Goal: Task Accomplishment & Management: Complete application form

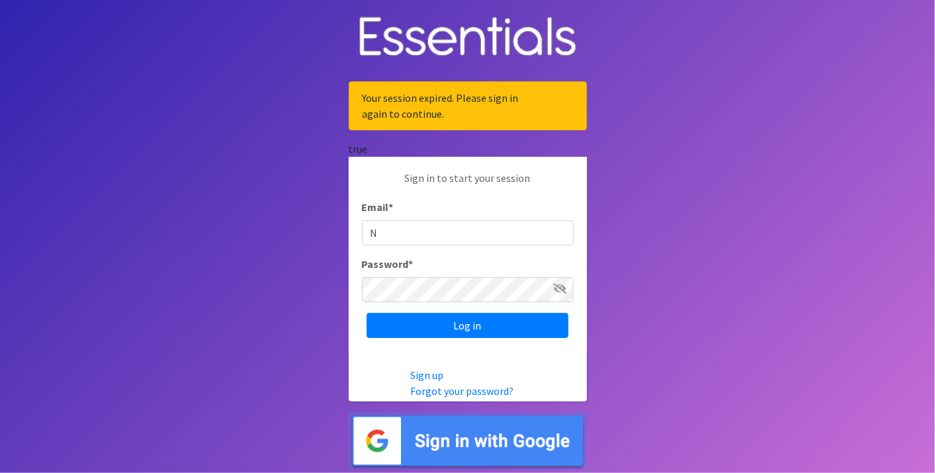
type input "[EMAIL_ADDRESS][DOMAIN_NAME]"
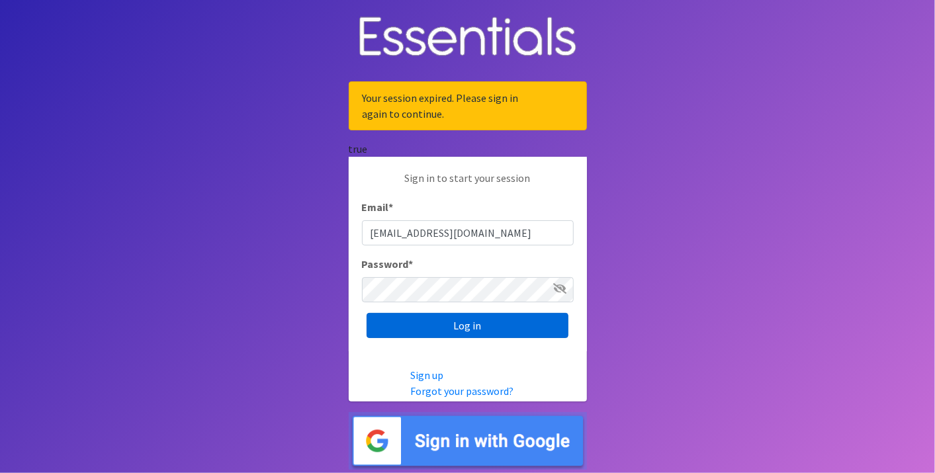
click at [413, 325] on input "Log in" at bounding box center [468, 325] width 202 height 25
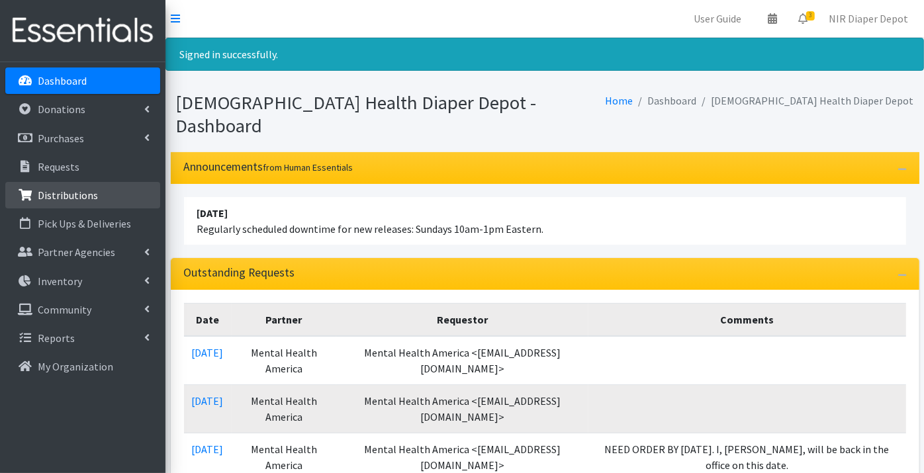
click at [64, 193] on p "Distributions" at bounding box center [68, 195] width 60 height 13
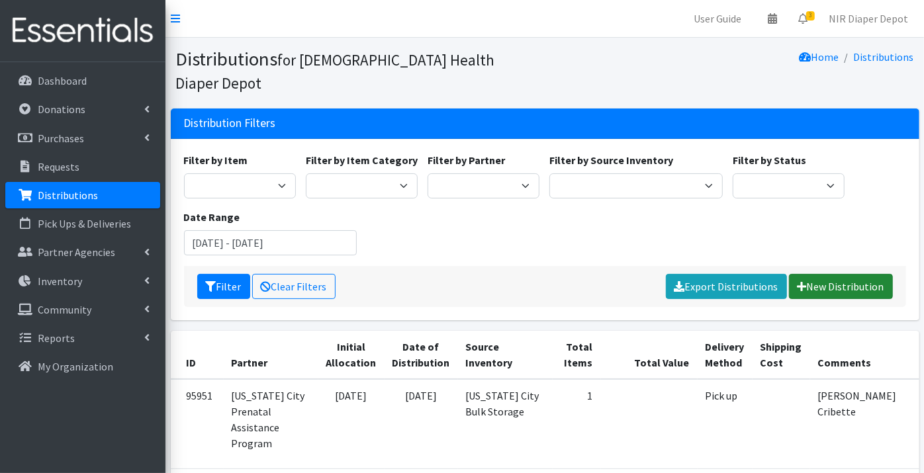
click at [852, 274] on link "New Distribution" at bounding box center [841, 286] width 104 height 25
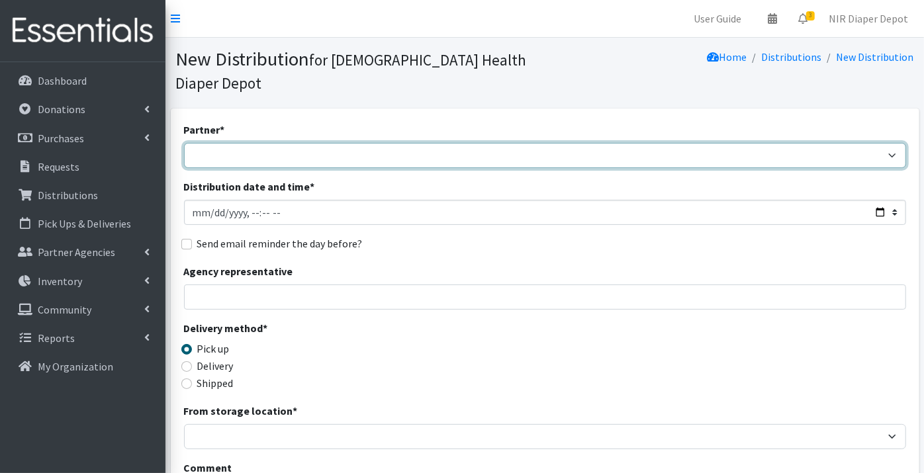
click at [220, 143] on select "ANEW Minitries Crown Point Prenatal Assistance Hammond Prenatal Assistance Prog…" at bounding box center [545, 155] width 722 height 25
select select "2547"
click at [184, 143] on select "ANEW Minitries Crown Point Prenatal Assistance Hammond Prenatal Assistance Prog…" at bounding box center [545, 155] width 722 height 25
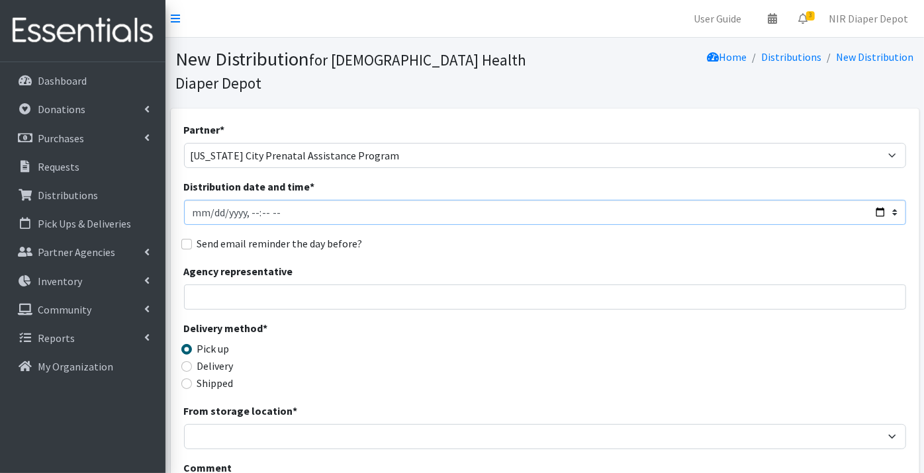
click at [210, 200] on input "Distribution date and time *" at bounding box center [545, 212] width 722 height 25
type input "2025-09-09T23:59"
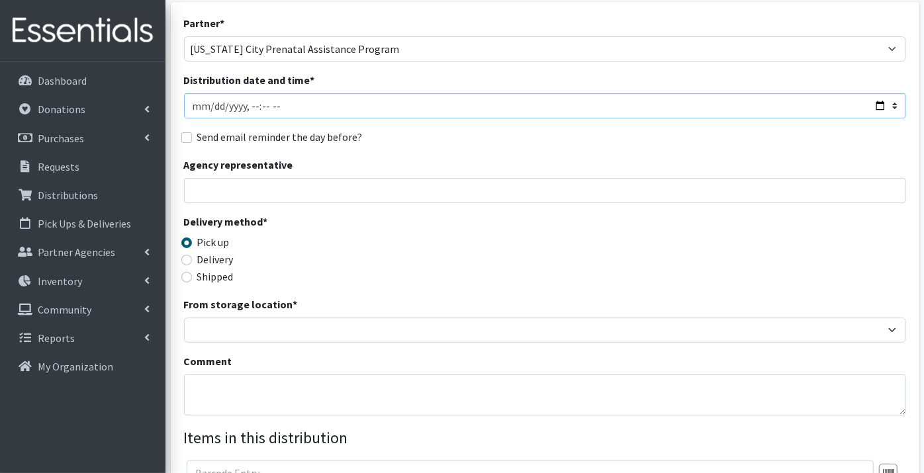
scroll to position [147, 0]
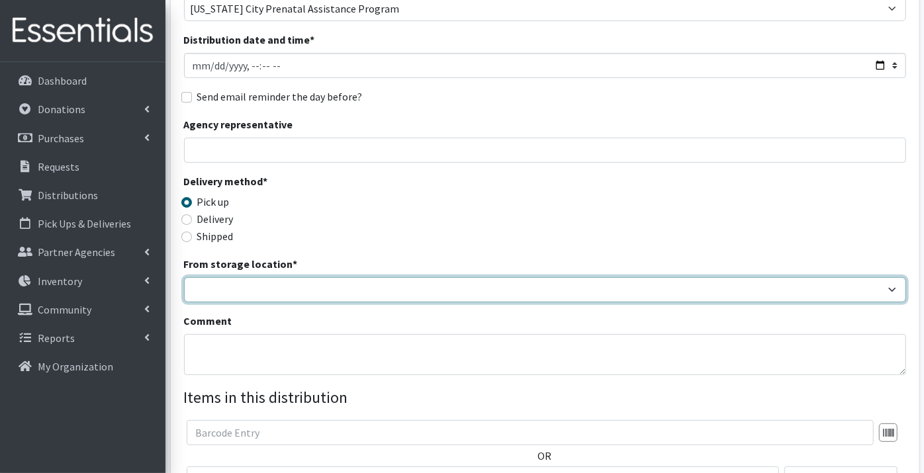
click at [212, 277] on select "Crown Point Bulk Storage Crown Point Prenatal Assistance Program Grant Car Seat…" at bounding box center [545, 289] width 722 height 25
select select "263"
click at [184, 277] on select "Crown Point Bulk Storage Crown Point Prenatal Assistance Program Grant Car Seat…" at bounding box center [545, 289] width 722 height 25
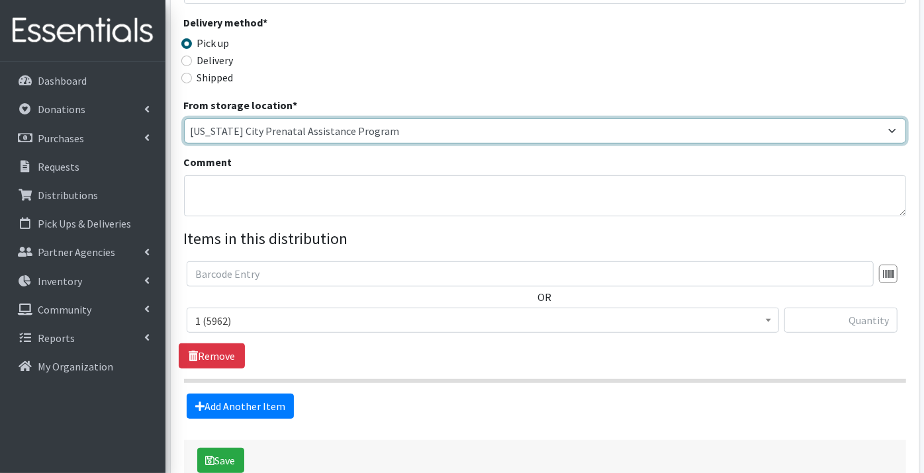
scroll to position [362, 0]
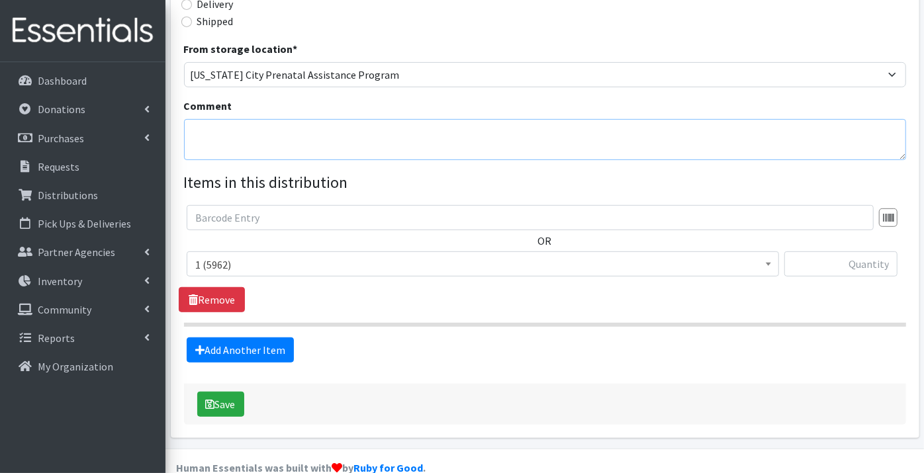
click at [221, 119] on textarea "Comment" at bounding box center [545, 139] width 722 height 41
type textarea "Families 45, Children 62, Diapers 3057"
click at [265, 255] on span "1 (5962)" at bounding box center [482, 264] width 575 height 19
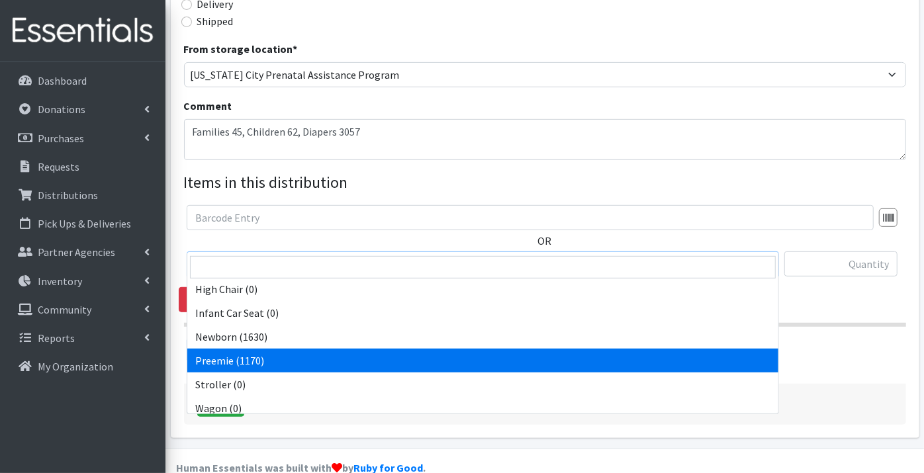
scroll to position [415, 0]
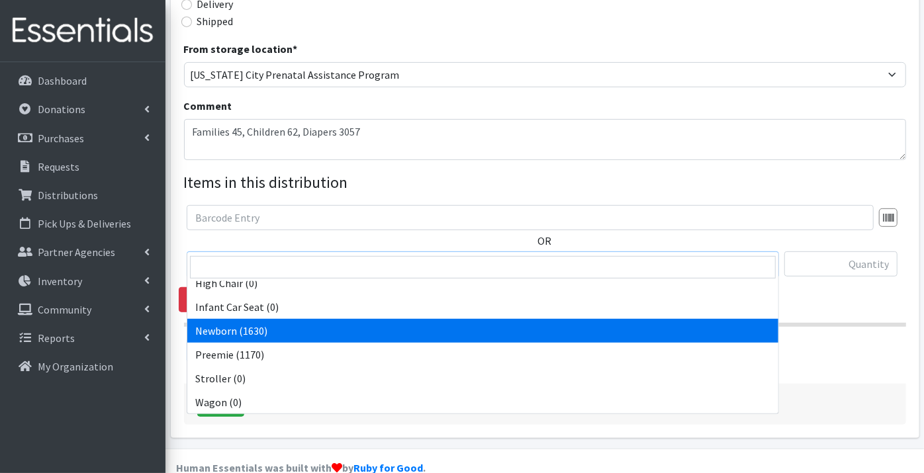
select select "9184"
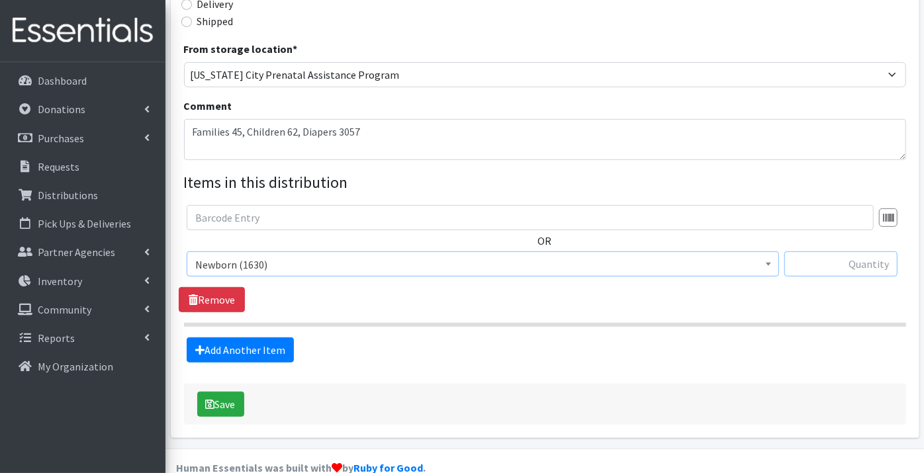
click at [851, 252] on input "text" at bounding box center [840, 264] width 113 height 25
type input "84"
click at [221, 338] on link "Add Another Item" at bounding box center [240, 350] width 107 height 25
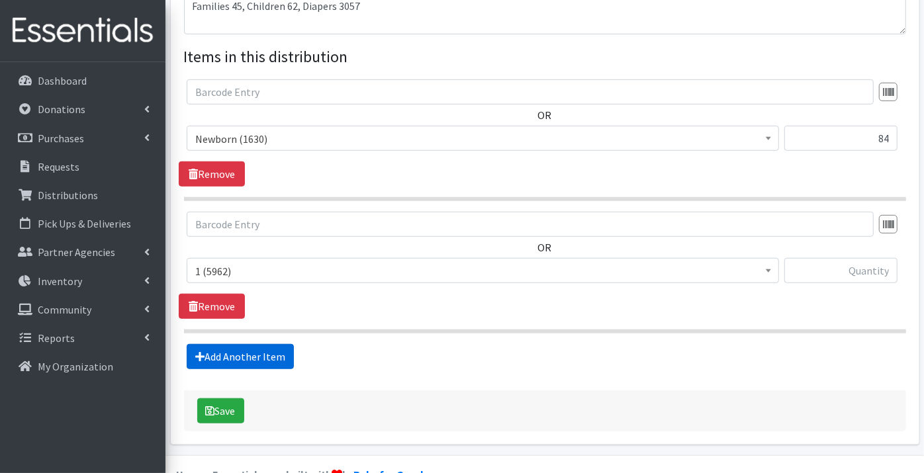
scroll to position [494, 0]
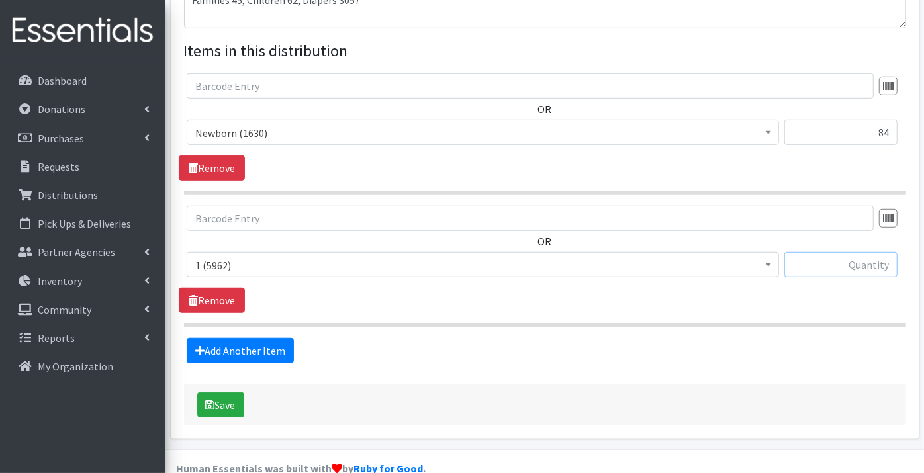
click at [880, 252] on input "text" at bounding box center [840, 264] width 113 height 25
type input "149"
click at [228, 338] on link "Add Another Item" at bounding box center [240, 350] width 107 height 25
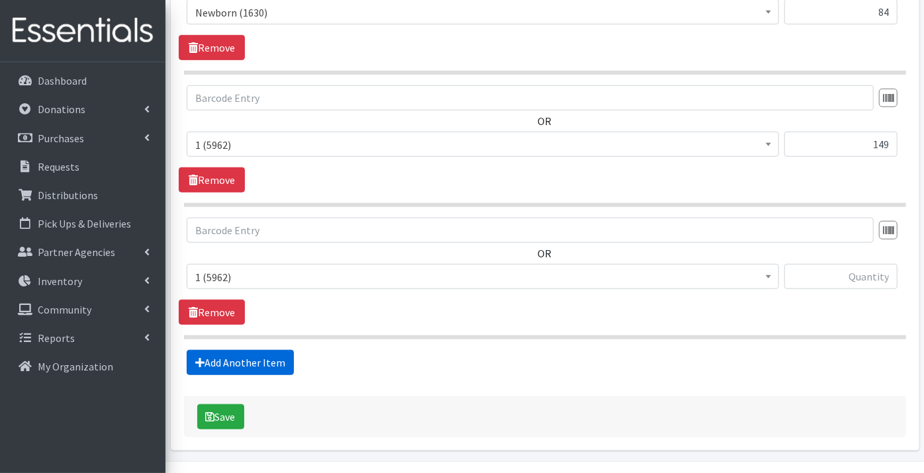
scroll to position [625, 0]
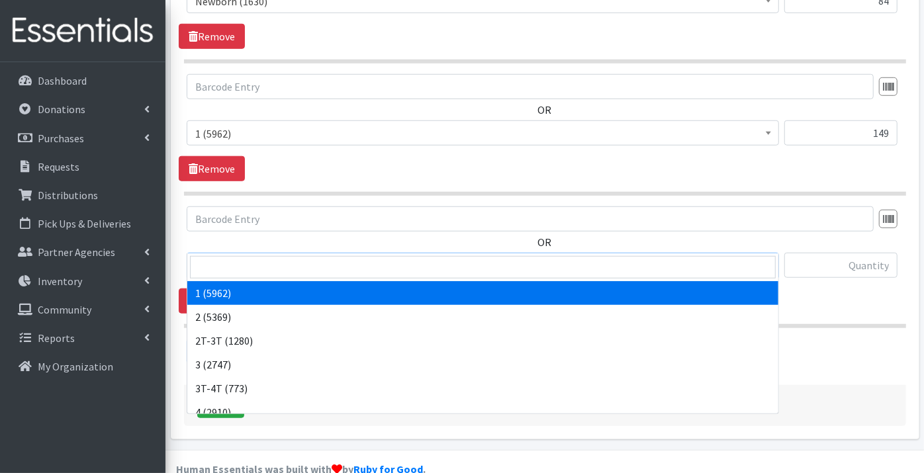
click at [218, 257] on span "1 (5962)" at bounding box center [482, 266] width 575 height 19
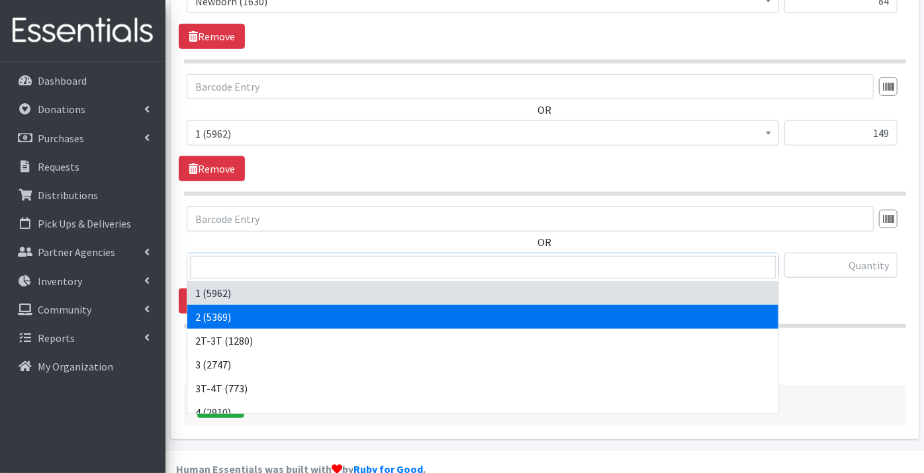
select select "9186"
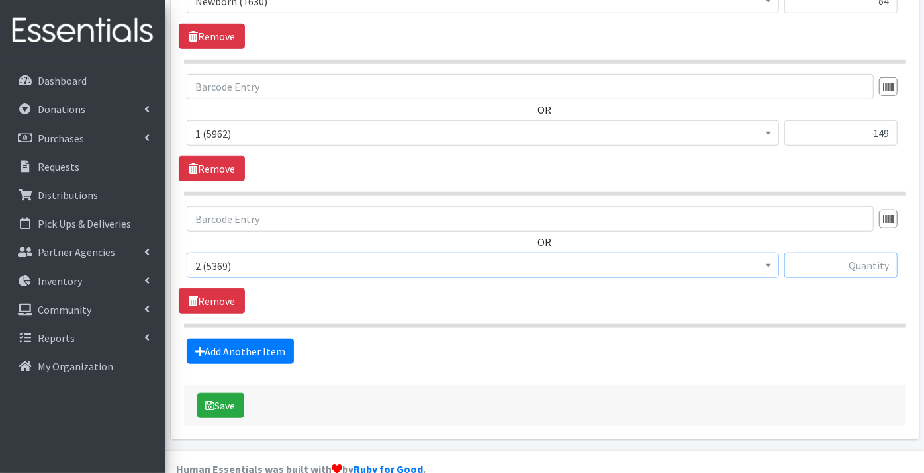
click at [839, 253] on input "text" at bounding box center [840, 265] width 113 height 25
type input "67"
click at [228, 339] on link "Add Another Item" at bounding box center [240, 351] width 107 height 25
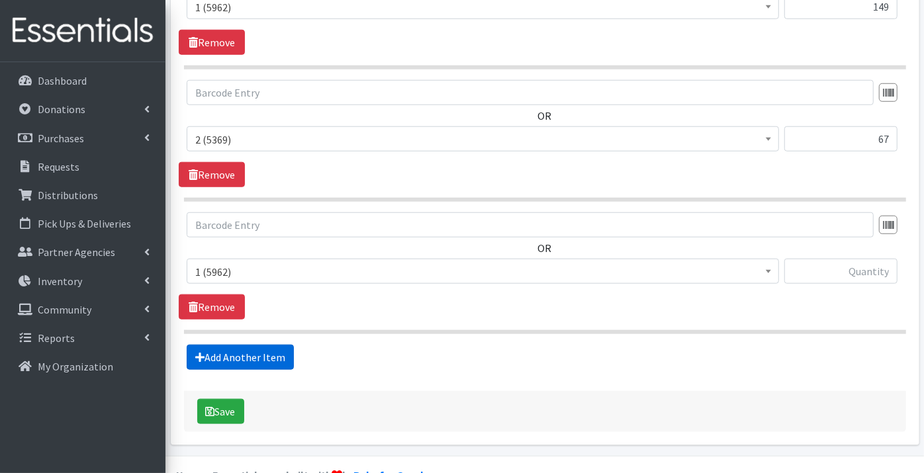
scroll to position [757, 0]
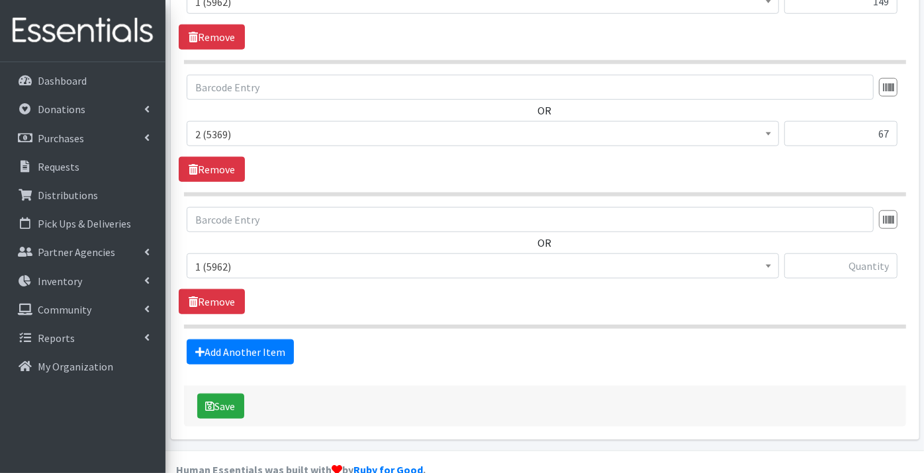
click at [211, 257] on span "1 (5962)" at bounding box center [482, 266] width 575 height 19
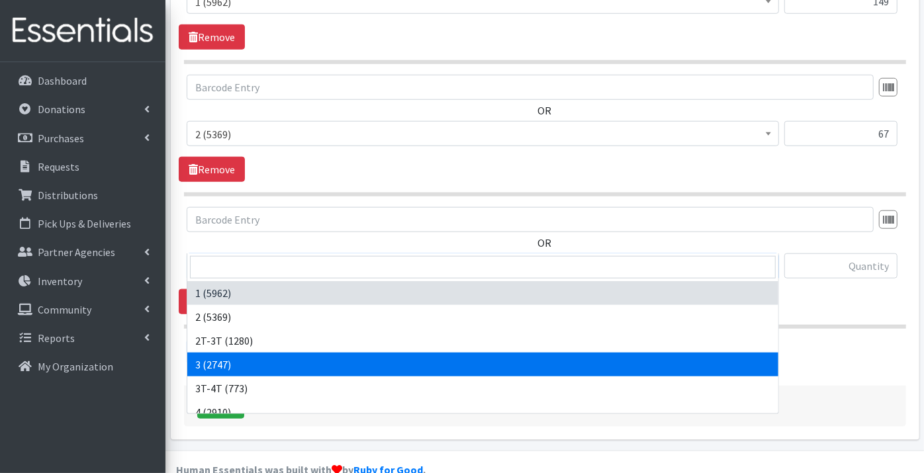
select select "9187"
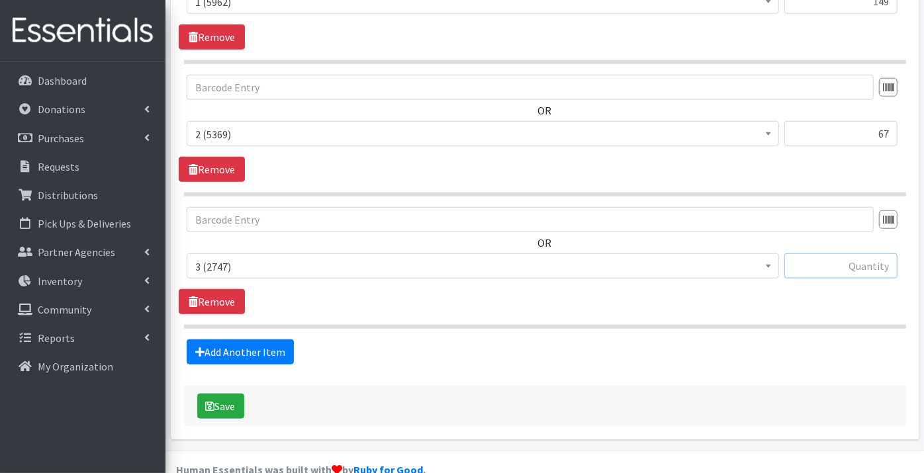
click at [858, 253] on input "text" at bounding box center [840, 265] width 113 height 25
type input "450"
click at [255, 340] on link "Add Another Item" at bounding box center [240, 352] width 107 height 25
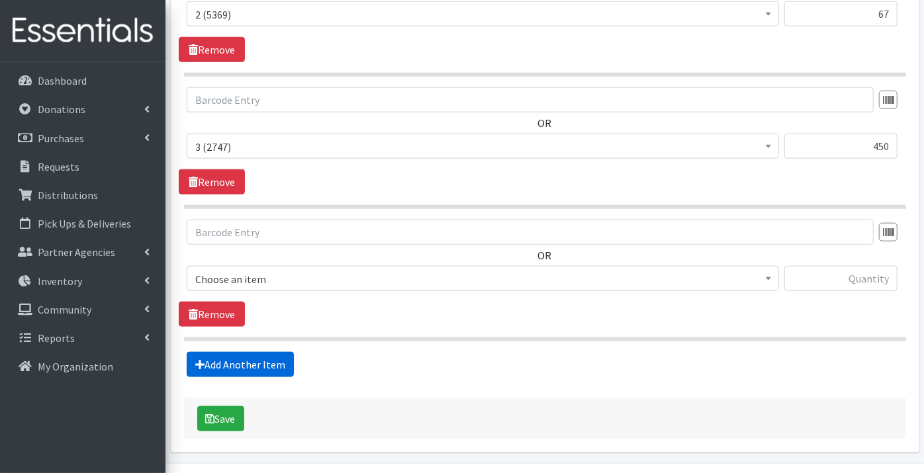
scroll to position [889, 0]
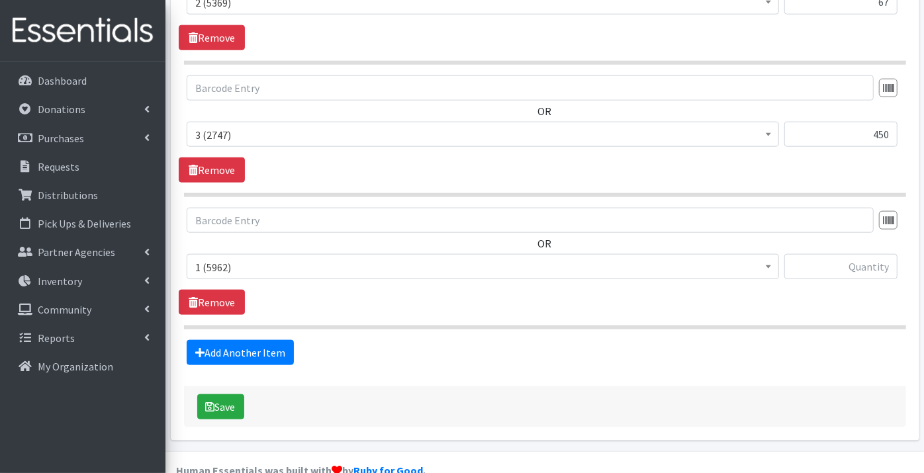
click at [220, 258] on span "1 (5962)" at bounding box center [482, 267] width 575 height 19
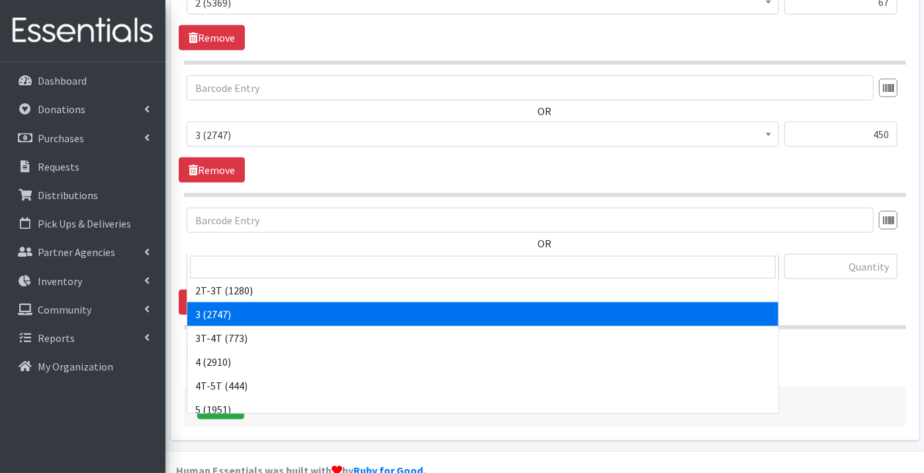
scroll to position [73, 0]
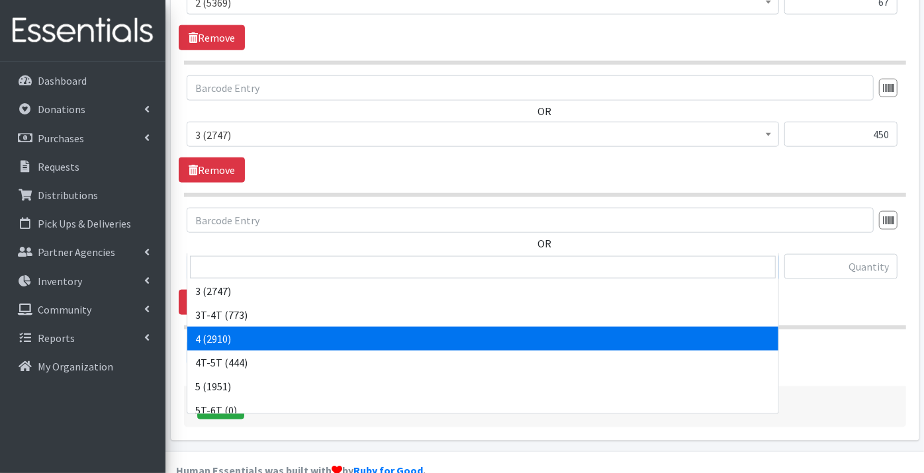
select select "9188"
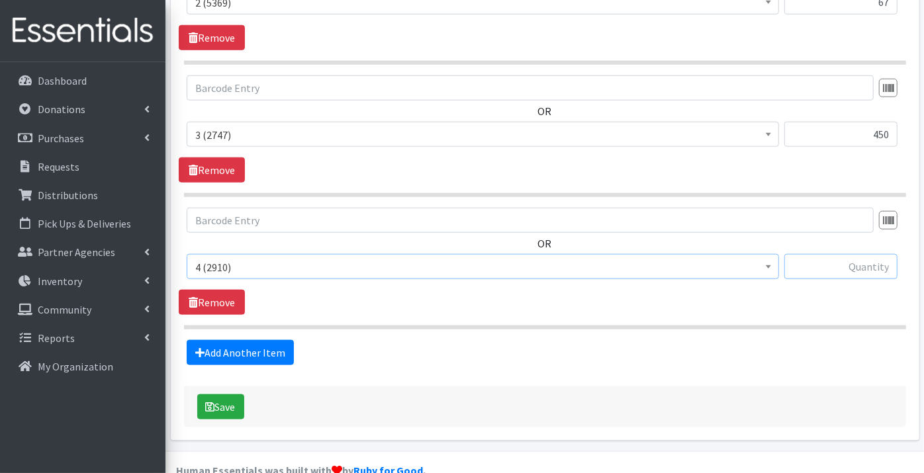
click at [882, 254] on input "text" at bounding box center [840, 266] width 113 height 25
type input "754"
click at [242, 340] on link "Add Another Item" at bounding box center [240, 352] width 107 height 25
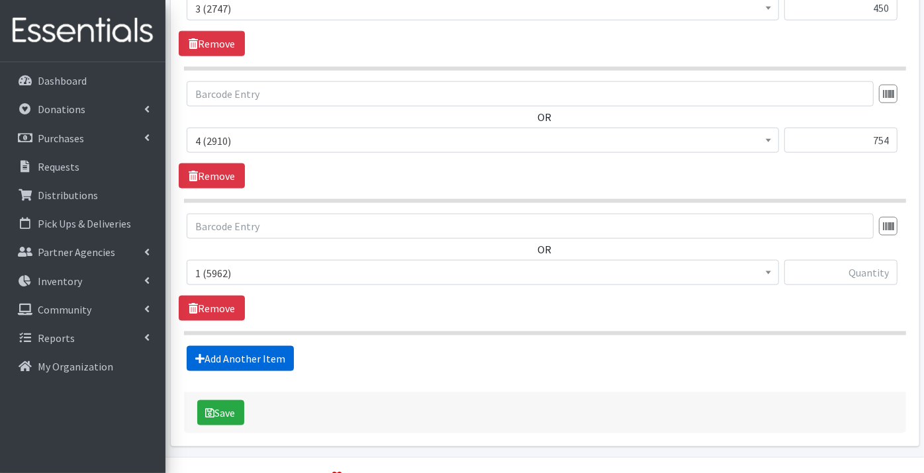
scroll to position [1021, 0]
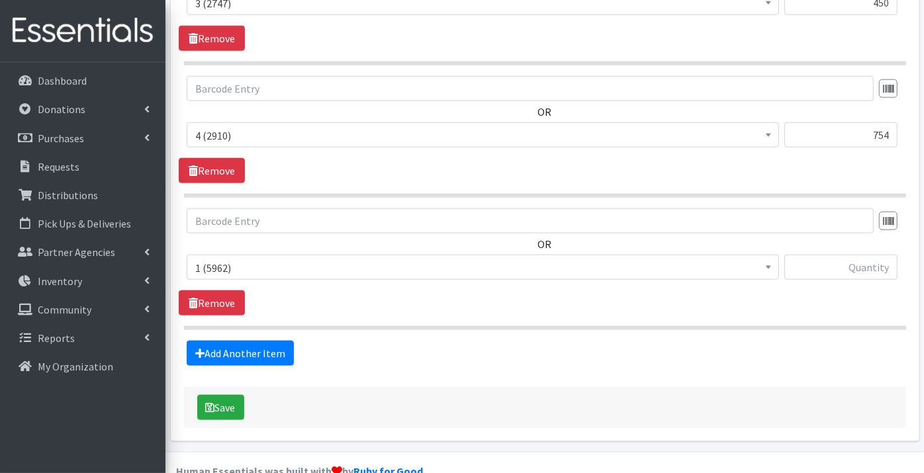
click at [208, 259] on span "1 (5962)" at bounding box center [482, 268] width 575 height 19
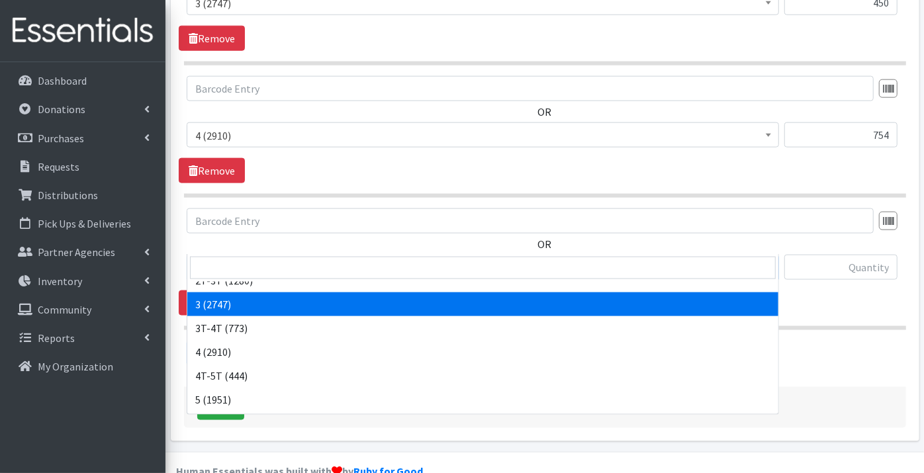
scroll to position [147, 0]
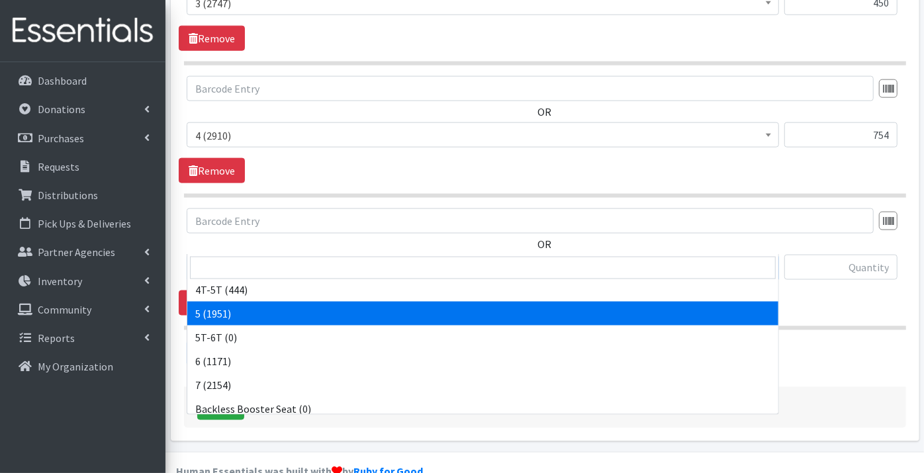
select select "9189"
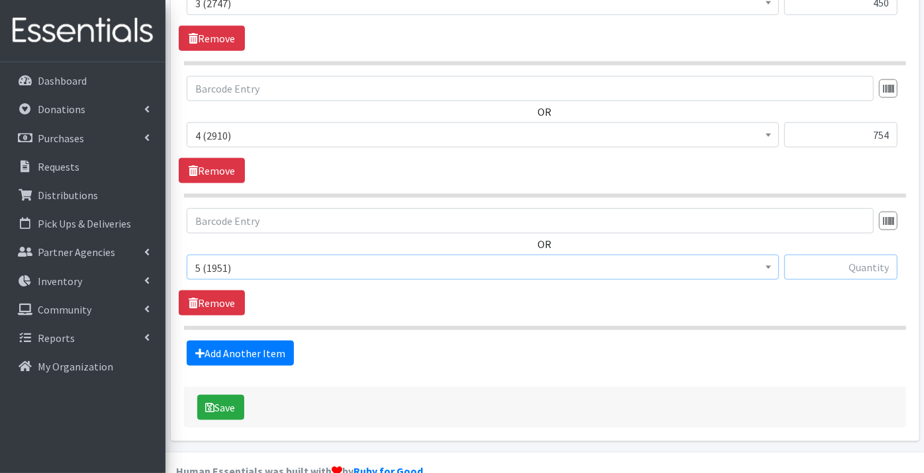
click at [858, 255] on input "text" at bounding box center [840, 267] width 113 height 25
type input "478"
click at [228, 341] on link "Add Another Item" at bounding box center [240, 353] width 107 height 25
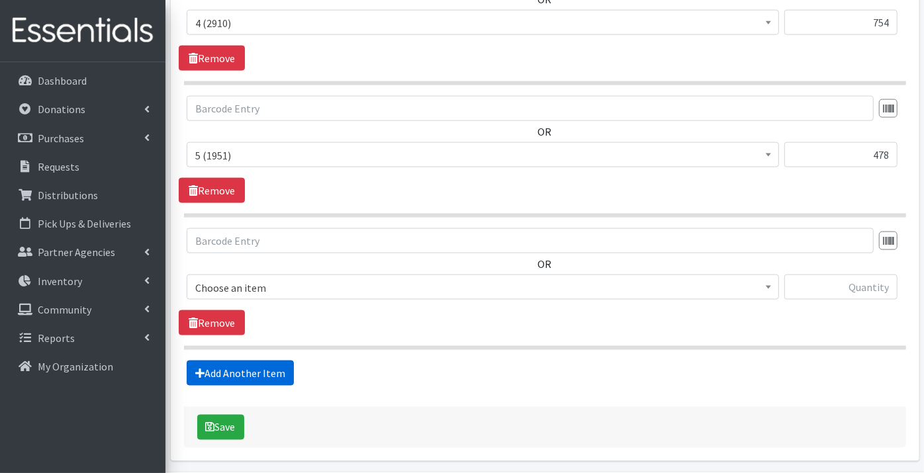
scroll to position [1153, 0]
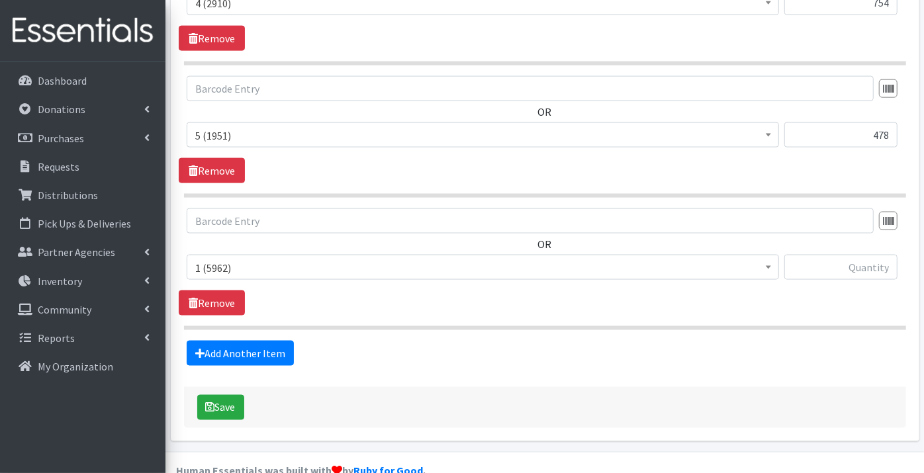
click at [215, 259] on span "1 (5962)" at bounding box center [482, 268] width 575 height 19
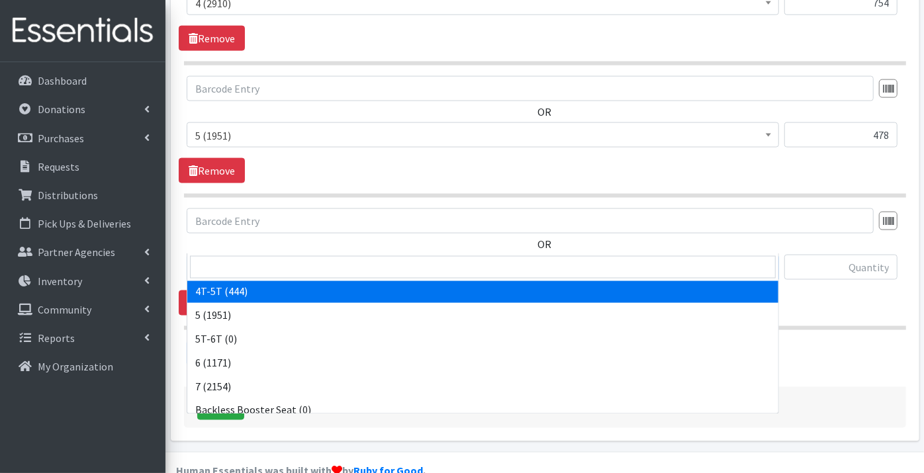
scroll to position [147, 0]
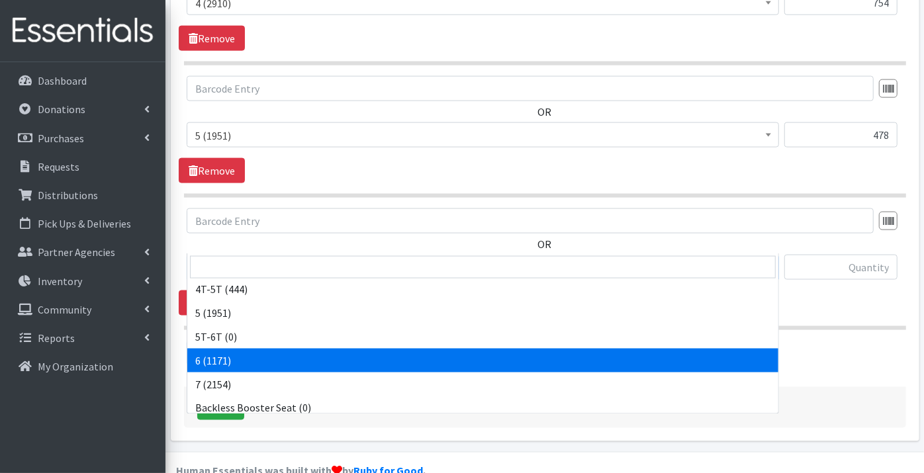
select select "9190"
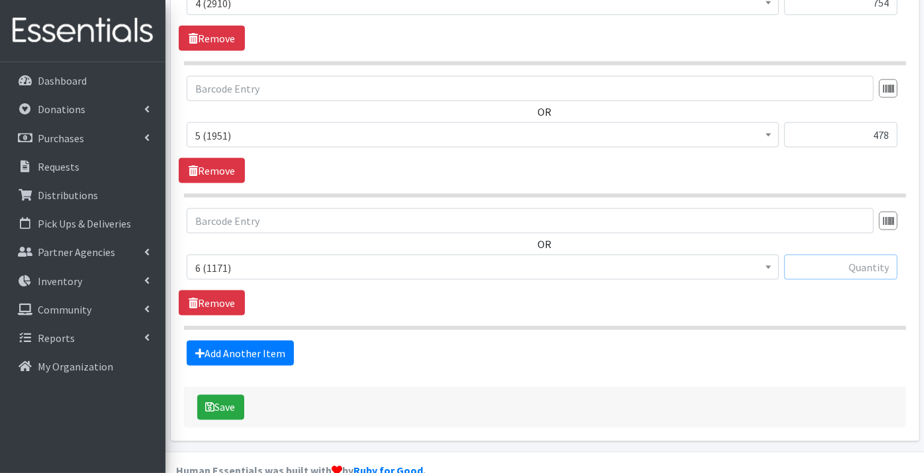
click at [858, 255] on input "text" at bounding box center [840, 267] width 113 height 25
type input "488"
click at [230, 341] on link "Add Another Item" at bounding box center [240, 353] width 107 height 25
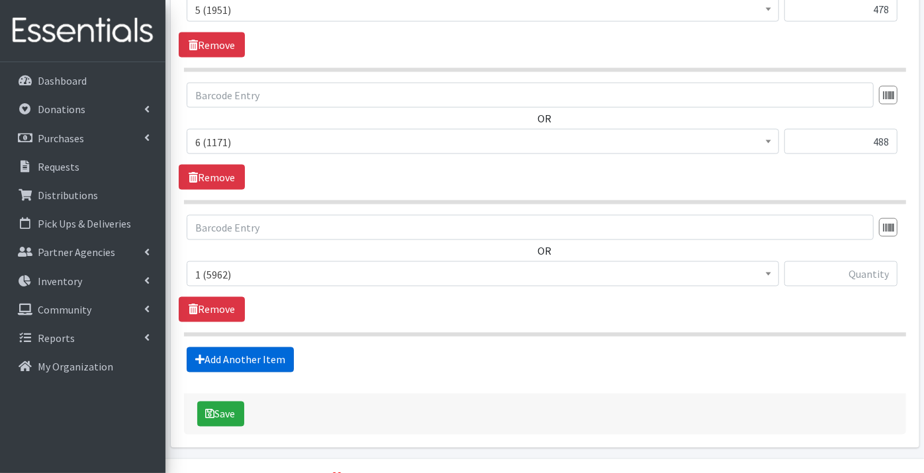
scroll to position [1285, 0]
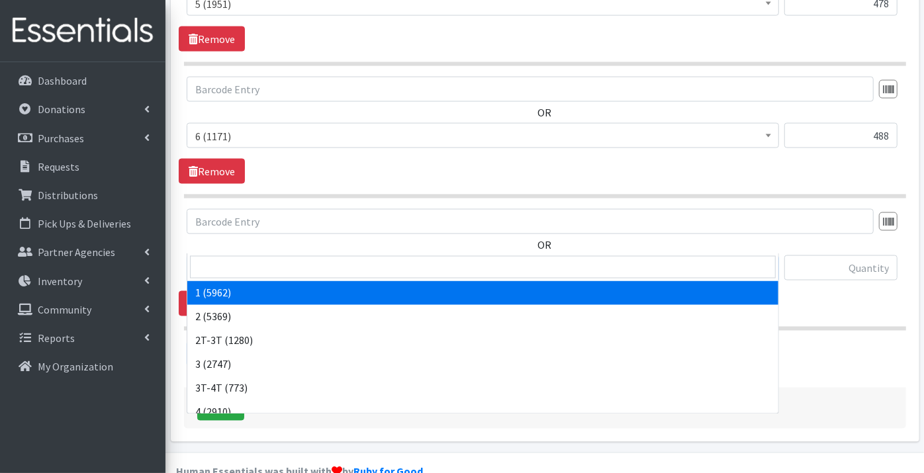
click at [225, 259] on span "1 (5962)" at bounding box center [482, 268] width 575 height 19
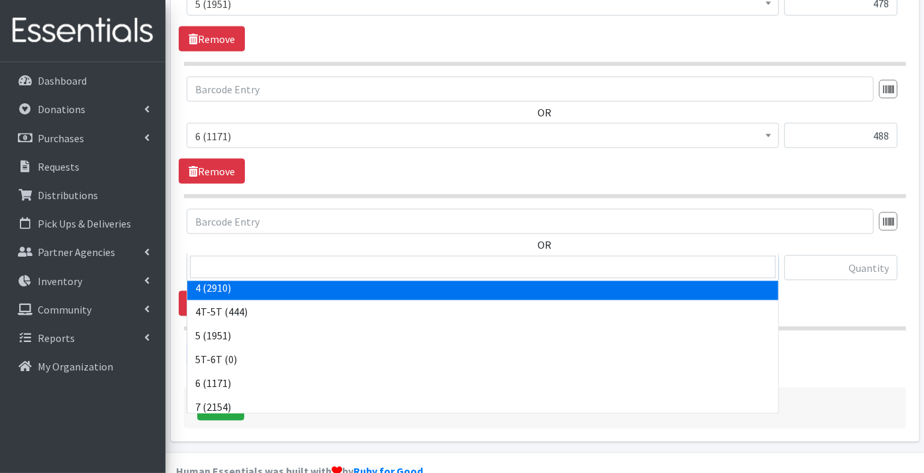
scroll to position [147, 0]
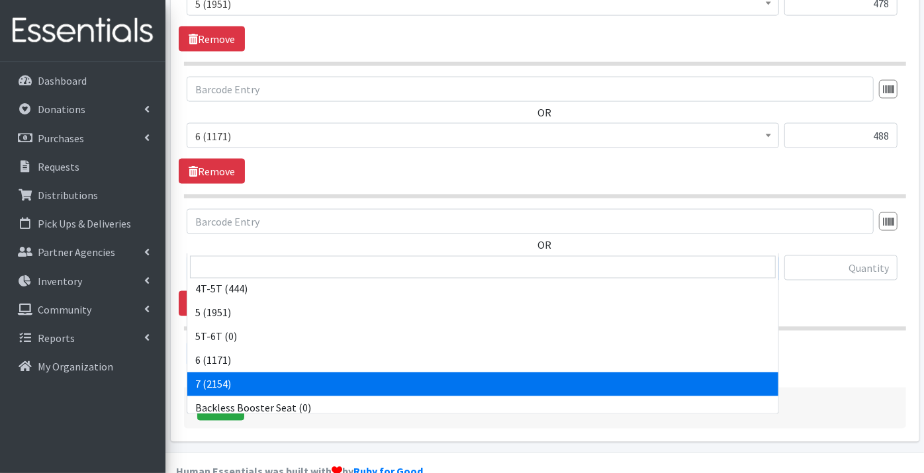
select select "11517"
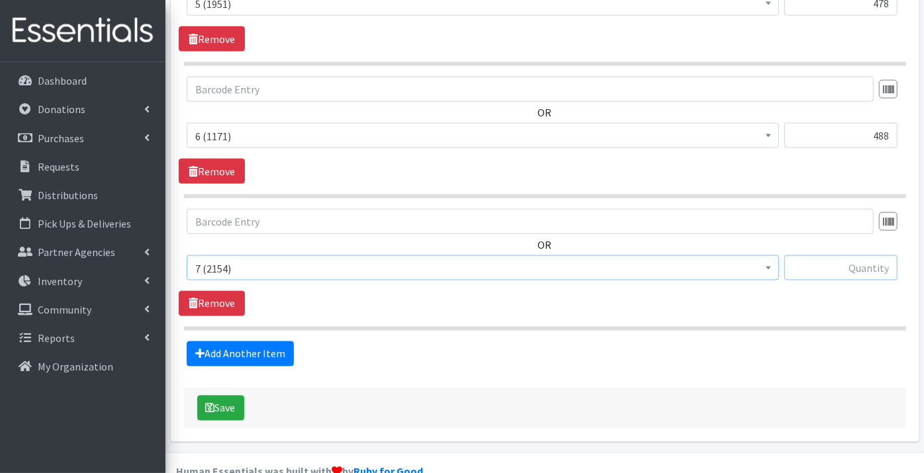
click at [857, 255] on input "text" at bounding box center [840, 267] width 113 height 25
type input "440"
click at [238, 342] on link "Add Another Item" at bounding box center [240, 354] width 107 height 25
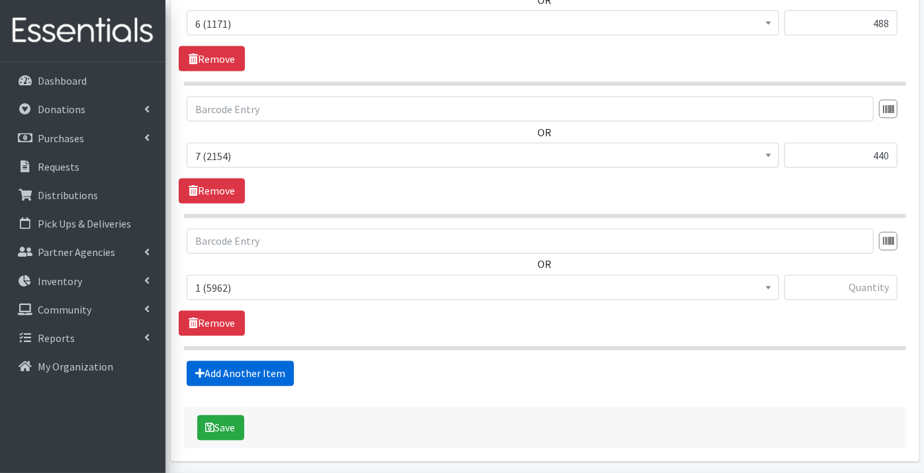
scroll to position [1416, 0]
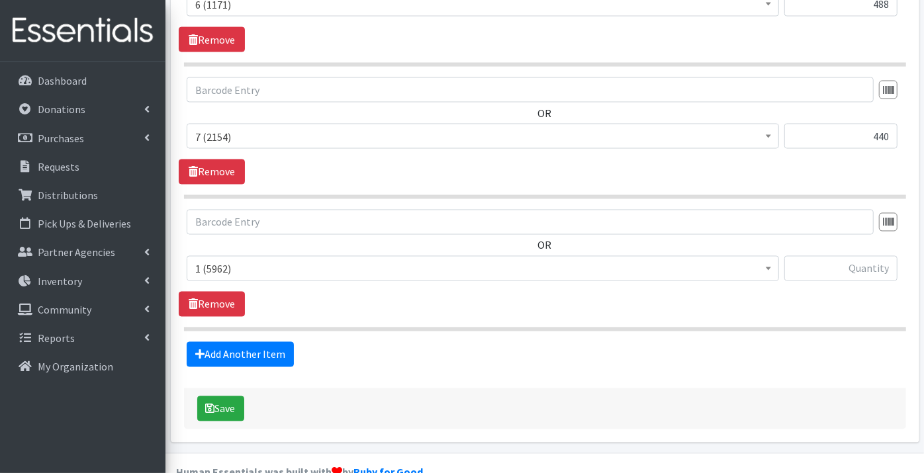
click at [217, 260] on span "1 (5962)" at bounding box center [482, 269] width 575 height 19
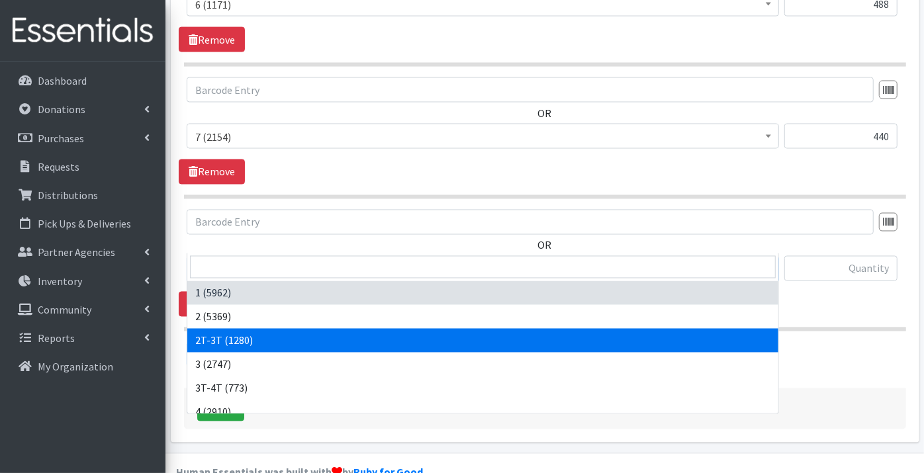
select select "11868"
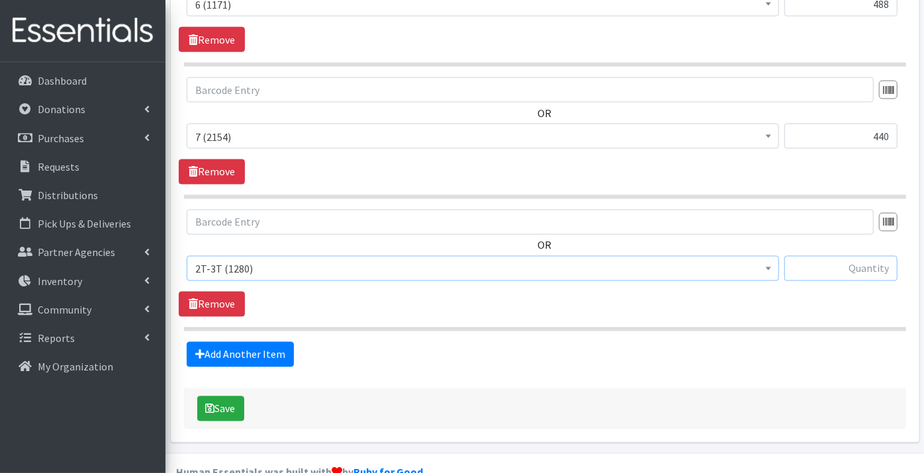
click at [828, 256] on input "text" at bounding box center [840, 268] width 113 height 25
type input "26"
click at [212, 342] on link "Add Another Item" at bounding box center [240, 354] width 107 height 25
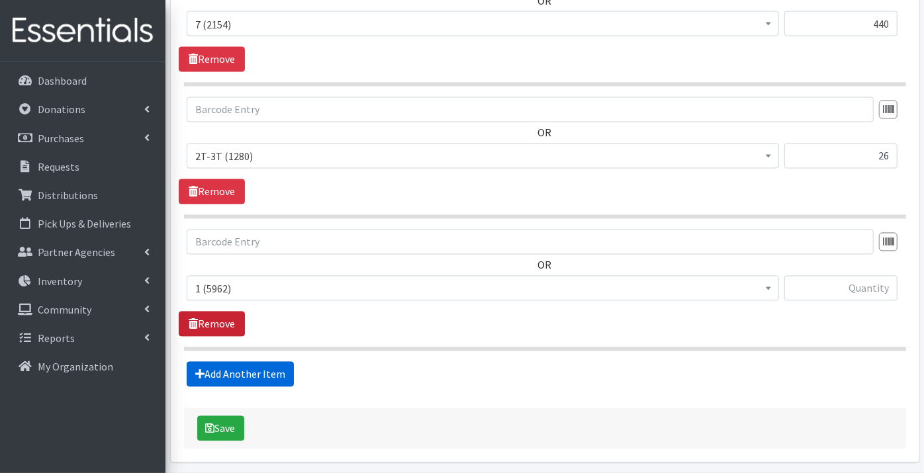
scroll to position [1549, 0]
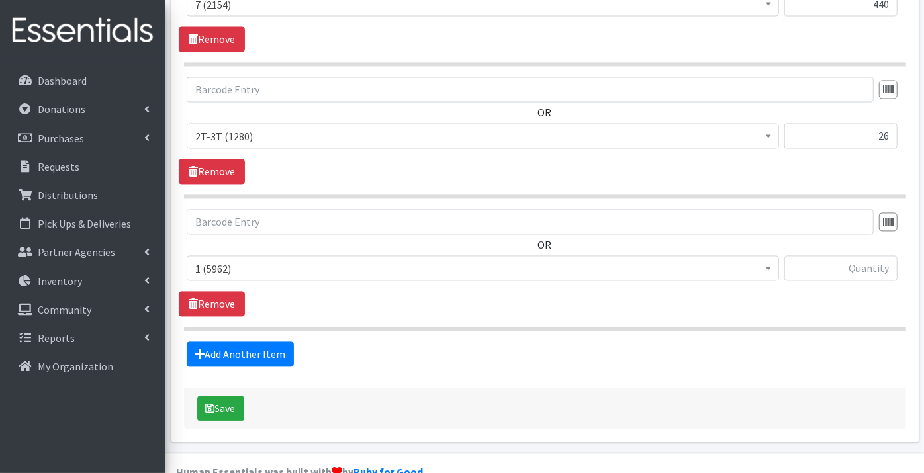
click at [210, 260] on span "1 (5962)" at bounding box center [482, 269] width 575 height 19
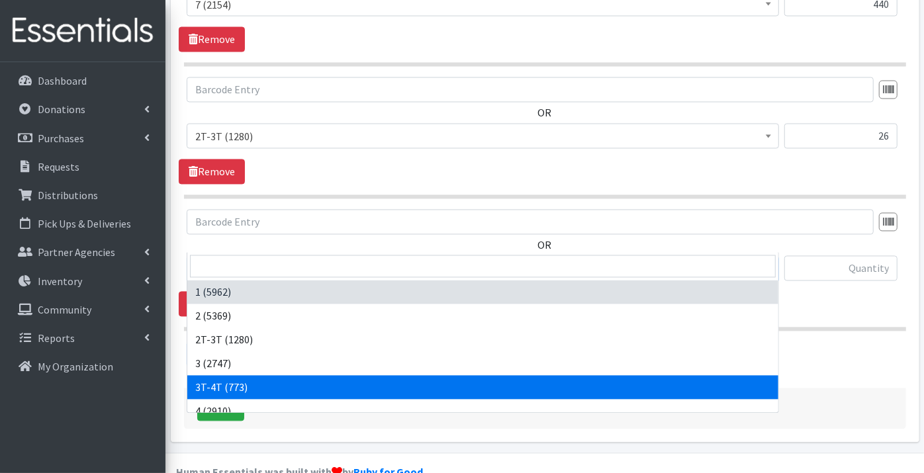
select select "11869"
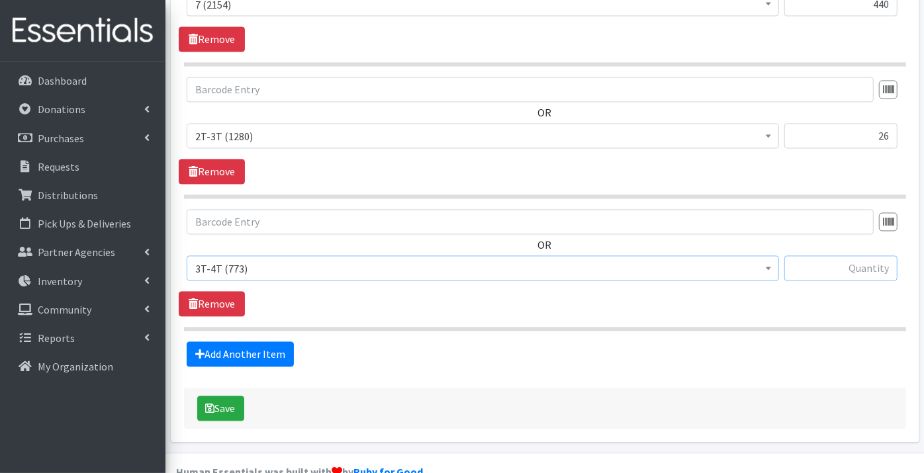
click at [828, 256] on input "text" at bounding box center [840, 268] width 113 height 25
click at [197, 396] on button "Save" at bounding box center [220, 408] width 47 height 25
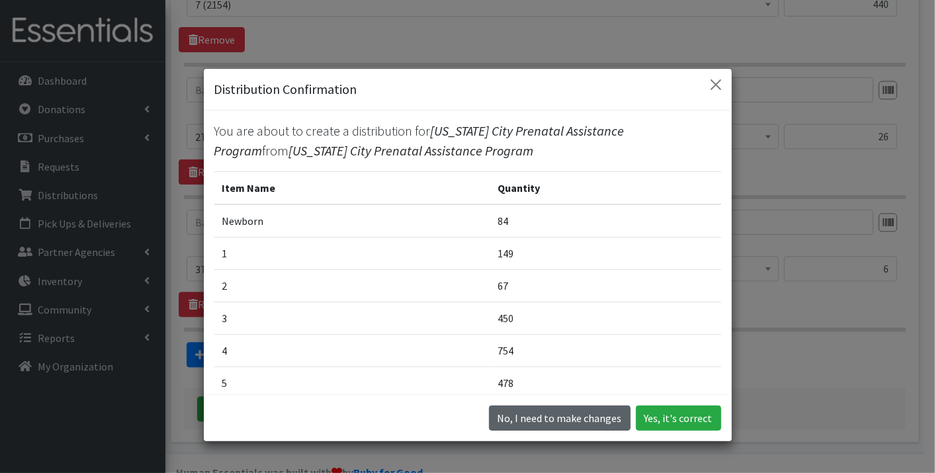
click at [573, 414] on button "No, I need to make changes" at bounding box center [560, 418] width 142 height 25
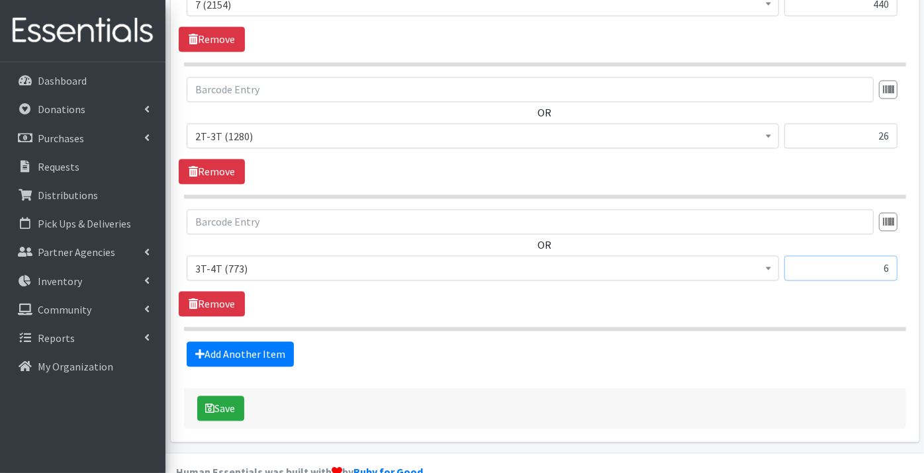
click at [892, 256] on input "6" at bounding box center [840, 268] width 113 height 25
type input "69"
click at [228, 342] on link "Add Another Item" at bounding box center [240, 354] width 107 height 25
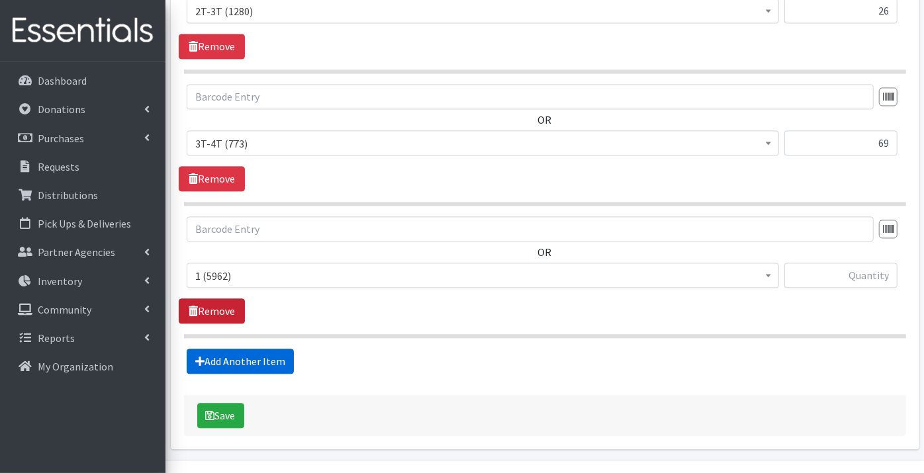
scroll to position [1680, 0]
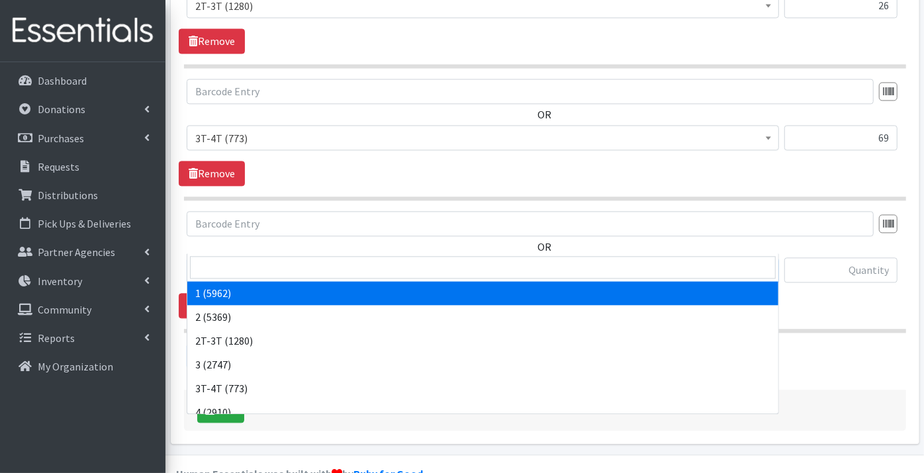
click at [202, 261] on span "1 (5962)" at bounding box center [482, 270] width 575 height 19
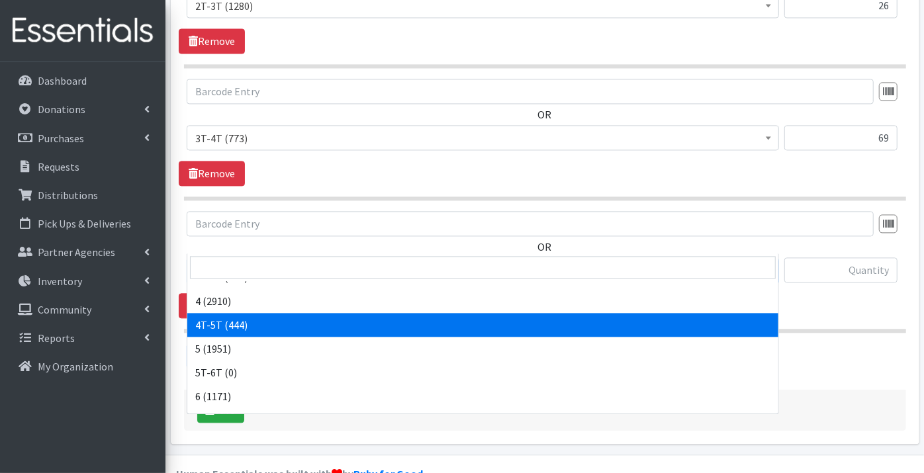
scroll to position [147, 0]
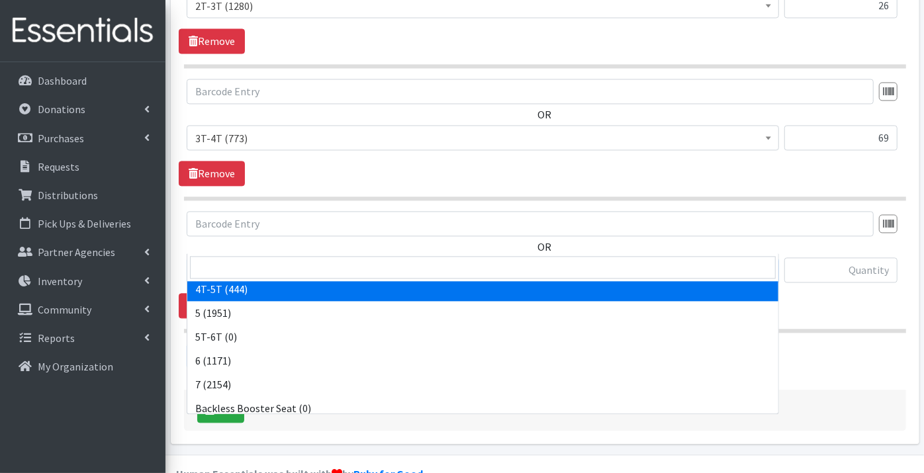
select select "11870"
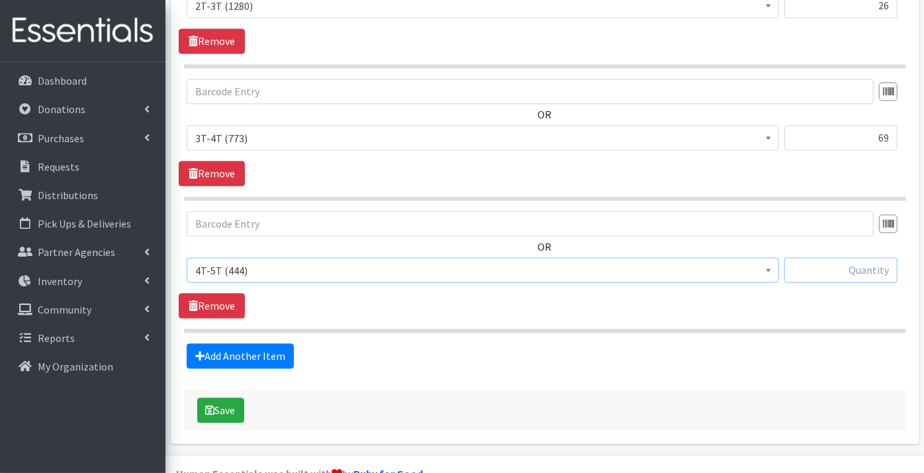
click at [851, 257] on input "text" at bounding box center [840, 269] width 113 height 25
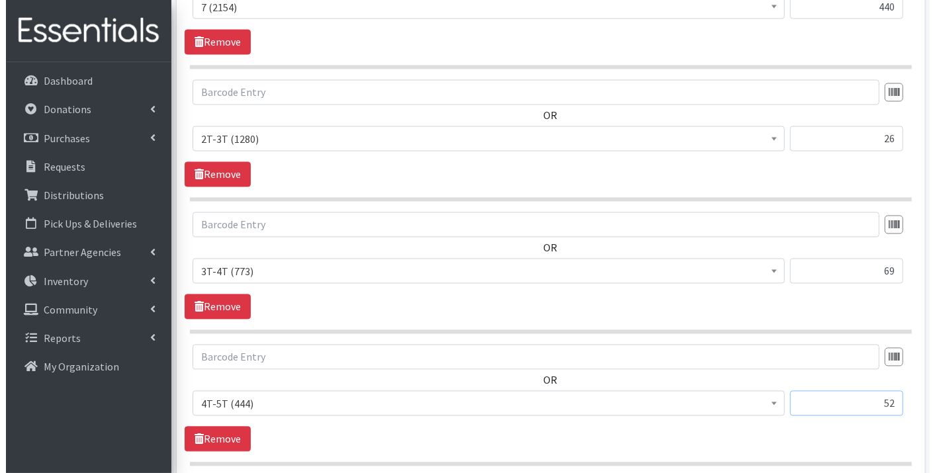
scroll to position [1680, 0]
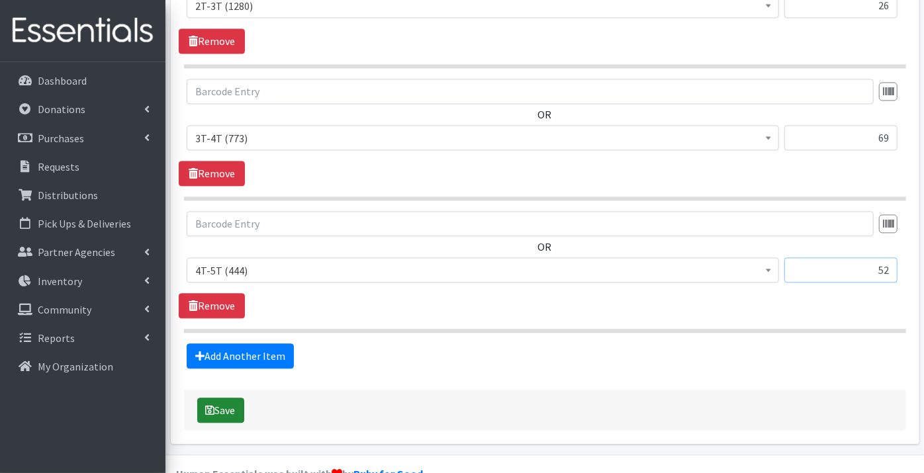
type input "52"
click at [220, 398] on button "Save" at bounding box center [220, 410] width 47 height 25
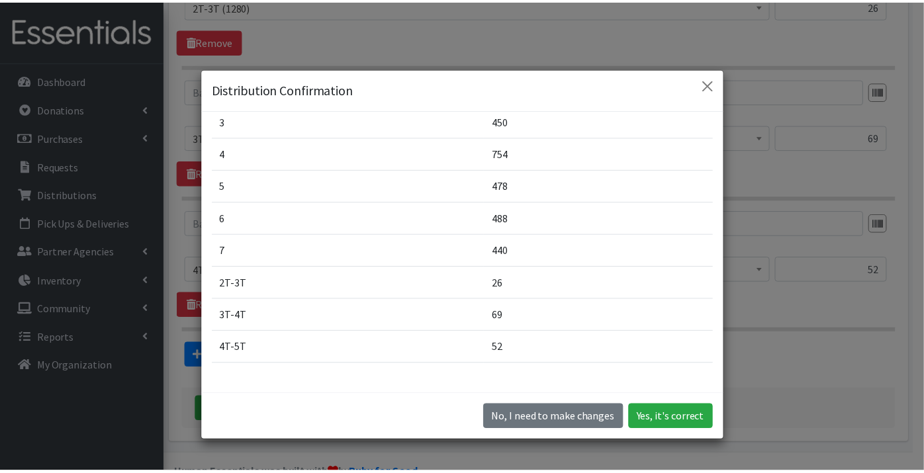
scroll to position [220, 0]
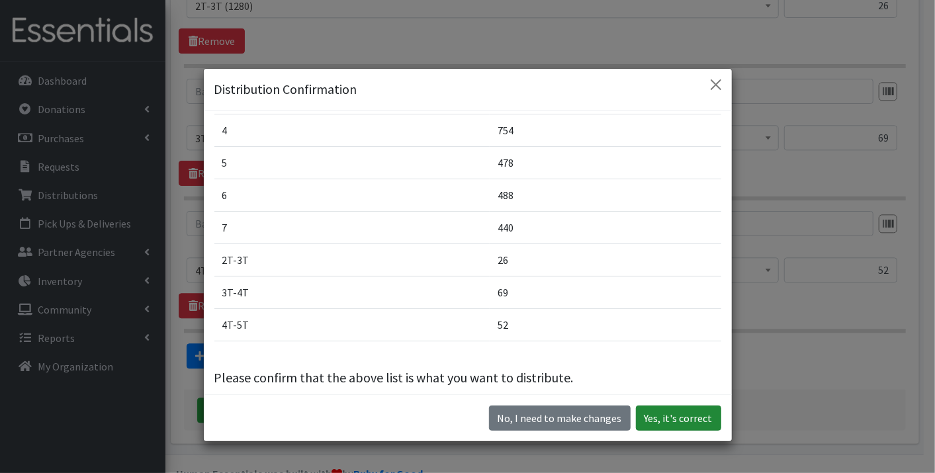
click at [667, 416] on button "Yes, it's correct" at bounding box center [678, 418] width 85 height 25
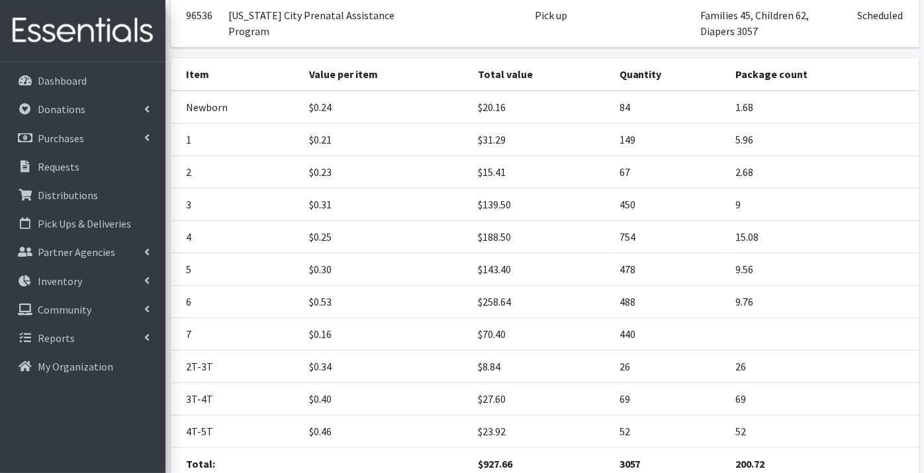
scroll to position [306, 0]
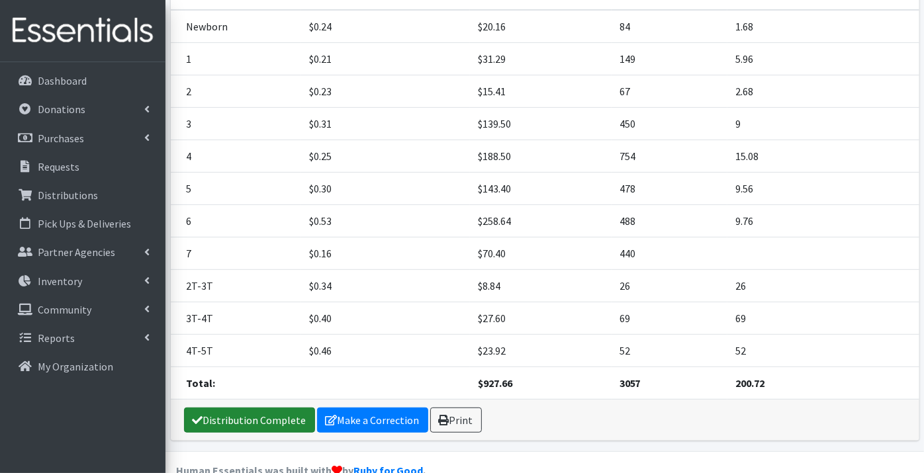
click at [249, 408] on link "Distribution Complete" at bounding box center [249, 420] width 131 height 25
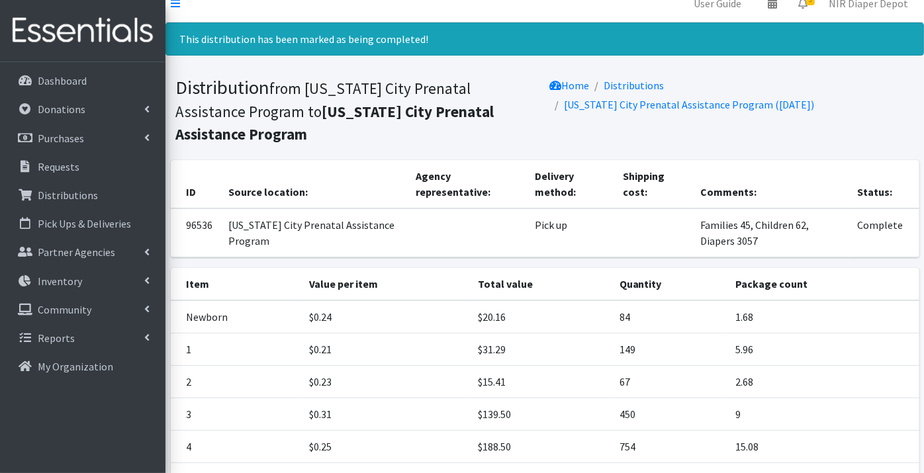
scroll to position [0, 0]
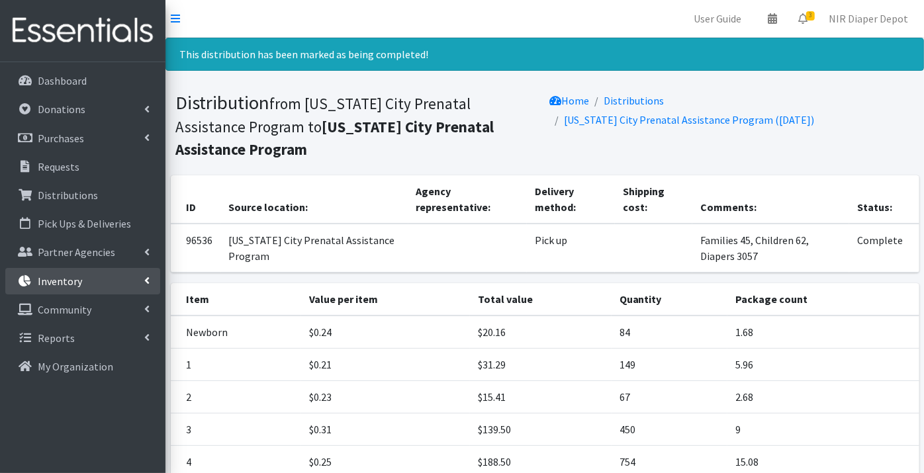
click at [56, 281] on p "Inventory" at bounding box center [60, 281] width 44 height 13
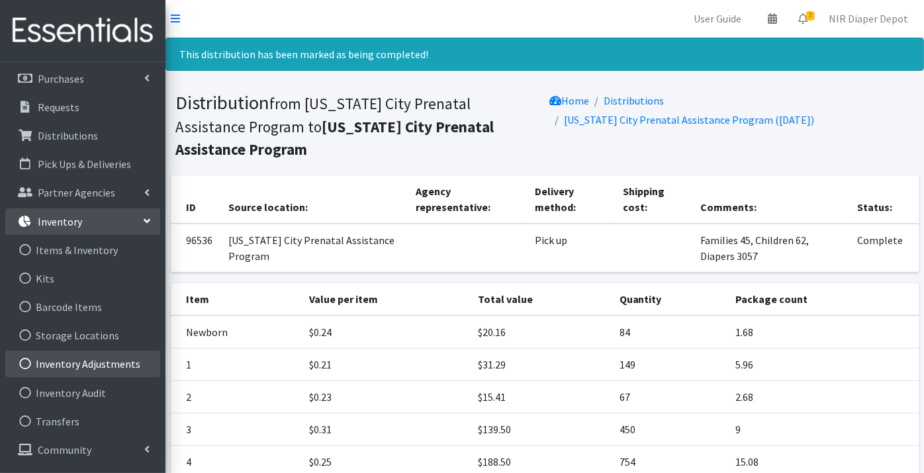
scroll to position [73, 0]
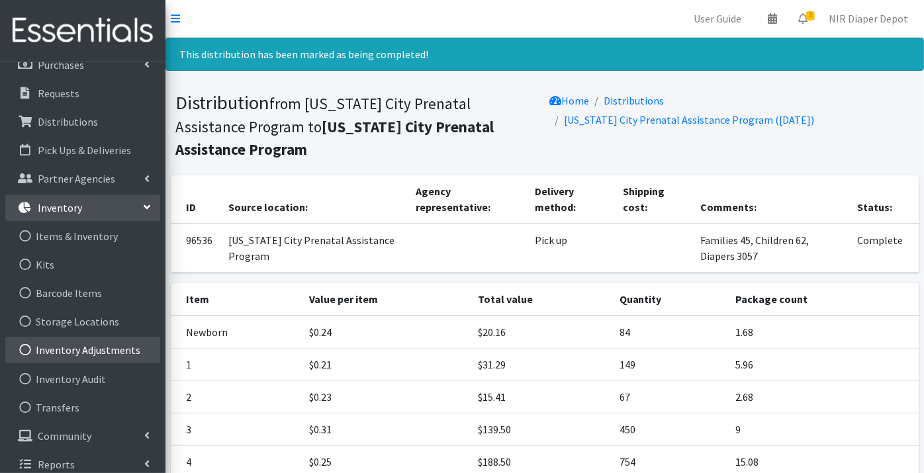
click at [69, 351] on link "Inventory Adjustments" at bounding box center [82, 350] width 155 height 26
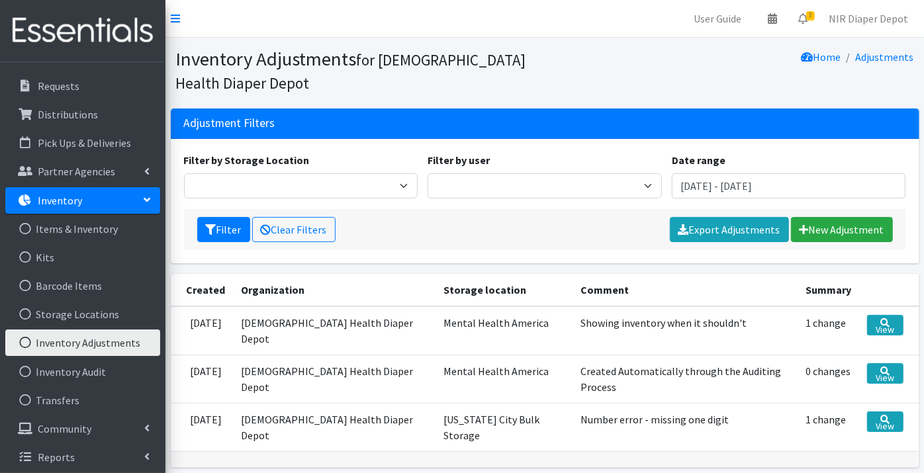
scroll to position [83, 0]
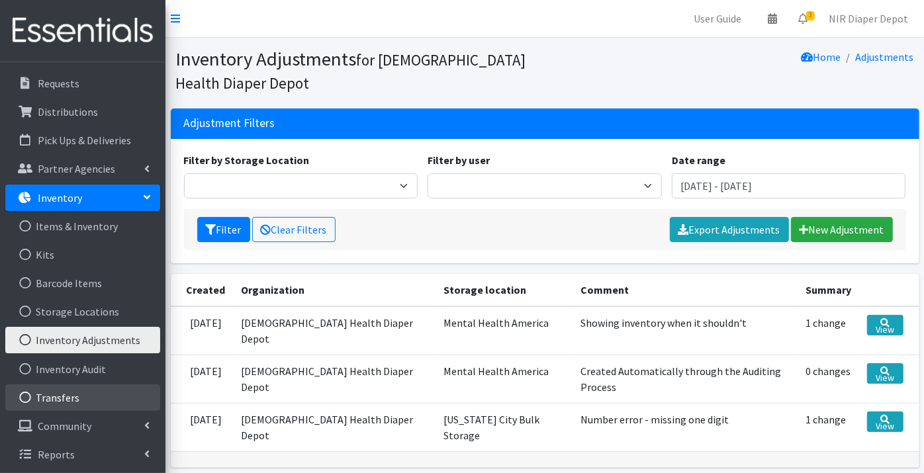
click at [58, 395] on link "Transfers" at bounding box center [82, 398] width 155 height 26
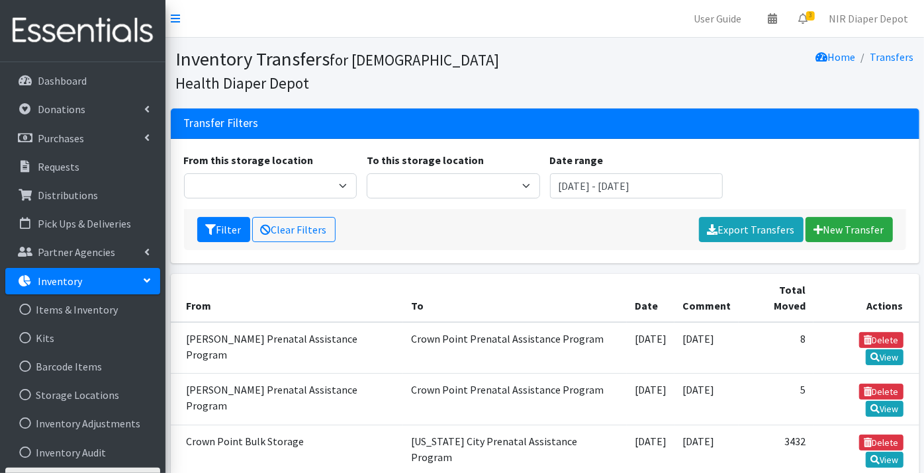
click at [54, 281] on p "Inventory" at bounding box center [60, 281] width 44 height 13
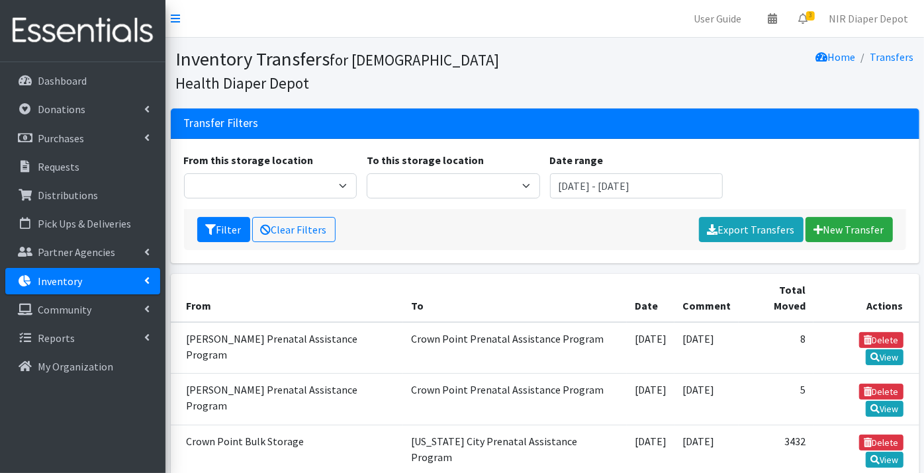
click at [73, 281] on p "Inventory" at bounding box center [60, 281] width 44 height 13
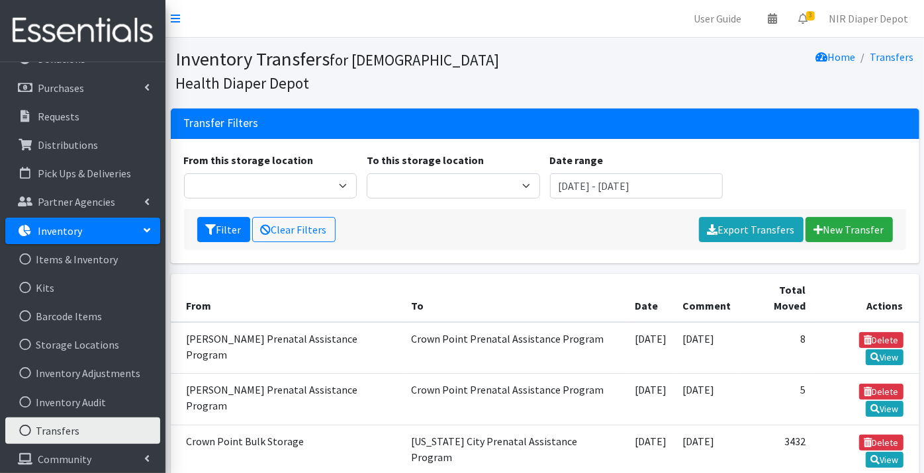
scroll to position [73, 0]
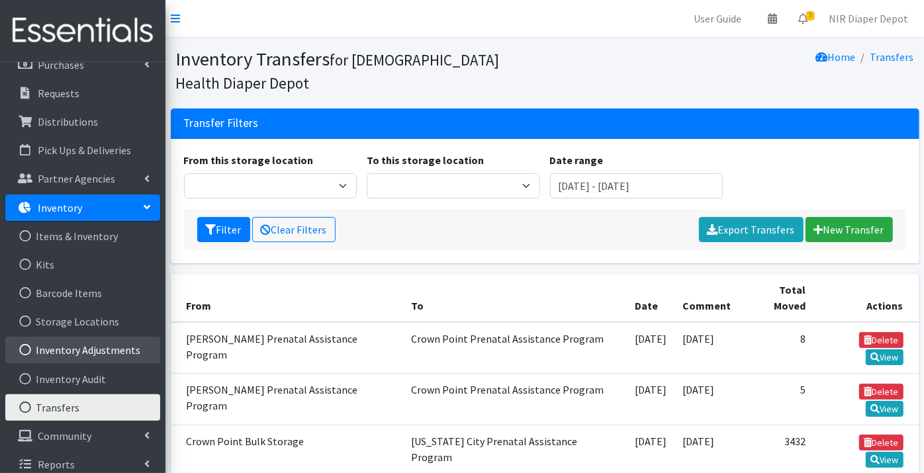
click at [69, 347] on link "Inventory Adjustments" at bounding box center [82, 350] width 155 height 26
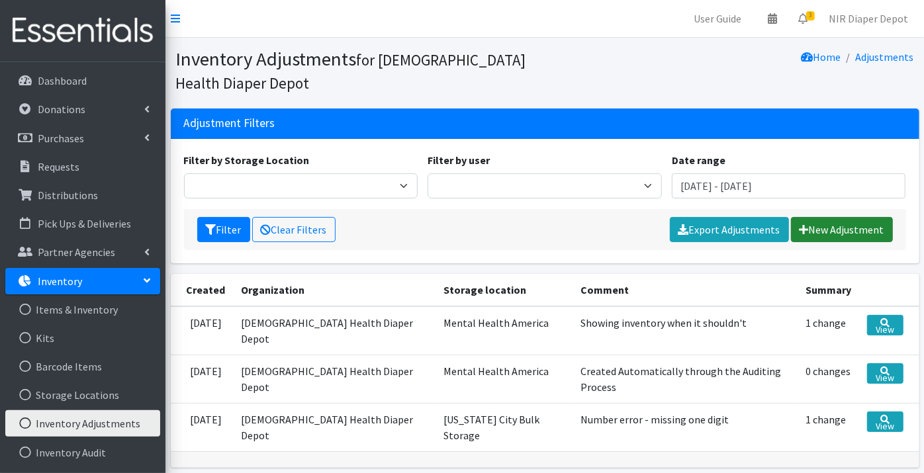
click at [824, 228] on link "New Adjustment" at bounding box center [842, 229] width 102 height 25
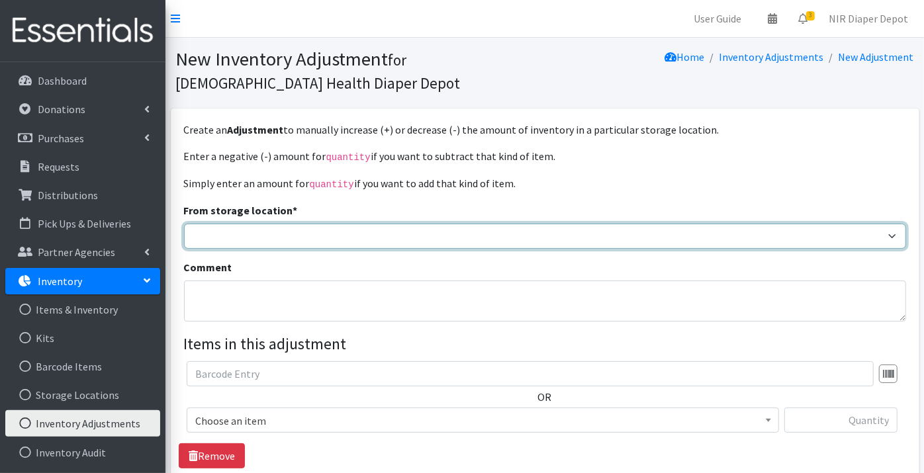
click at [208, 236] on select "[US_STATE] City Prenatal Assistance Program Rensselaer Prenatal Assistance Prog…" at bounding box center [545, 236] width 722 height 25
click at [184, 224] on select "[US_STATE] City Prenatal Assistance Program Rensselaer Prenatal Assistance Prog…" at bounding box center [545, 236] width 722 height 25
click at [287, 234] on select "[US_STATE] City Prenatal Assistance Program Rensselaer Prenatal Assistance Prog…" at bounding box center [545, 236] width 722 height 25
select select "306"
click at [184, 224] on select "[US_STATE] City Prenatal Assistance Program Rensselaer Prenatal Assistance Prog…" at bounding box center [545, 236] width 722 height 25
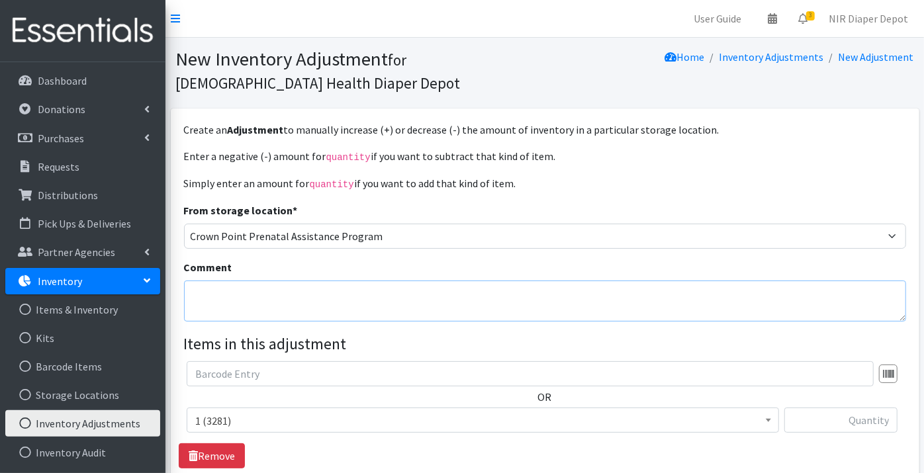
click at [205, 297] on textarea "Comment" at bounding box center [545, 301] width 722 height 41
click at [236, 293] on textarea "Open Bag [DATE]" at bounding box center [545, 301] width 722 height 41
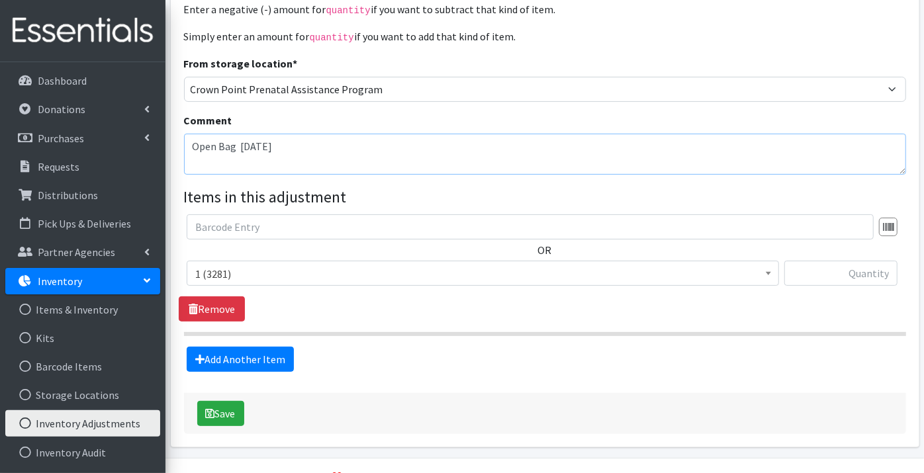
type textarea "Open Bag [DATE]"
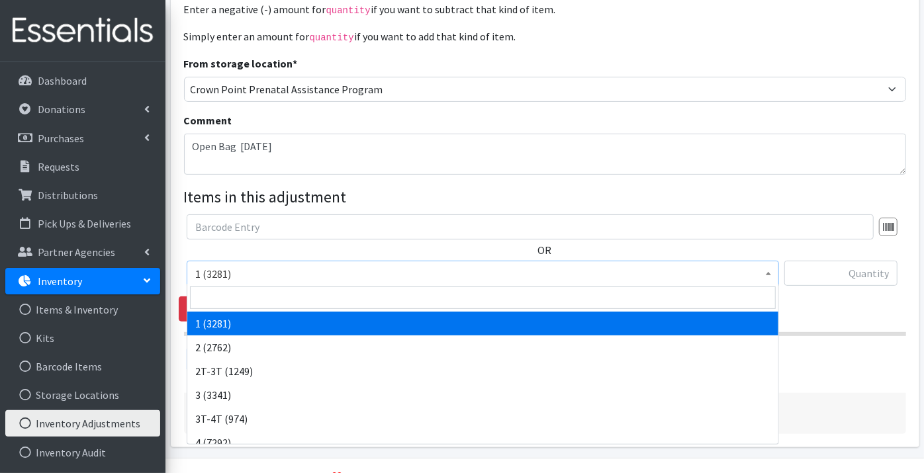
click at [230, 271] on span "1 (3281)" at bounding box center [482, 274] width 575 height 19
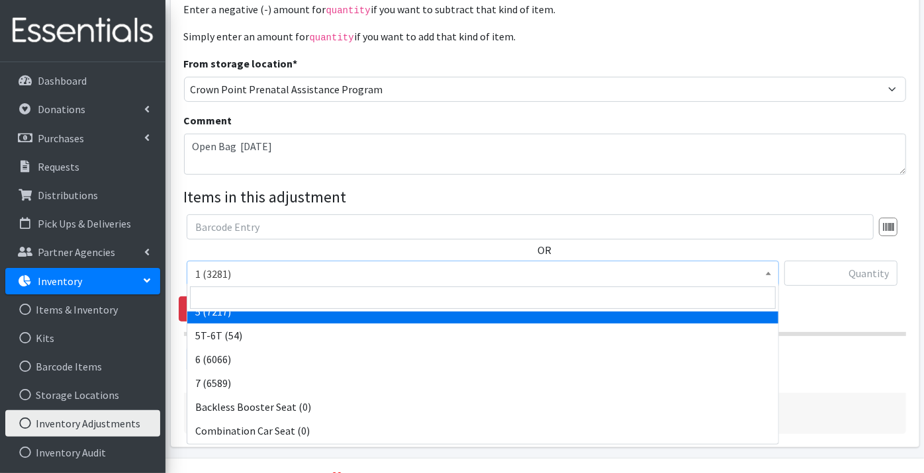
scroll to position [220, 0]
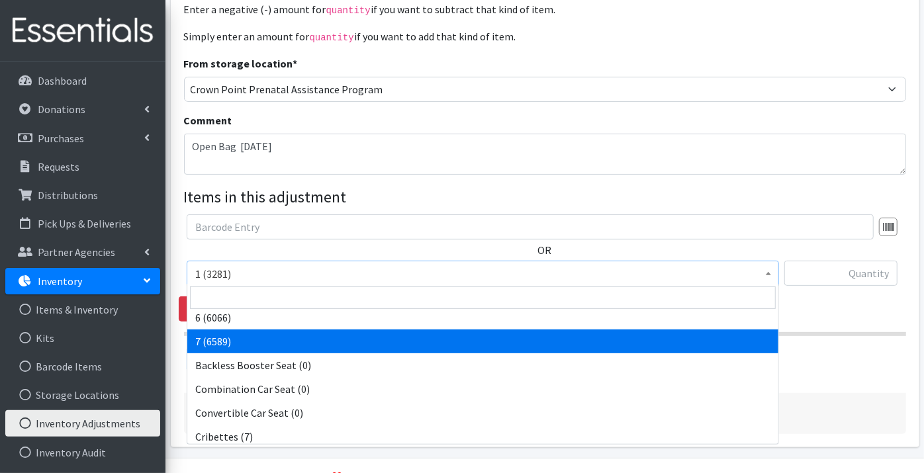
select select "11517"
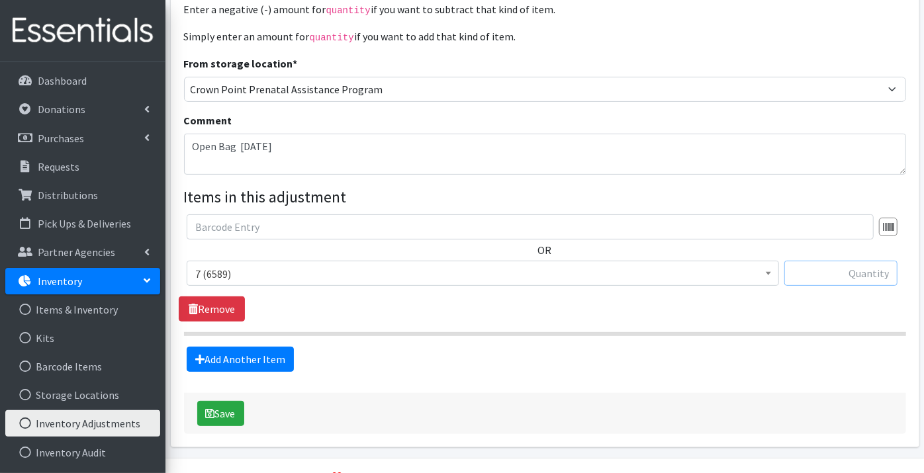
click at [874, 269] on input "text" at bounding box center [840, 273] width 113 height 25
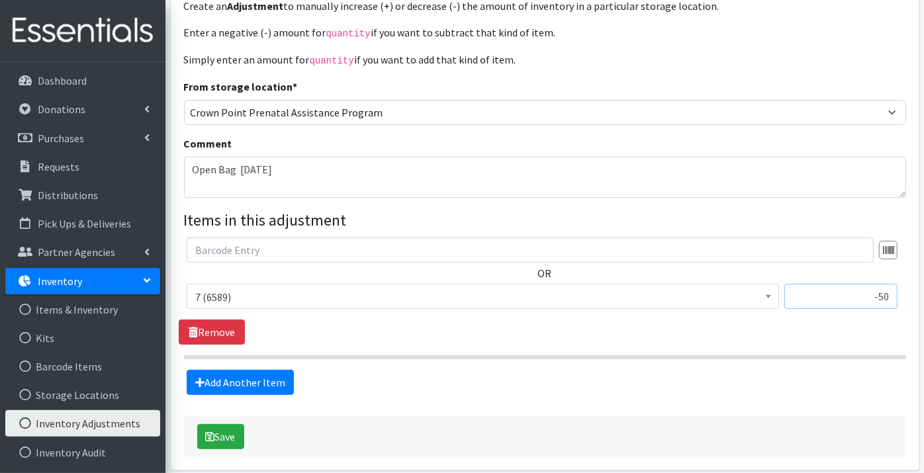
scroll to position [147, 0]
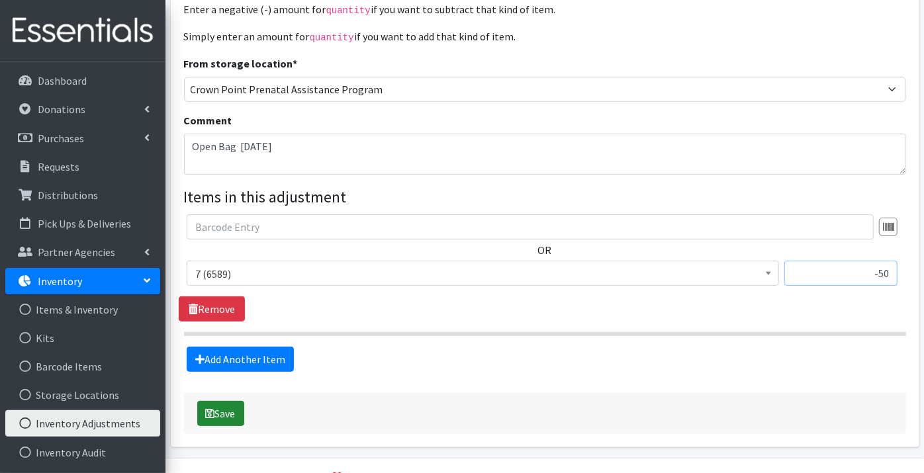
type input "-50"
click at [226, 412] on button "Save" at bounding box center [220, 413] width 47 height 25
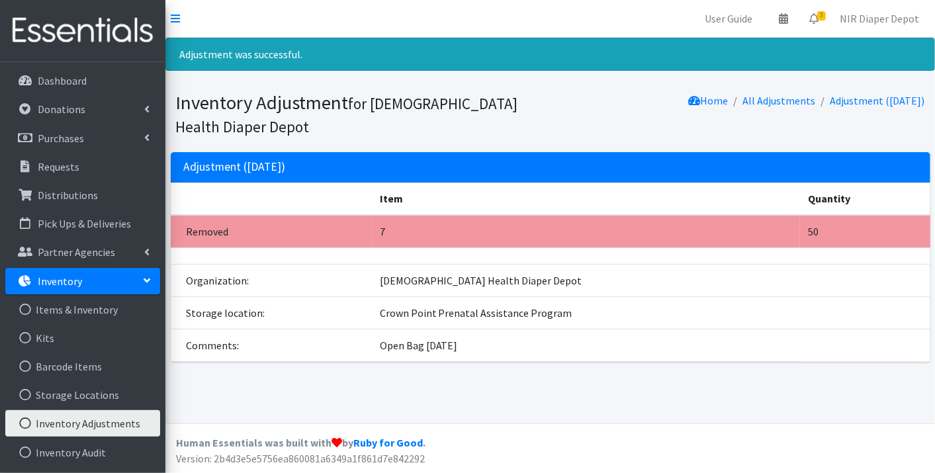
click at [60, 278] on p "Inventory" at bounding box center [60, 281] width 44 height 13
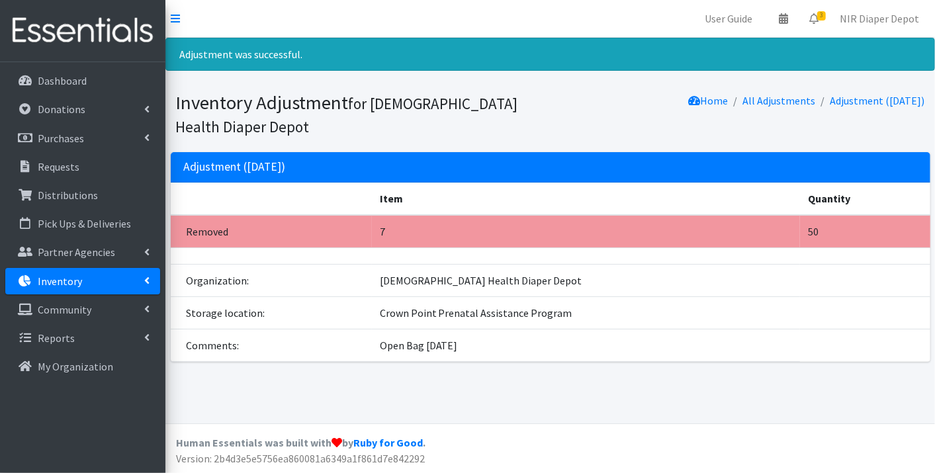
click at [60, 278] on p "Inventory" at bounding box center [60, 281] width 44 height 13
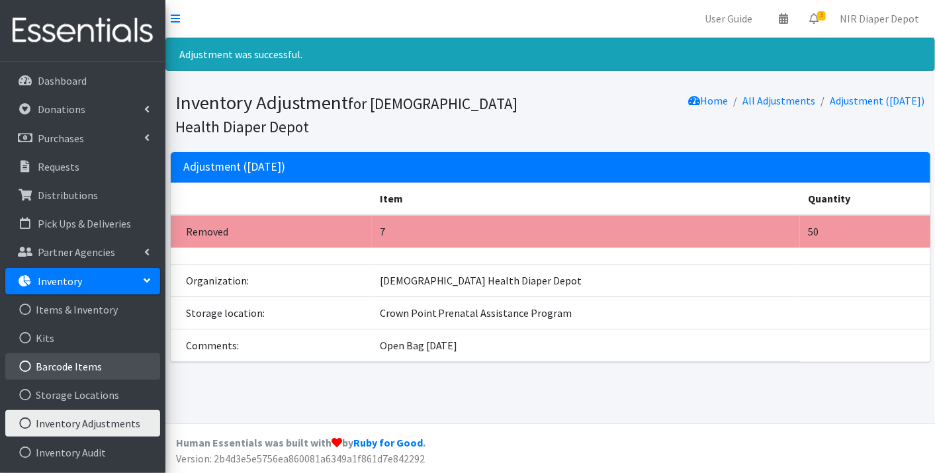
scroll to position [73, 0]
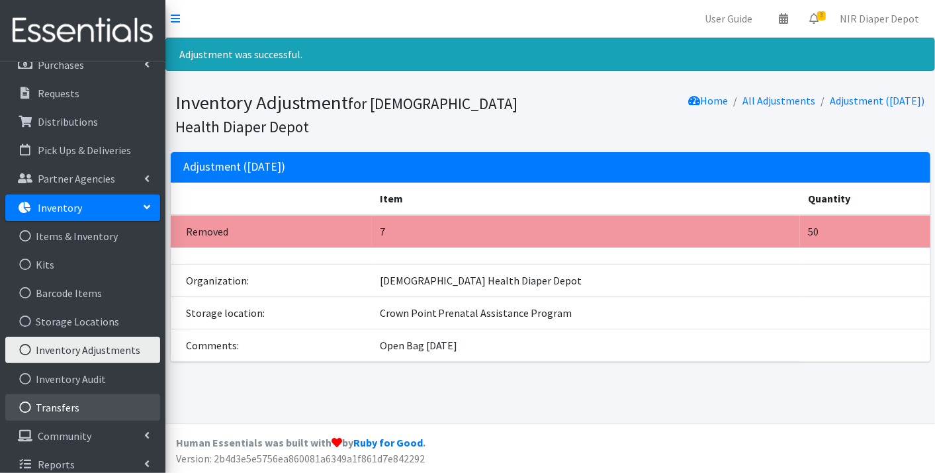
click at [53, 404] on link "Transfers" at bounding box center [82, 407] width 155 height 26
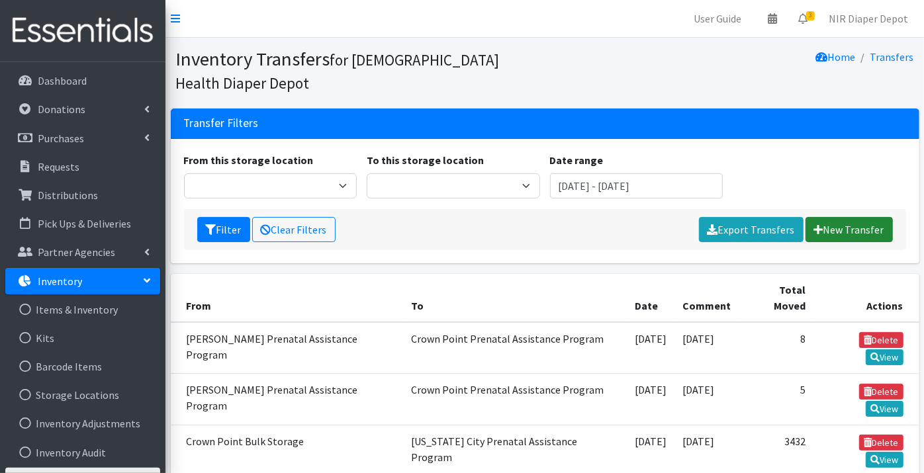
click at [841, 232] on link "New Transfer" at bounding box center [849, 229] width 87 height 25
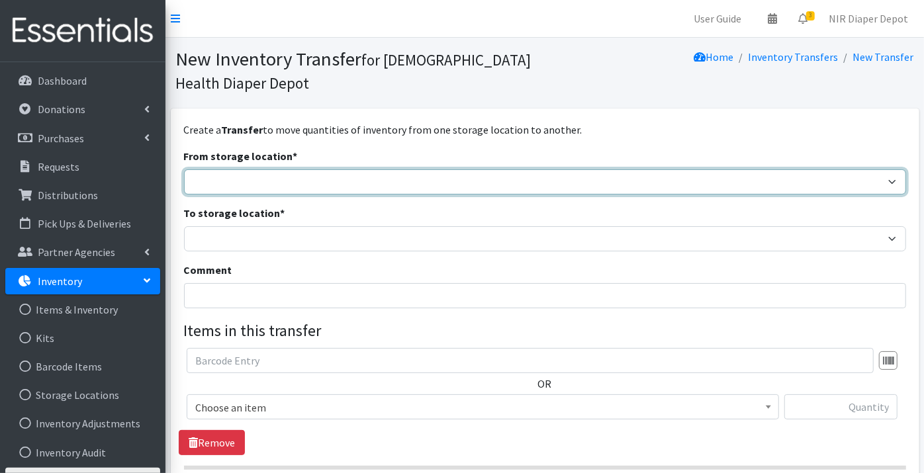
click at [208, 181] on select "Crown Point Bulk Storage Crown Point Prenatal Assistance Program Grant Car Seat…" at bounding box center [545, 181] width 722 height 25
select select "261"
click at [184, 169] on select "Crown Point Bulk Storage Crown Point Prenatal Assistance Program Grant Car Seat…" at bounding box center [545, 181] width 722 height 25
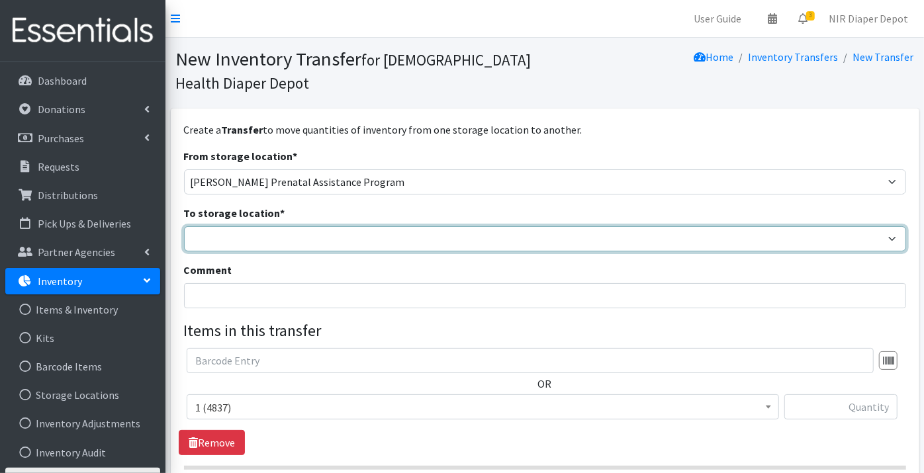
click at [210, 238] on select "Crown Point Bulk Storage Crown Point Prenatal Assistance Program Grant Car Seat…" at bounding box center [545, 238] width 722 height 25
select select "306"
click at [184, 226] on select "Crown Point Bulk Storage Crown Point Prenatal Assistance Program Grant Car Seat…" at bounding box center [545, 238] width 722 height 25
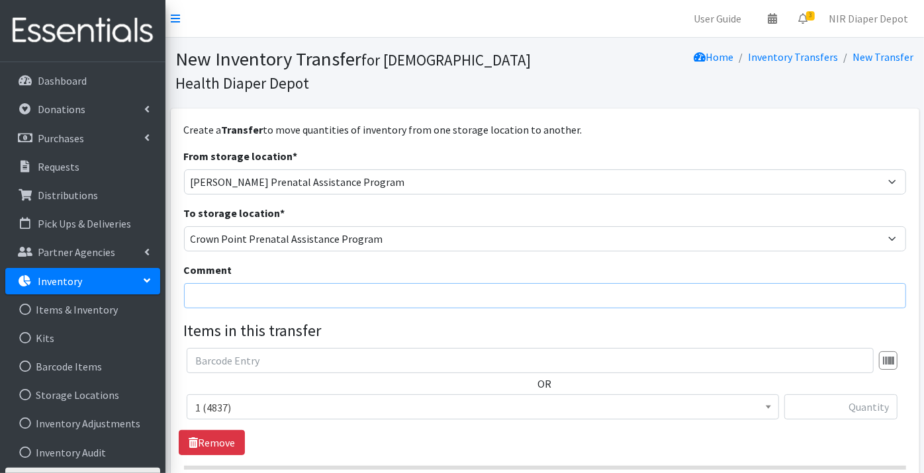
click at [214, 293] on input "Comment" at bounding box center [545, 295] width 722 height 25
click at [278, 294] on input "[DATE]" at bounding box center [545, 295] width 722 height 25
type input "[DATE]"
click at [212, 407] on span "1 (4837)" at bounding box center [482, 407] width 575 height 19
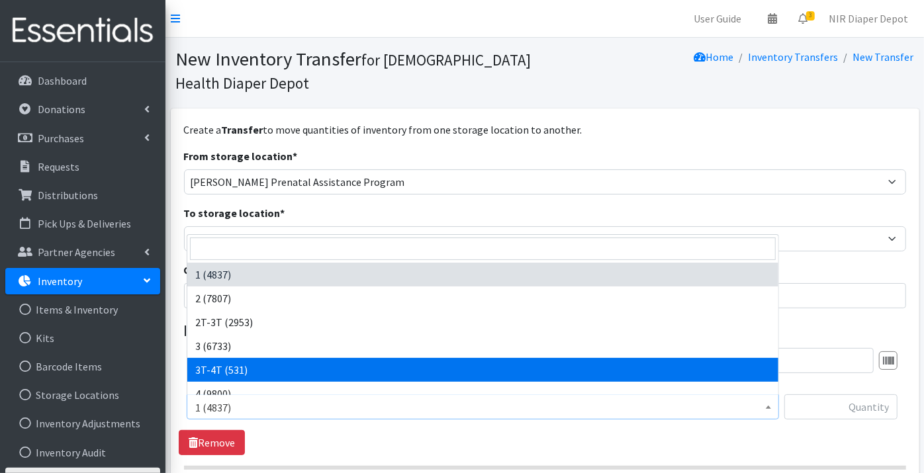
scroll to position [73, 0]
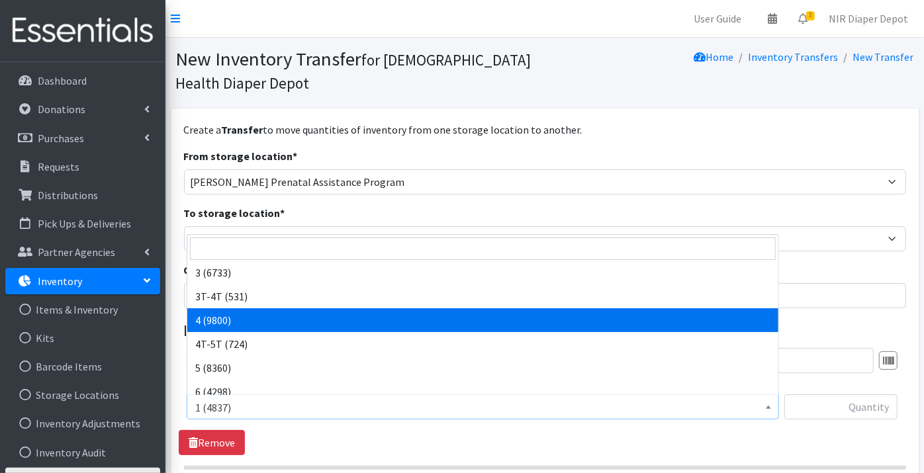
select select "9188"
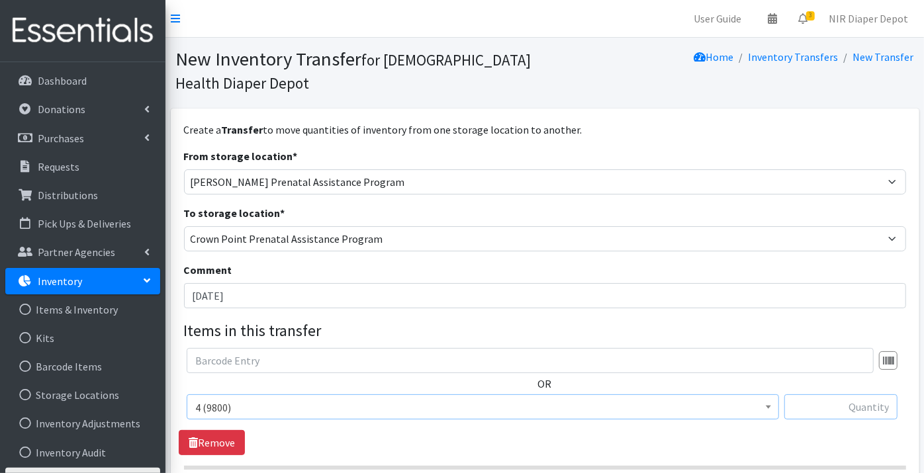
click at [839, 406] on input "text" at bounding box center [840, 406] width 113 height 25
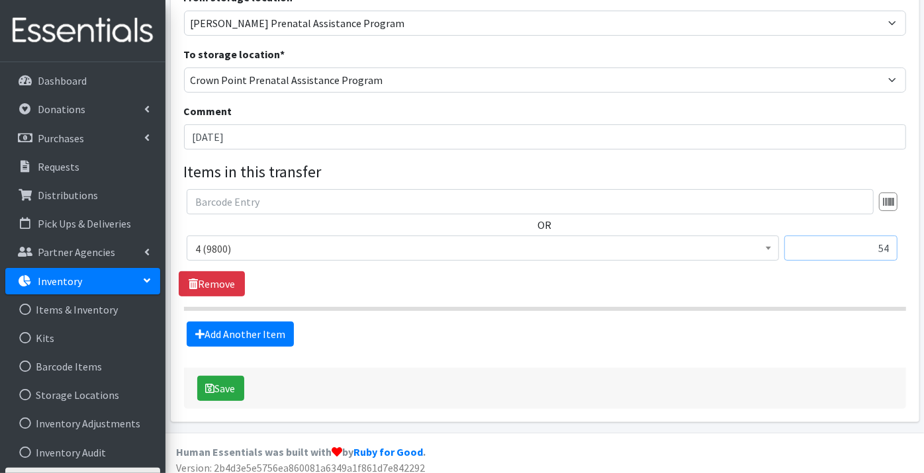
scroll to position [166, 0]
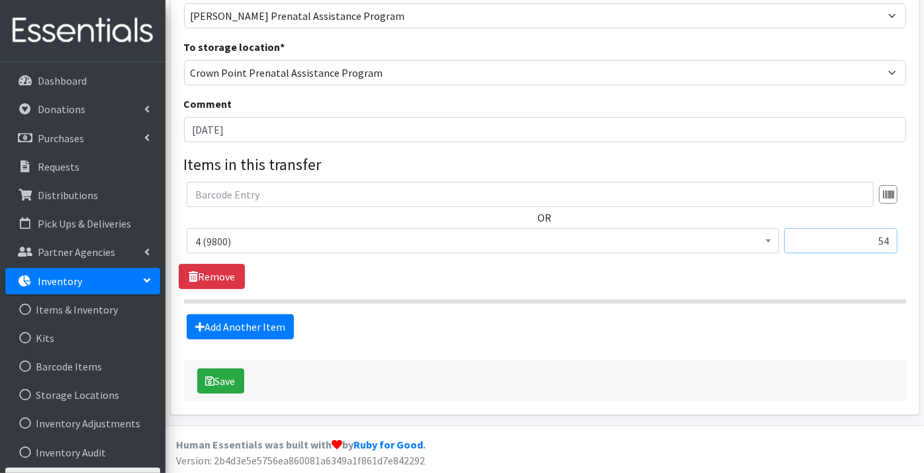
type input "54"
click at [226, 374] on button "Save" at bounding box center [220, 381] width 47 height 25
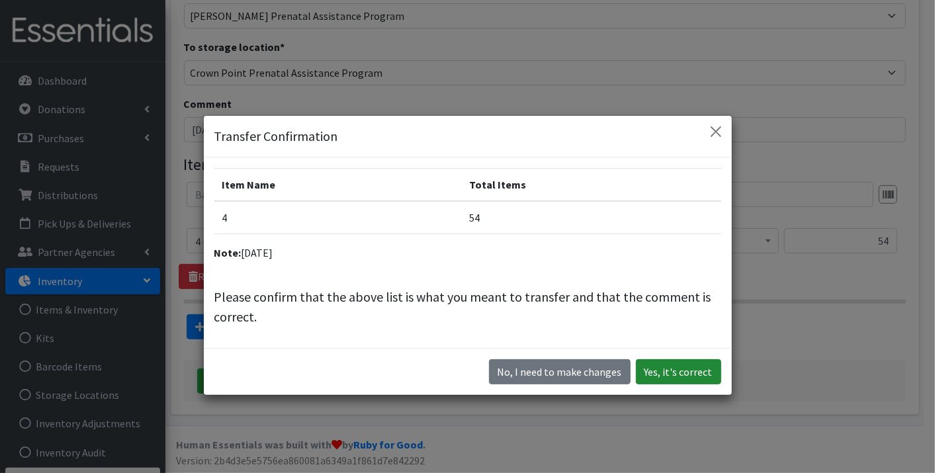
click at [660, 369] on button "Yes, it's correct" at bounding box center [678, 371] width 85 height 25
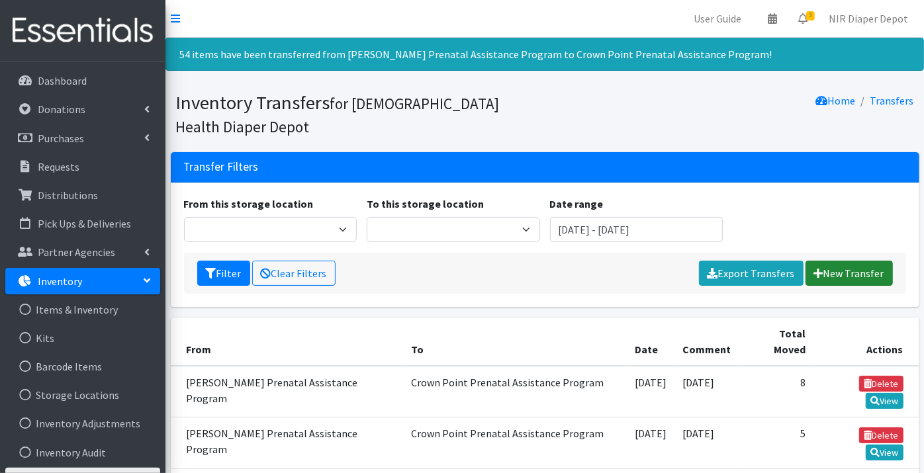
click at [841, 274] on link "New Transfer" at bounding box center [849, 273] width 87 height 25
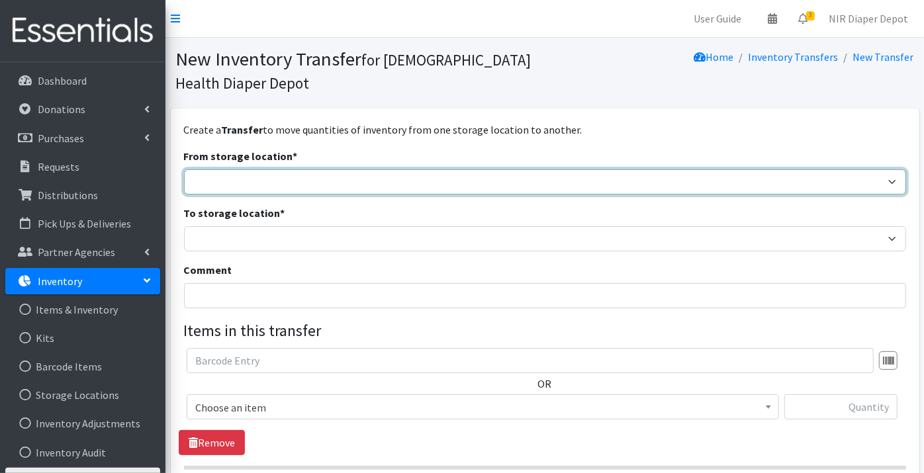
click at [241, 186] on select "Crown Point Bulk Storage Crown Point Prenatal Assistance Program Grant Car Seat…" at bounding box center [545, 181] width 722 height 25
select select "306"
click at [184, 169] on select "Crown Point Bulk Storage Crown Point Prenatal Assistance Program Grant Car Seat…" at bounding box center [545, 181] width 722 height 25
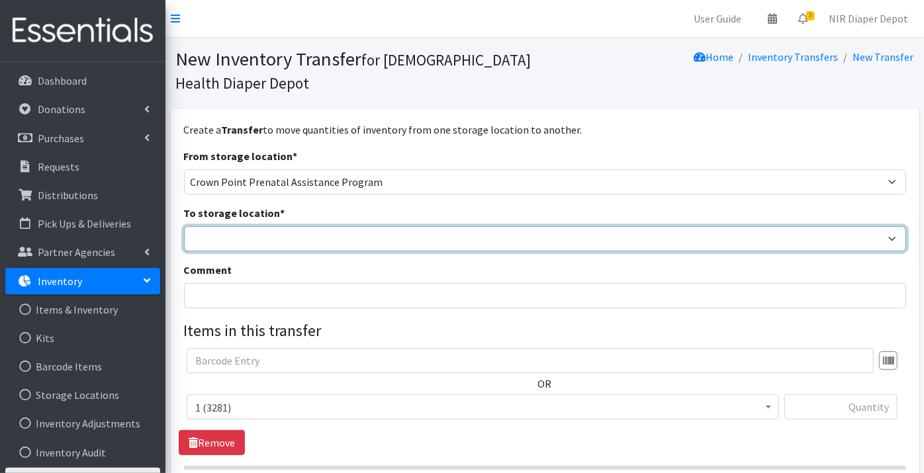
click at [221, 242] on select "Crown Point Bulk Storage Crown Point Prenatal Assistance Program Grant Car Seat…" at bounding box center [545, 238] width 722 height 25
select select "261"
click at [184, 226] on select "Crown Point Bulk Storage Crown Point Prenatal Assistance Program Grant Car Seat…" at bounding box center [545, 238] width 722 height 25
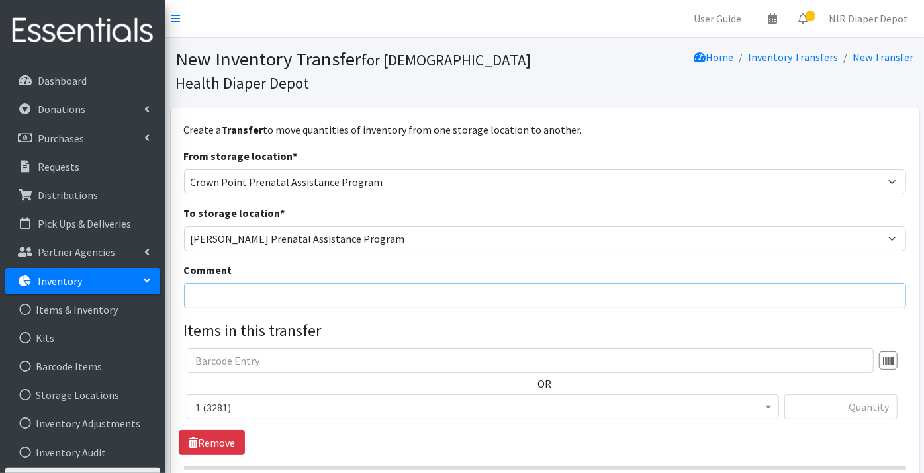
click at [201, 297] on input "Comment" at bounding box center [545, 295] width 722 height 25
type input "9/3/25"
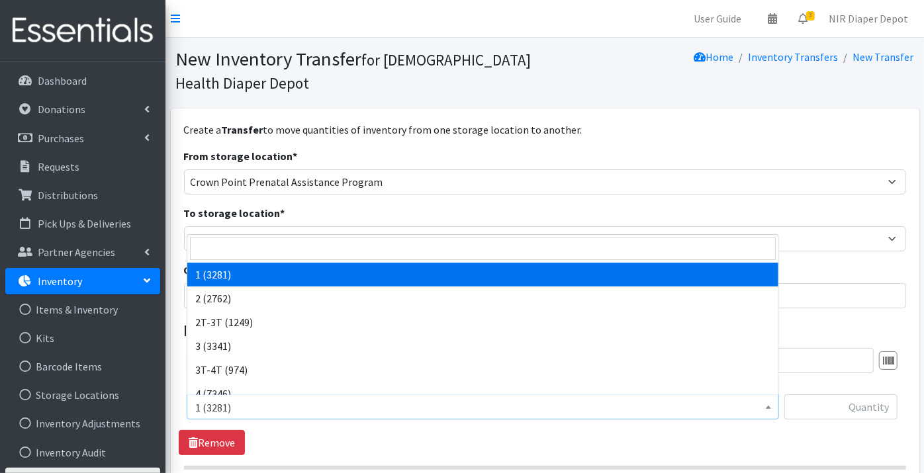
click at [216, 410] on span "1 (3281)" at bounding box center [482, 407] width 575 height 19
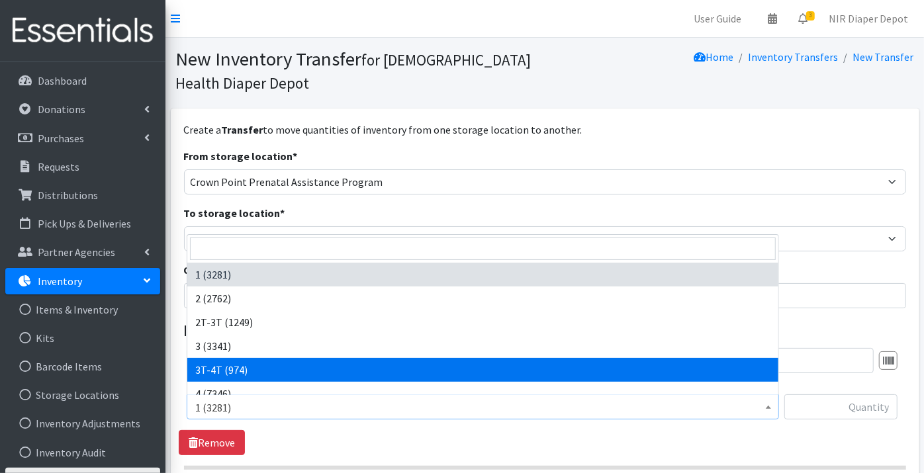
scroll to position [73, 0]
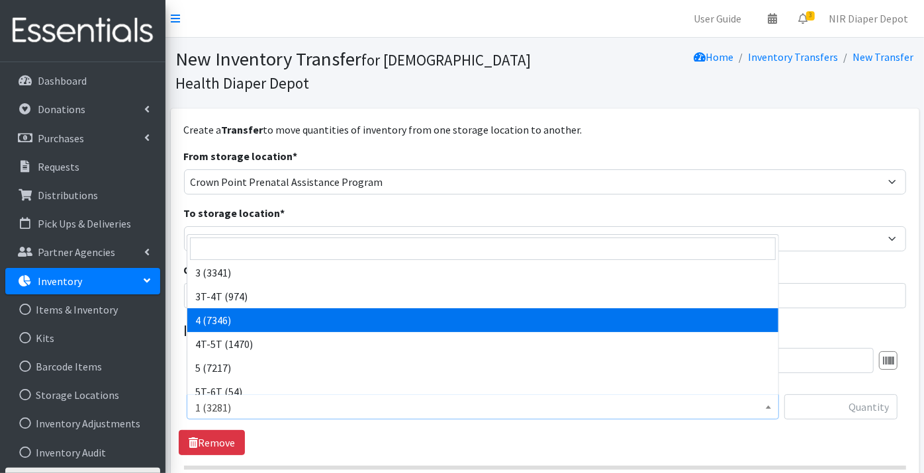
select select "9188"
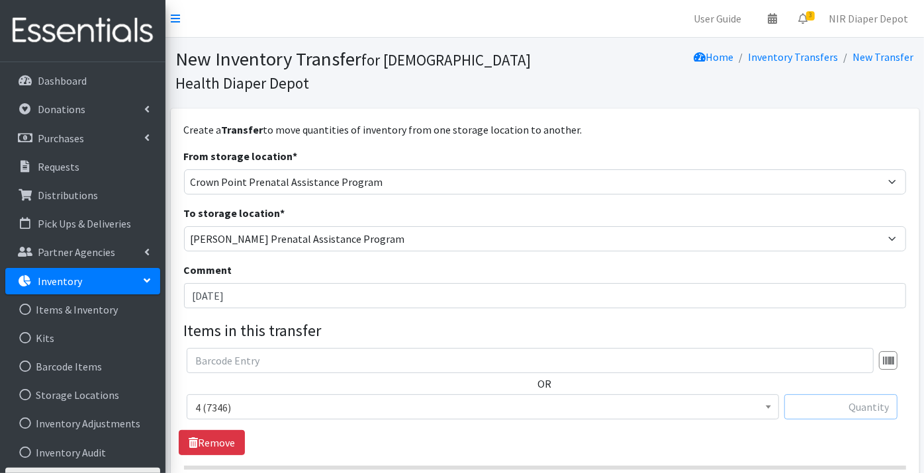
click at [847, 412] on input "text" at bounding box center [840, 406] width 113 height 25
type input "58"
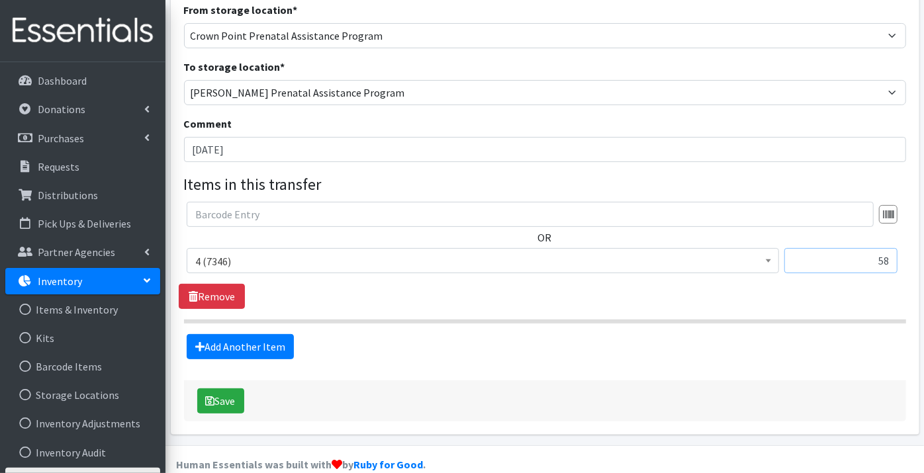
scroll to position [147, 0]
click at [224, 391] on button "Save" at bounding box center [220, 400] width 47 height 25
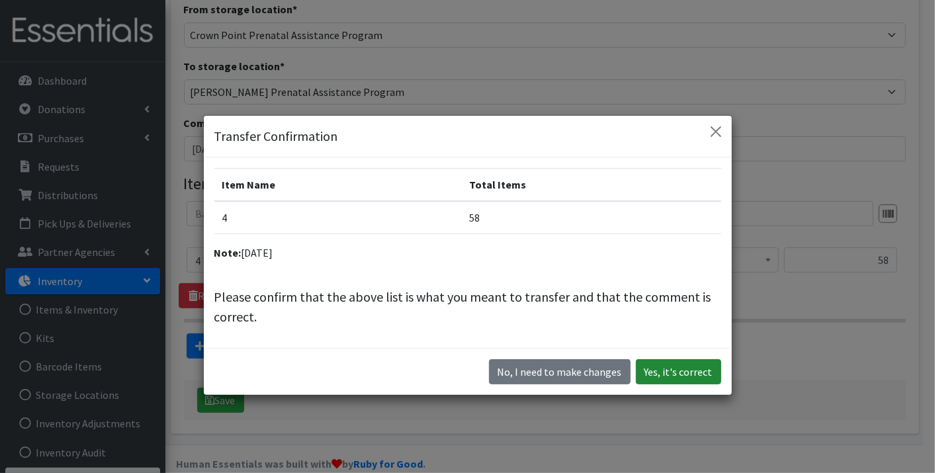
click at [695, 367] on button "Yes, it's correct" at bounding box center [678, 371] width 85 height 25
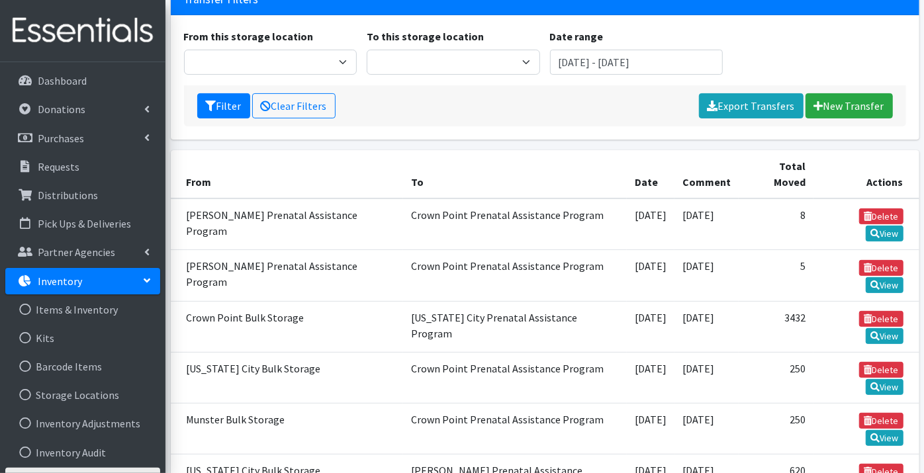
scroll to position [167, 0]
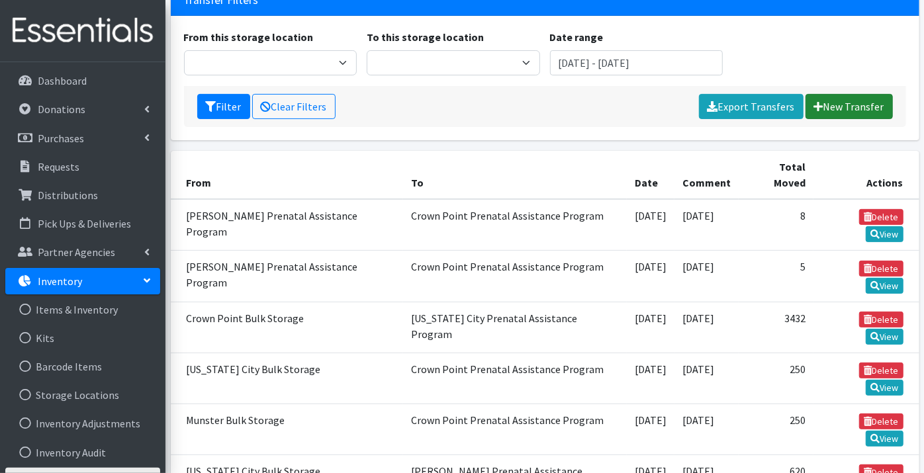
click at [841, 107] on link "New Transfer" at bounding box center [849, 106] width 87 height 25
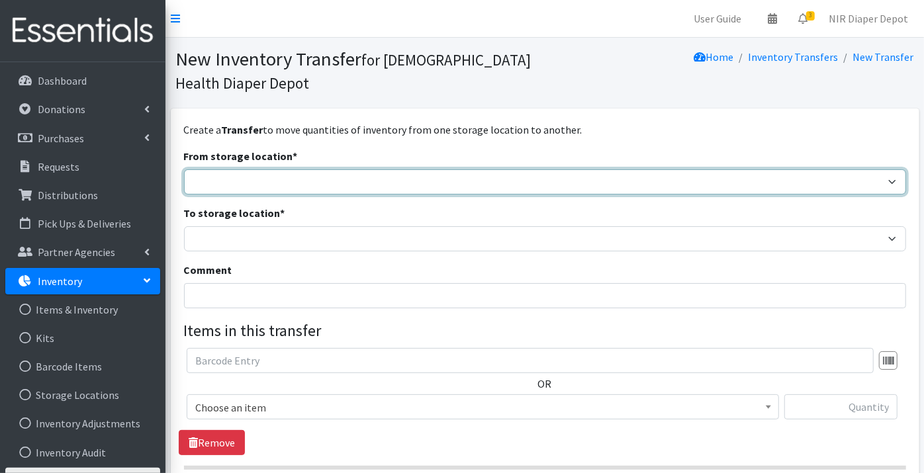
click at [203, 175] on select "Crown Point Bulk Storage Crown Point Prenatal Assistance Program Grant Car Seat…" at bounding box center [545, 181] width 722 height 25
select select "440"
click at [184, 169] on select "Crown Point Bulk Storage Crown Point Prenatal Assistance Program Grant Car Seat…" at bounding box center [545, 181] width 722 height 25
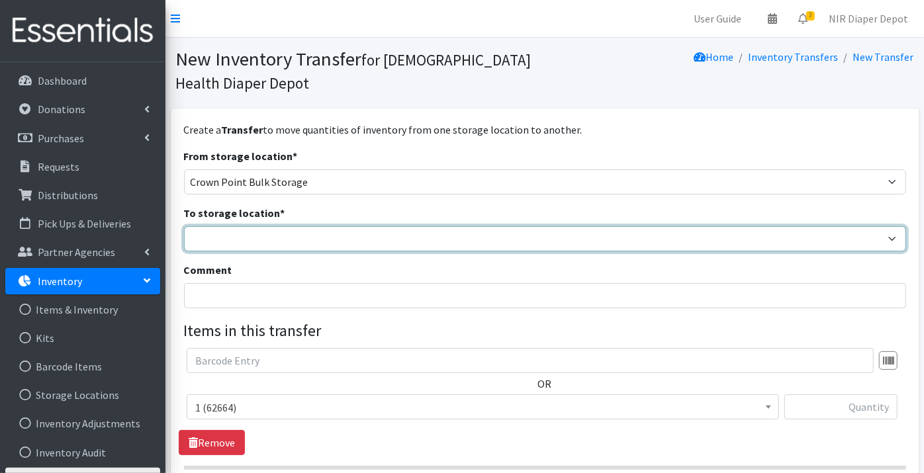
click at [208, 238] on select "Crown Point Bulk Storage Crown Point Prenatal Assistance Program Grant Car Seat…" at bounding box center [545, 238] width 722 height 25
select select "306"
click at [184, 226] on select "Crown Point Bulk Storage Crown Point Prenatal Assistance Program Grant Car Seat…" at bounding box center [545, 238] width 722 height 25
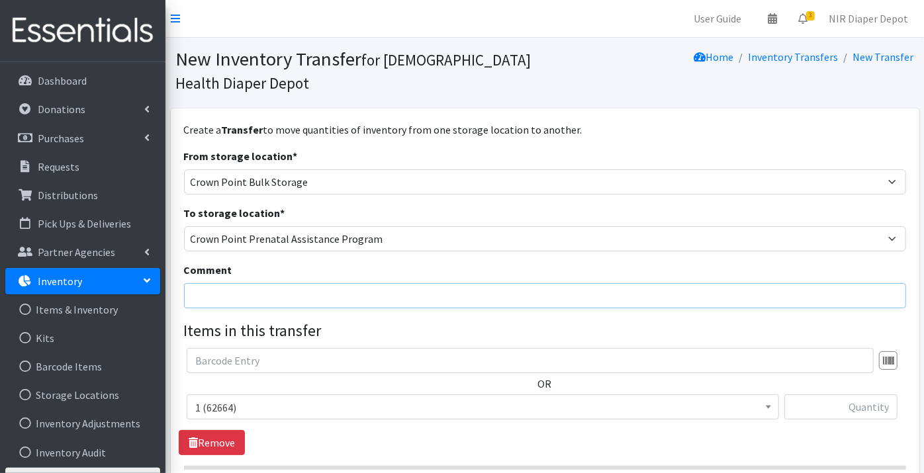
click at [211, 297] on input "Comment" at bounding box center [545, 295] width 722 height 25
type input "[DATE]"
click at [851, 405] on input "text" at bounding box center [840, 406] width 113 height 25
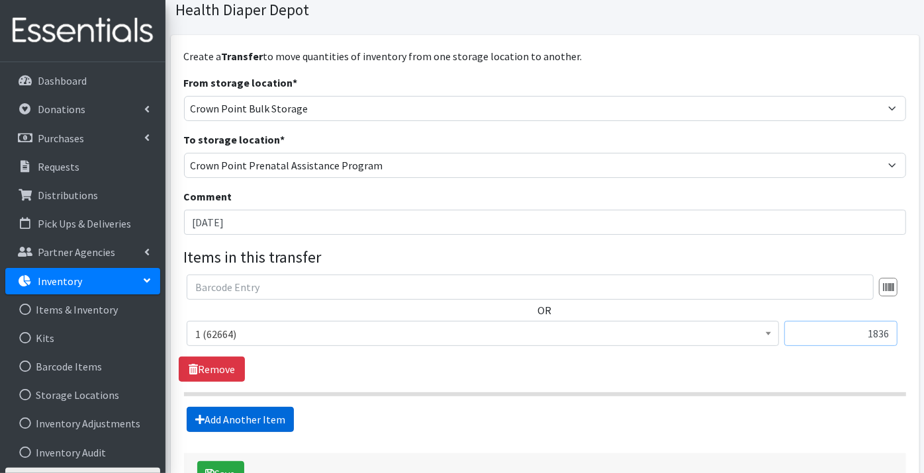
type input "1836"
click at [219, 420] on link "Add Another Item" at bounding box center [240, 419] width 107 height 25
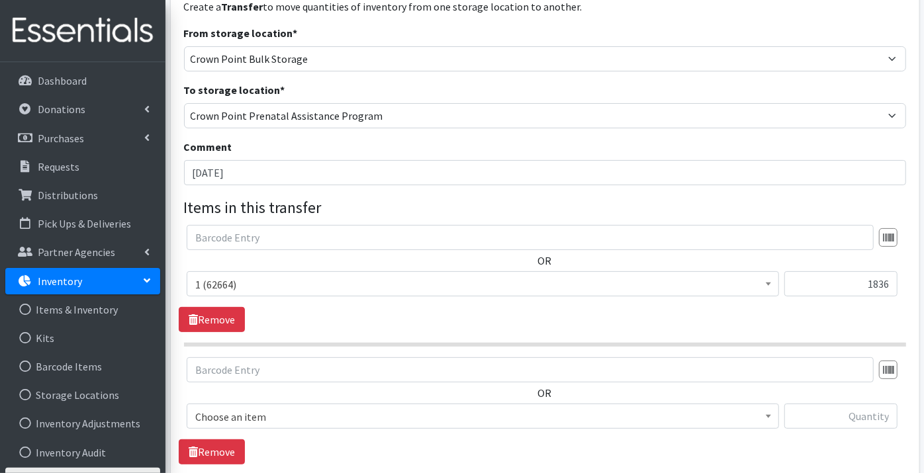
scroll to position [298, 0]
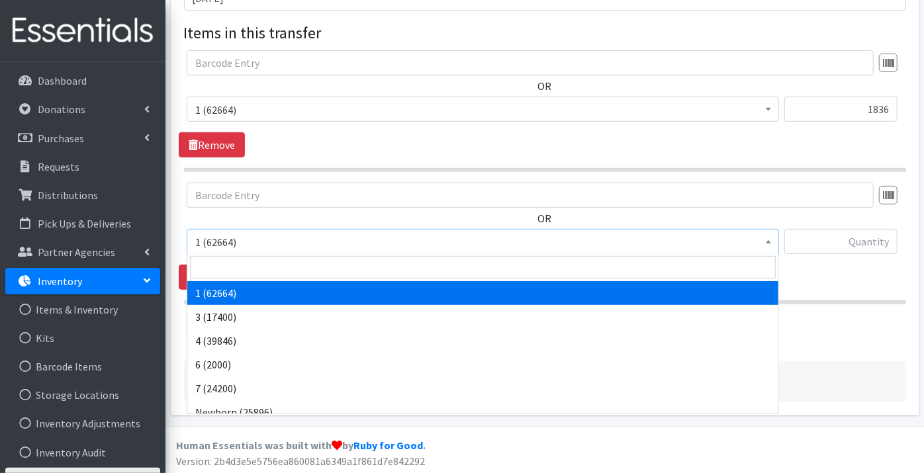
click at [238, 237] on span "1 (62664)" at bounding box center [482, 242] width 575 height 19
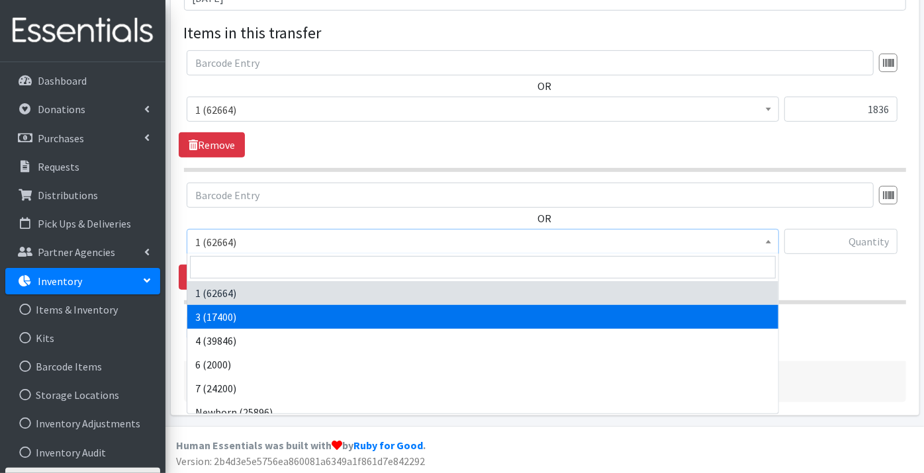
select select "9187"
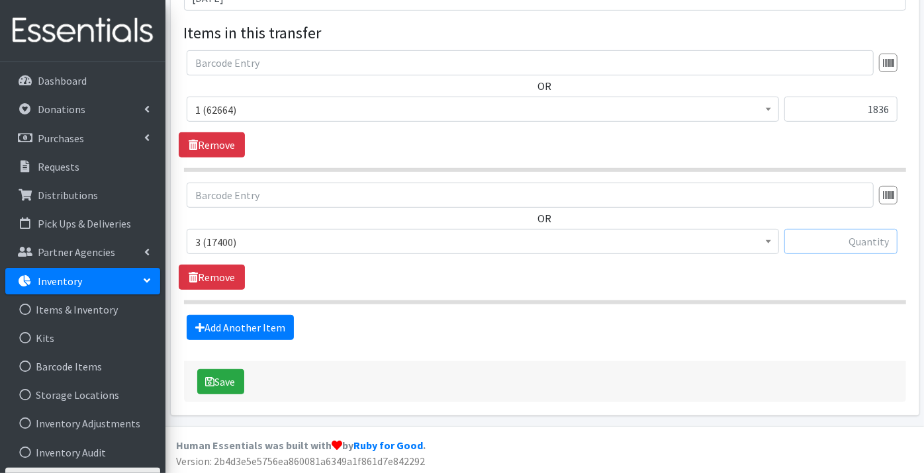
click at [852, 243] on input "text" at bounding box center [840, 241] width 113 height 25
type input "4000"
click at [232, 321] on link "Add Another Item" at bounding box center [240, 327] width 107 height 25
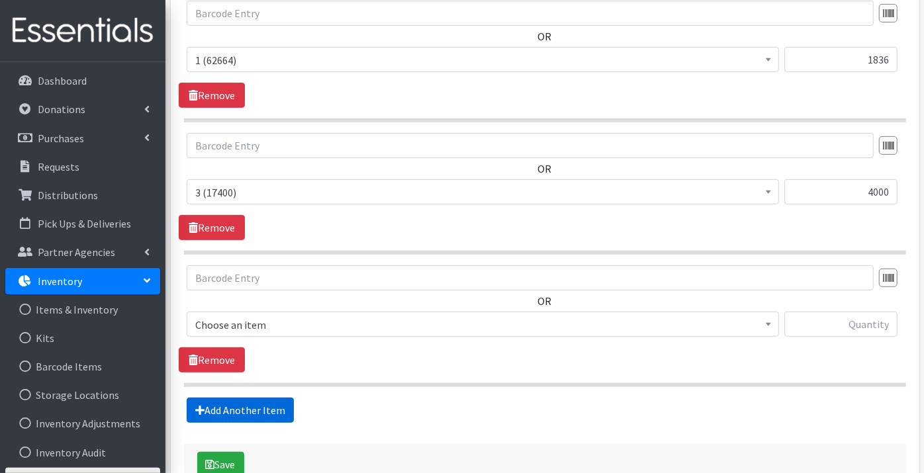
scroll to position [430, 0]
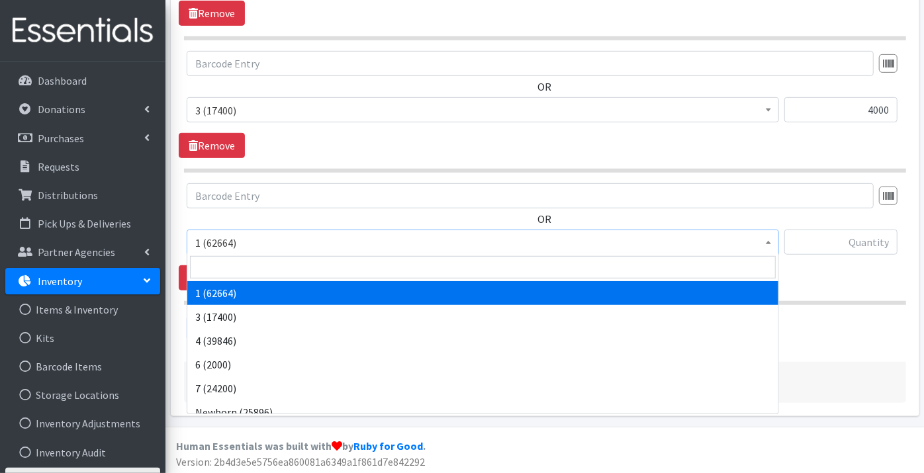
click at [209, 244] on span "1 (62664)" at bounding box center [482, 243] width 575 height 19
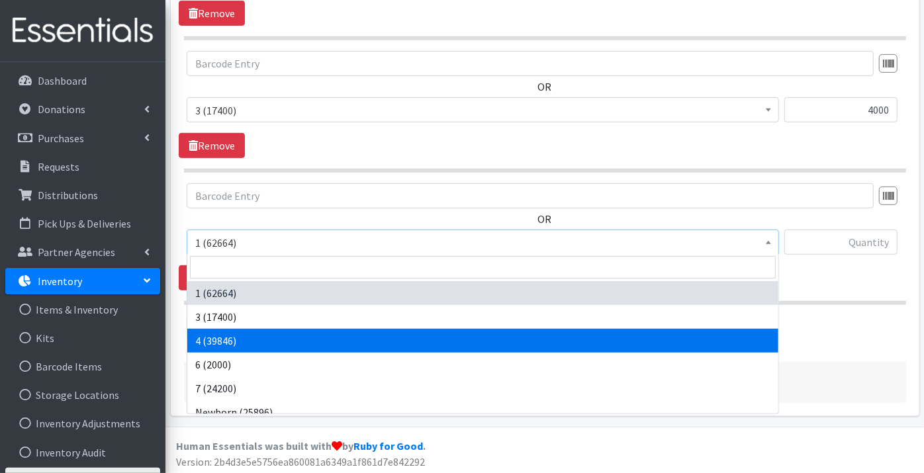
select select "9188"
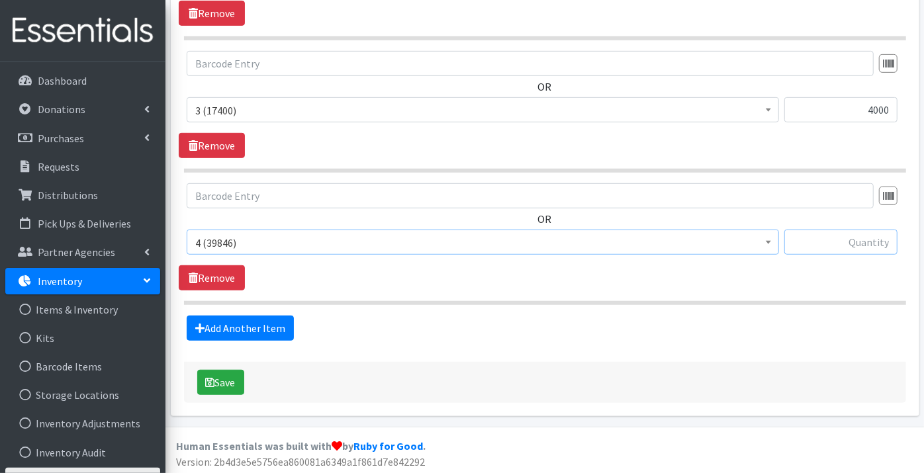
click at [859, 240] on input "text" at bounding box center [840, 242] width 113 height 25
type input "1740"
click at [259, 324] on link "Add Another Item" at bounding box center [240, 328] width 107 height 25
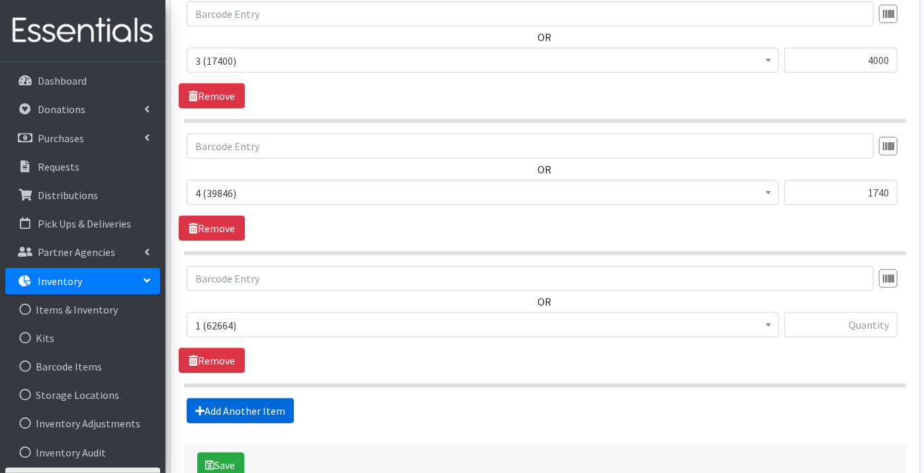
scroll to position [561, 0]
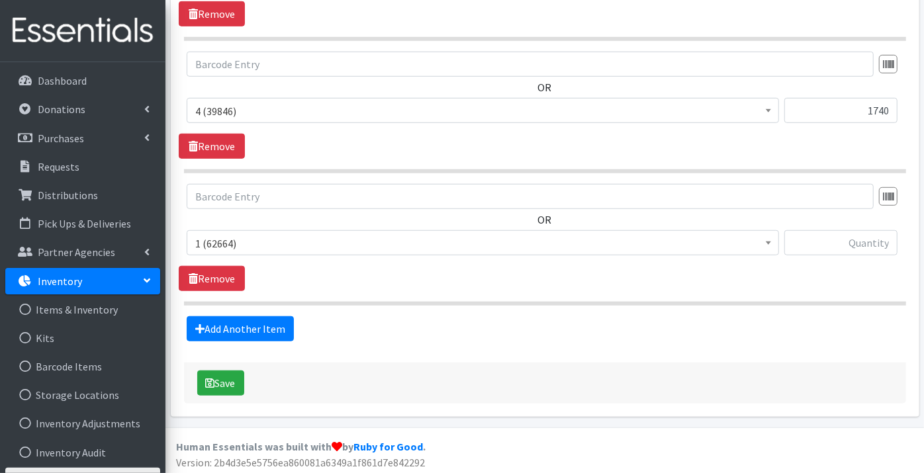
click at [226, 237] on span "1 (62664)" at bounding box center [482, 243] width 575 height 19
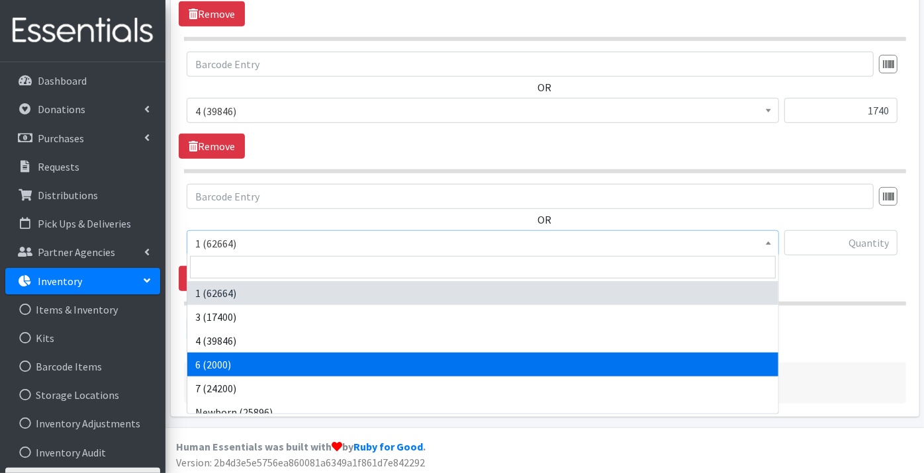
select select "9190"
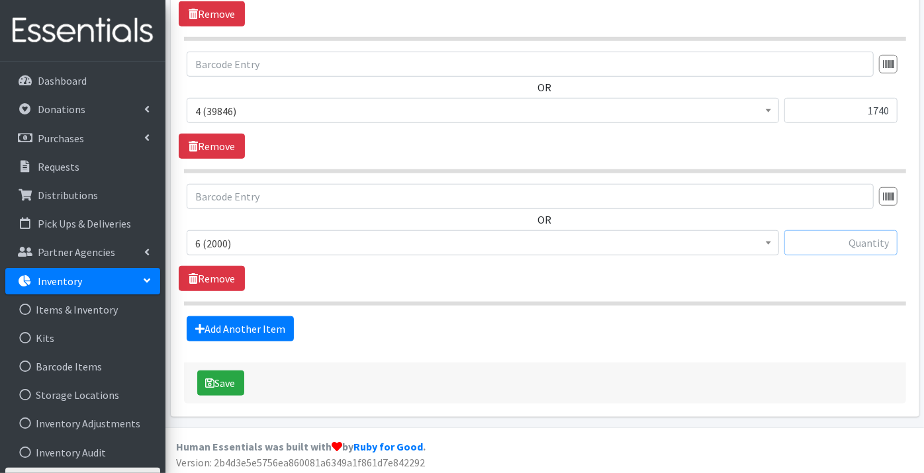
click at [866, 247] on input "text" at bounding box center [840, 242] width 113 height 25
type input "2000"
click at [227, 322] on link "Add Another Item" at bounding box center [240, 328] width 107 height 25
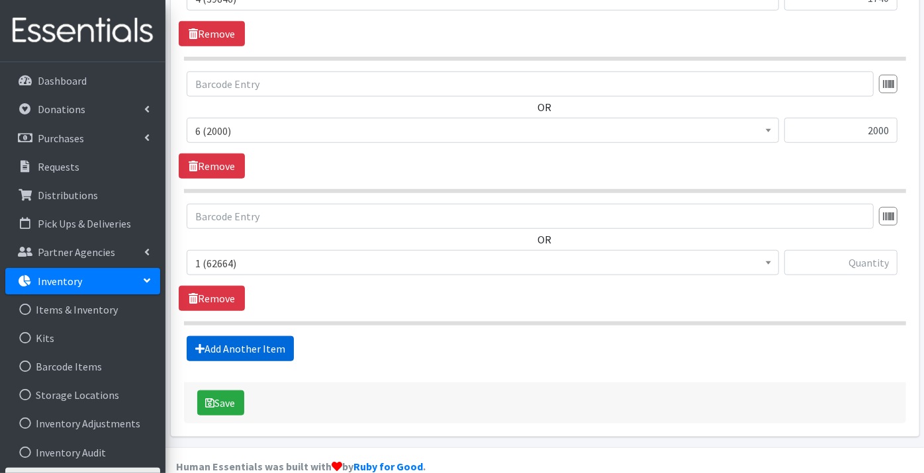
scroll to position [694, 0]
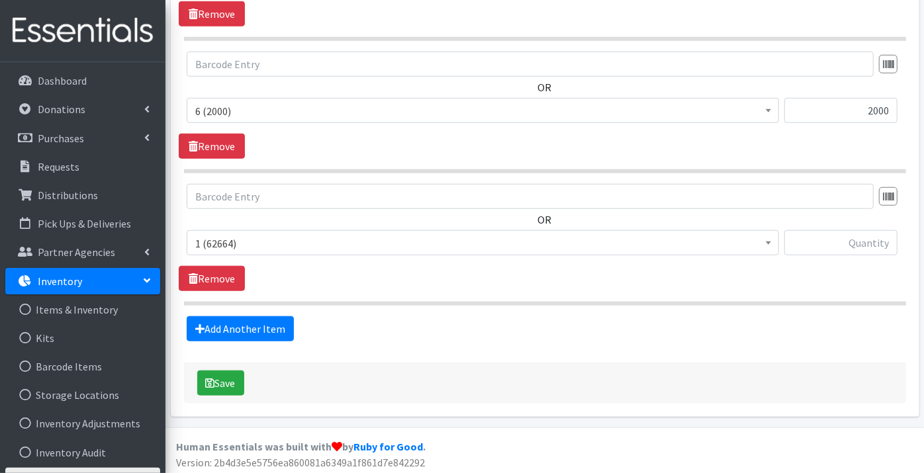
click at [230, 246] on span "1 (62664)" at bounding box center [482, 243] width 575 height 19
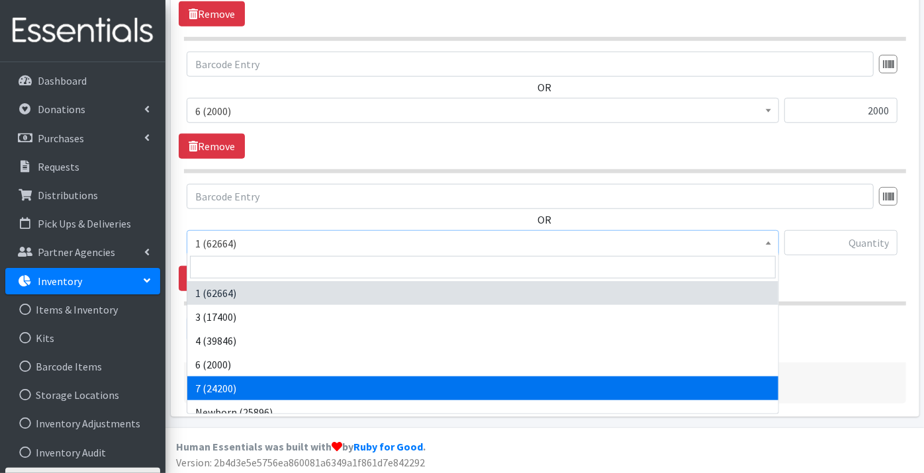
select select "11517"
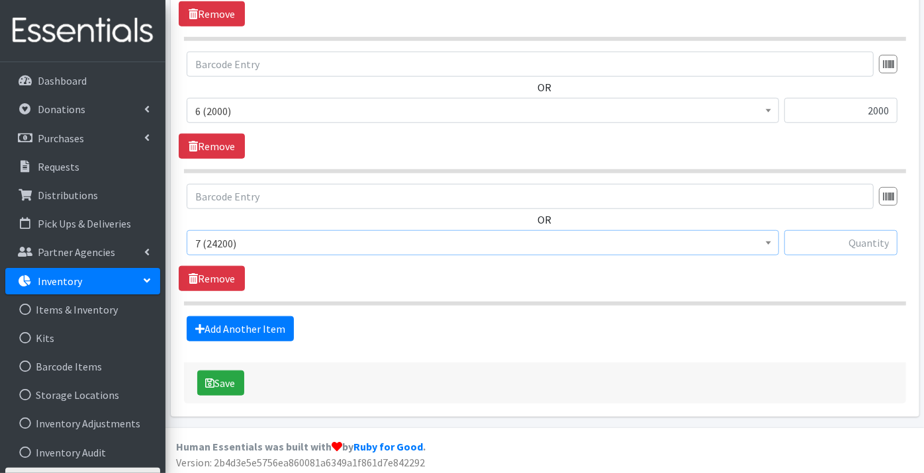
click at [841, 244] on input "text" at bounding box center [840, 242] width 113 height 25
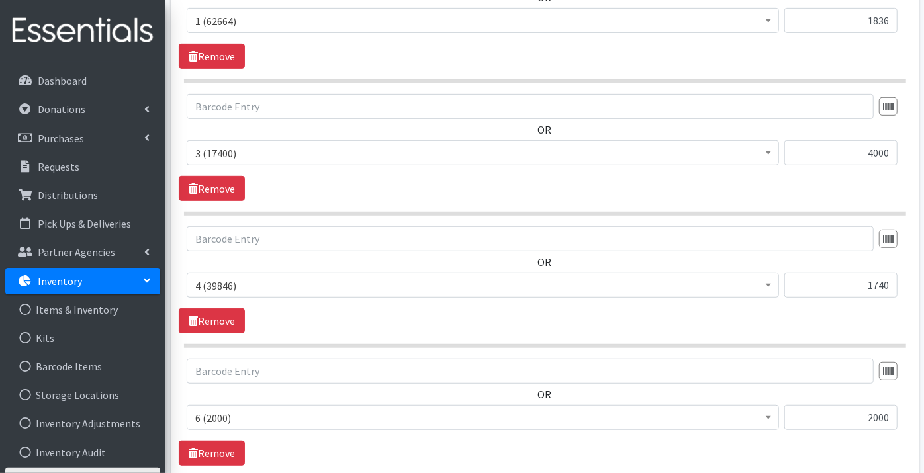
scroll to position [326, 0]
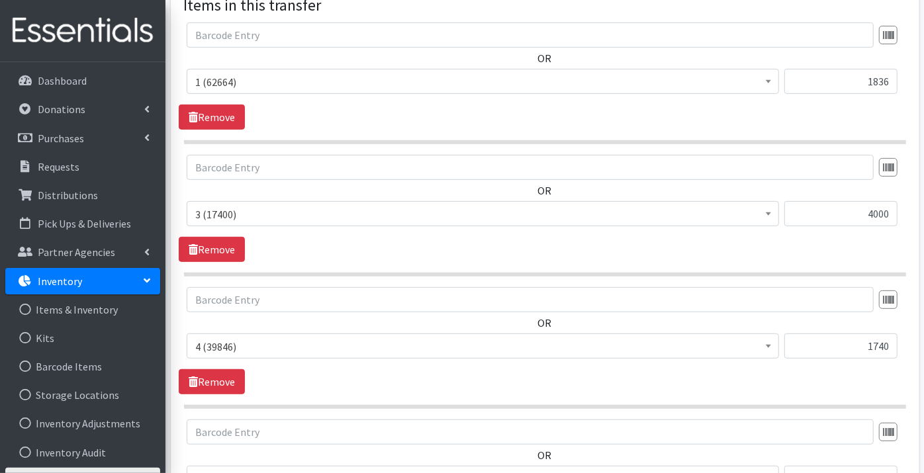
type input "2800"
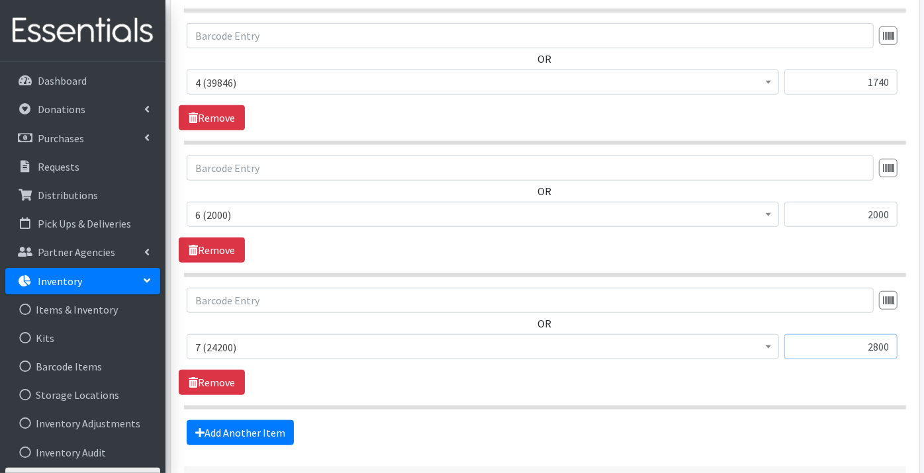
scroll to position [694, 0]
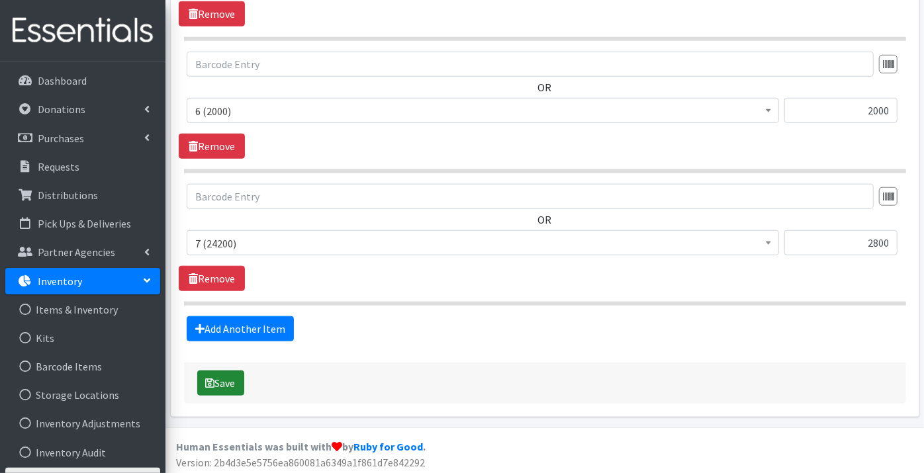
click at [221, 382] on button "Save" at bounding box center [220, 383] width 47 height 25
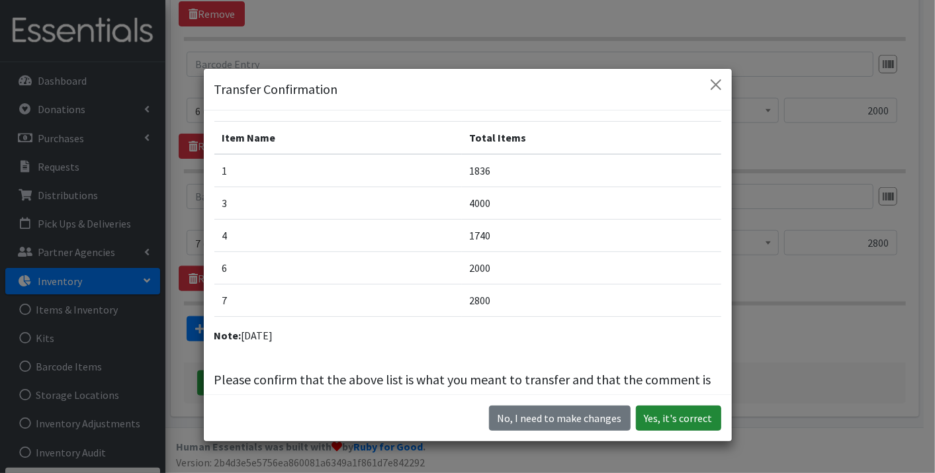
click at [678, 421] on button "Yes, it's correct" at bounding box center [678, 418] width 85 height 25
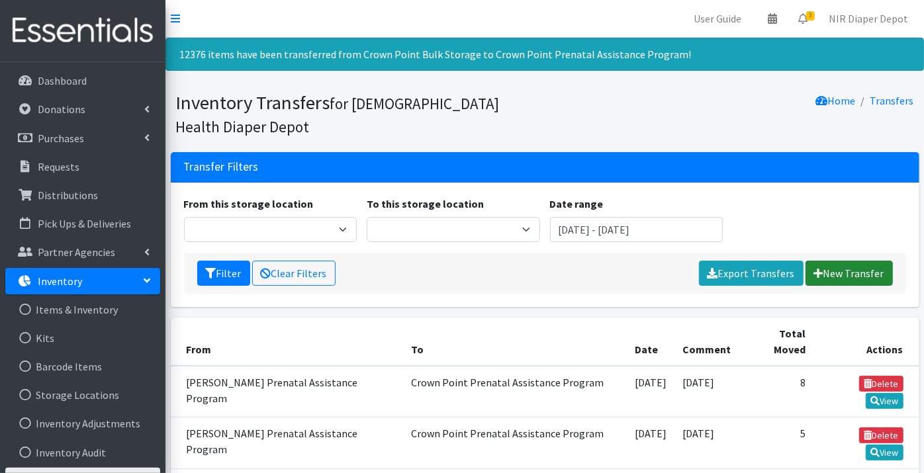
click at [835, 268] on link "New Transfer" at bounding box center [849, 273] width 87 height 25
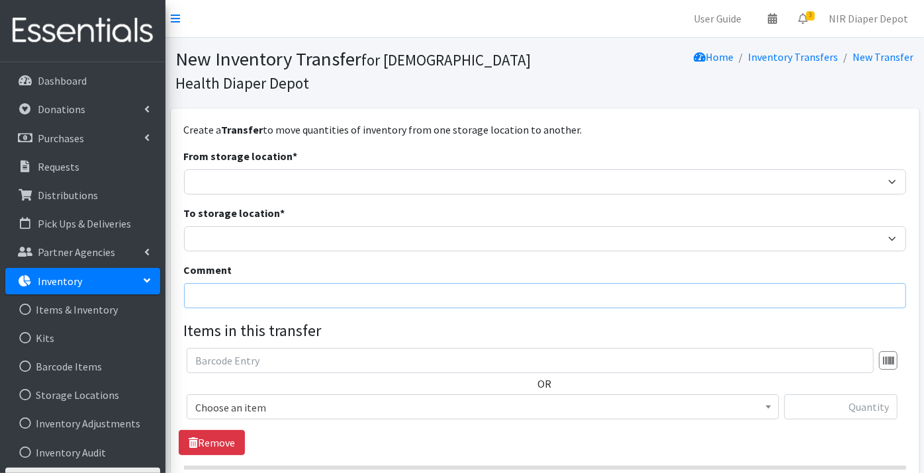
click at [202, 297] on input "Comment" at bounding box center [545, 295] width 722 height 25
type input "[DATE]"
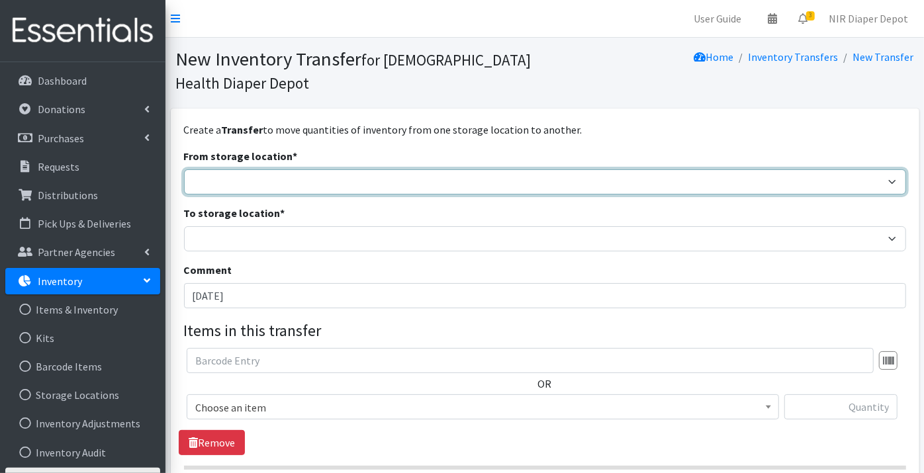
click at [213, 171] on select "Crown Point Bulk Storage Crown Point Prenatal Assistance Program Grant Car Seat…" at bounding box center [545, 181] width 722 height 25
select select "453"
click at [184, 169] on select "Crown Point Bulk Storage Crown Point Prenatal Assistance Program Grant Car Seat…" at bounding box center [545, 181] width 722 height 25
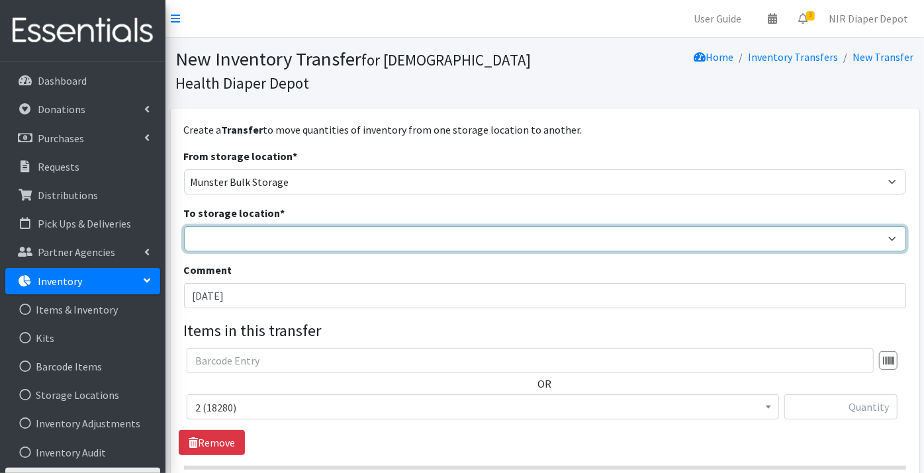
click at [214, 232] on select "Crown Point Bulk Storage Crown Point Prenatal Assistance Program Grant Car Seat…" at bounding box center [545, 238] width 722 height 25
select select "261"
click at [184, 226] on select "Crown Point Bulk Storage Crown Point Prenatal Assistance Program Grant Car Seat…" at bounding box center [545, 238] width 722 height 25
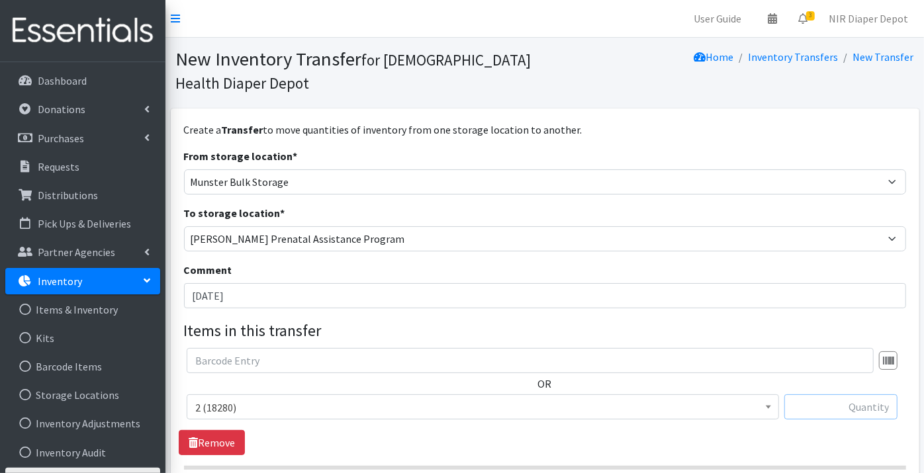
click at [823, 410] on input "text" at bounding box center [840, 406] width 113 height 25
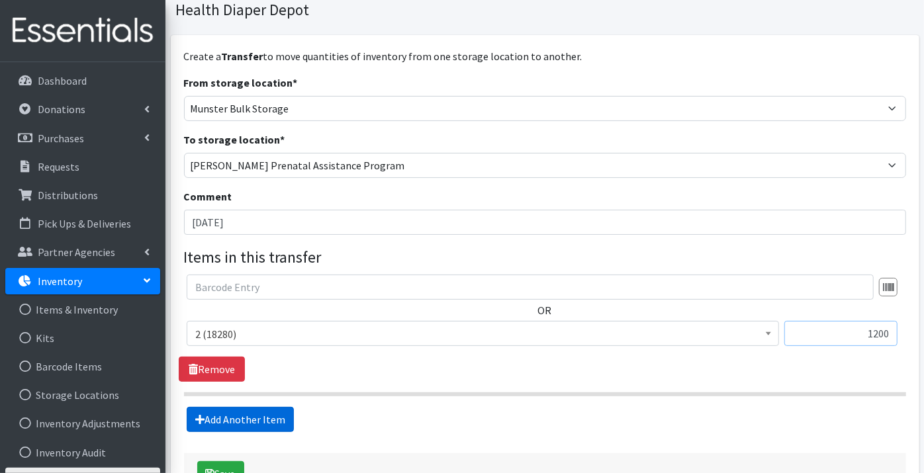
type input "1200"
click at [232, 420] on link "Add Another Item" at bounding box center [240, 419] width 107 height 25
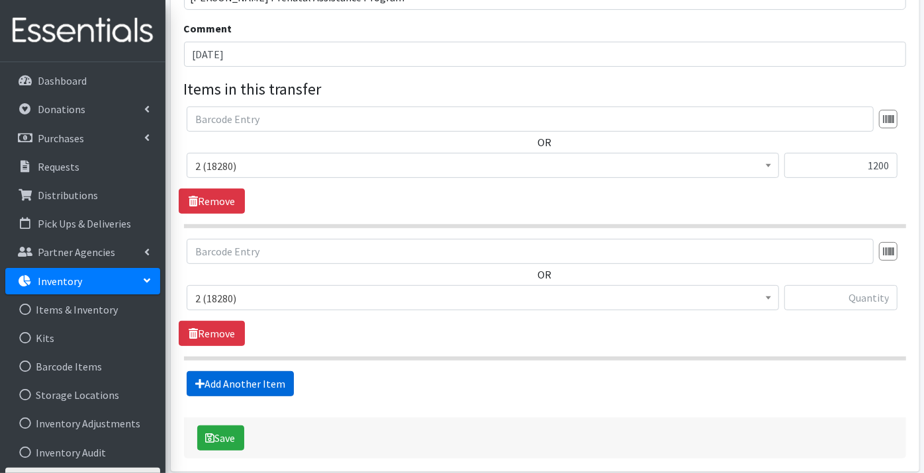
scroll to position [298, 0]
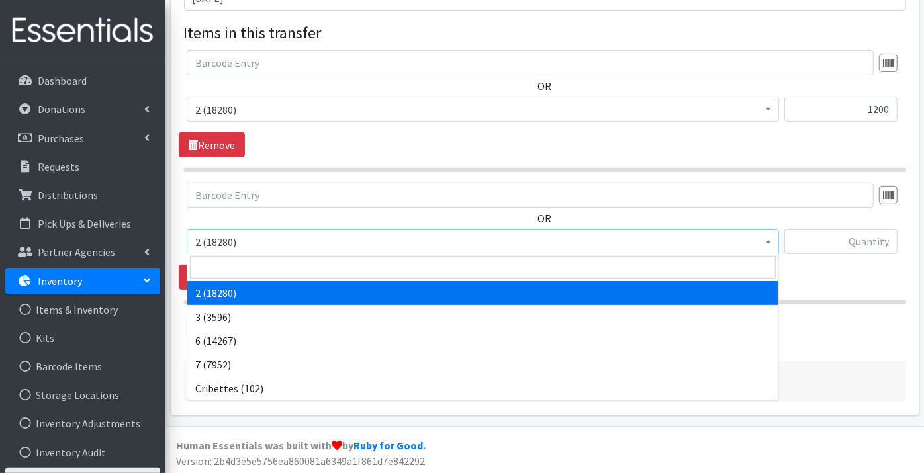
click at [254, 236] on span "2 (18280)" at bounding box center [482, 242] width 575 height 19
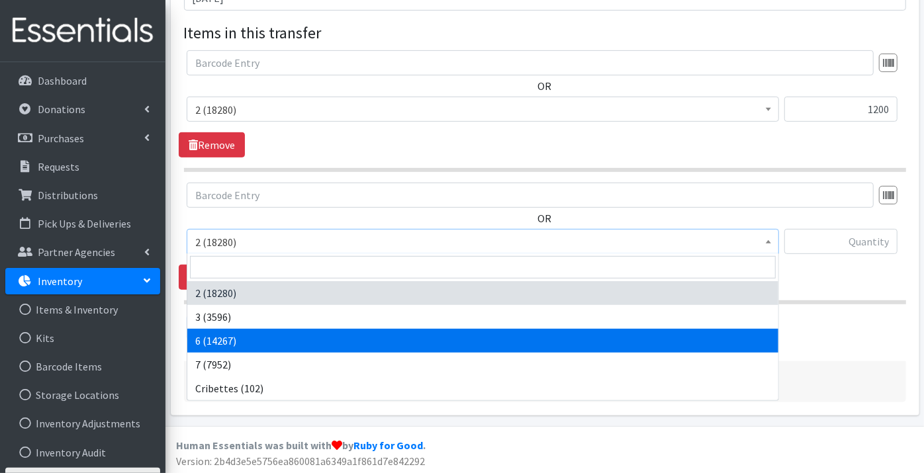
select select "9190"
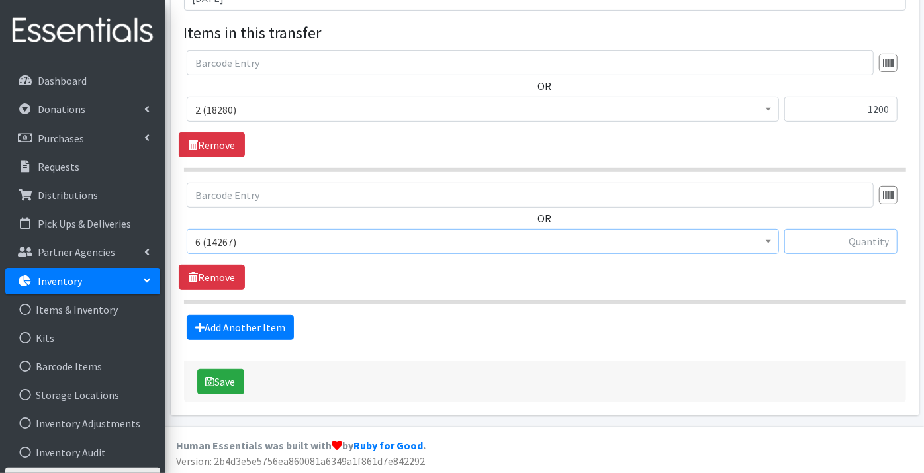
click at [864, 241] on input "text" at bounding box center [840, 241] width 113 height 25
type input "6400"
click at [235, 318] on link "Add Another Item" at bounding box center [240, 327] width 107 height 25
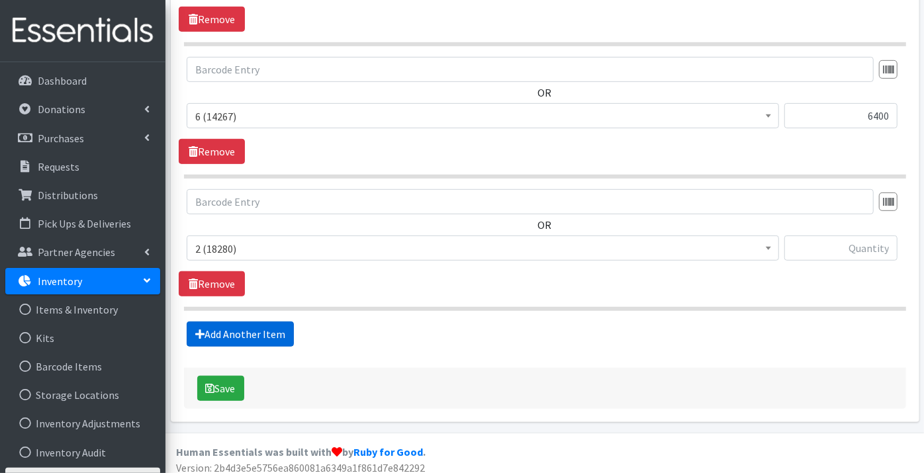
scroll to position [430, 0]
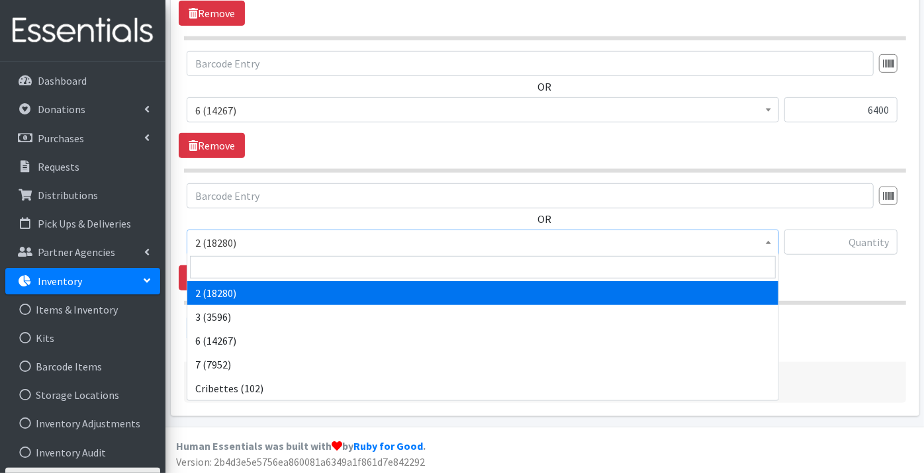
click at [217, 238] on span "2 (18280)" at bounding box center [482, 243] width 575 height 19
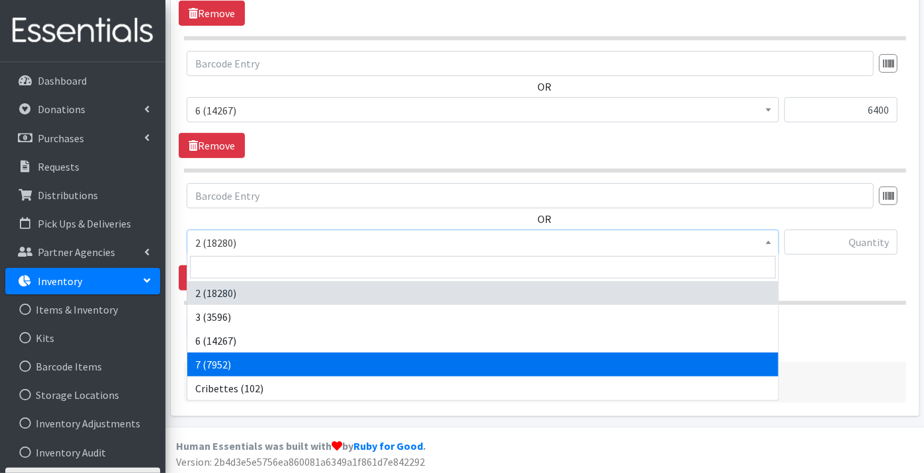
select select "11517"
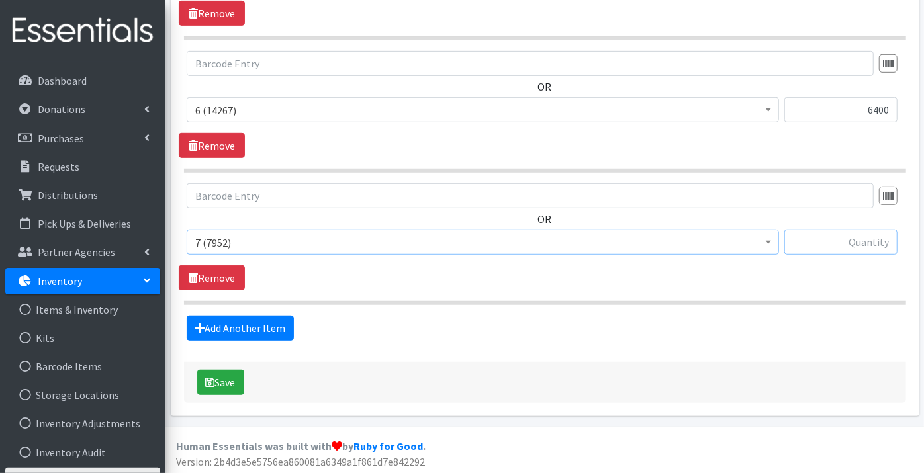
click at [858, 238] on input "text" at bounding box center [840, 242] width 113 height 25
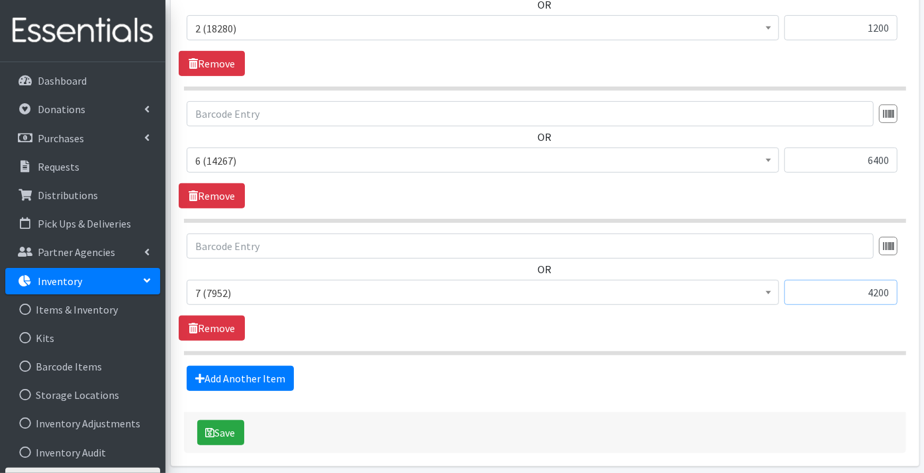
scroll to position [356, 0]
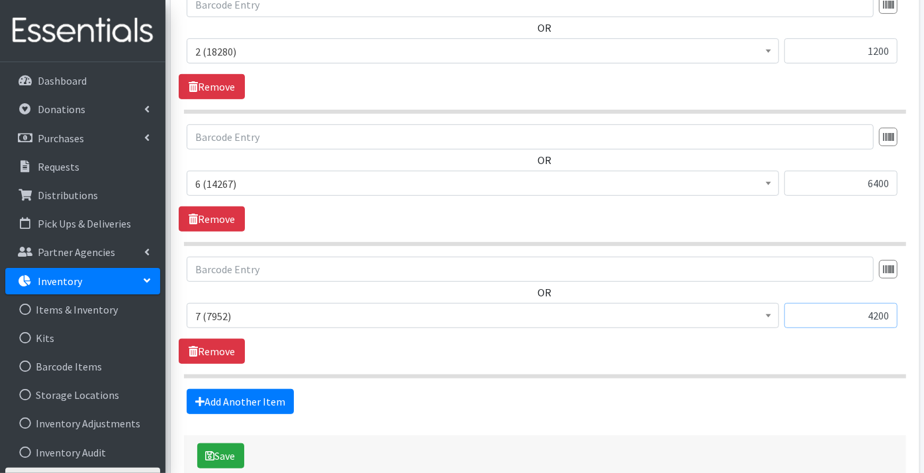
type input "4200"
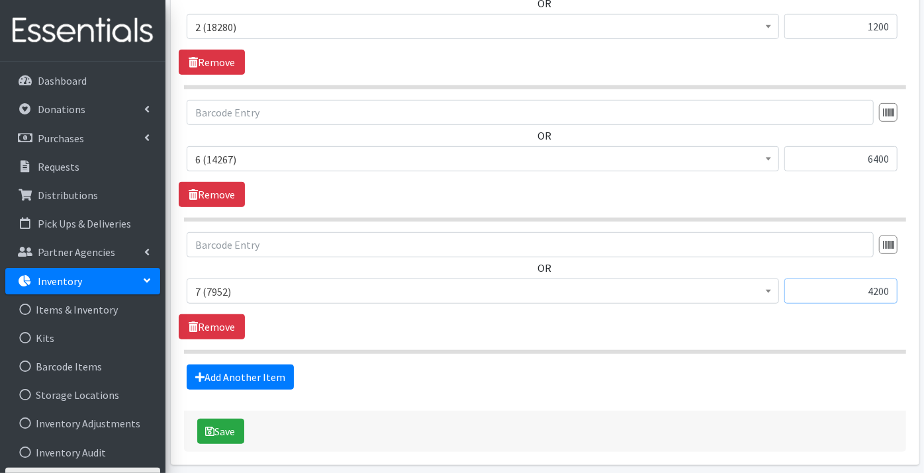
scroll to position [430, 0]
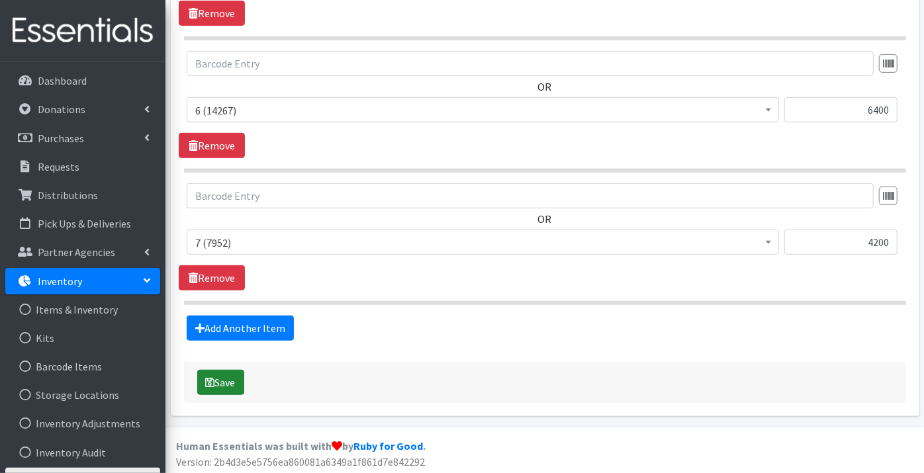
click at [221, 380] on button "Save" at bounding box center [220, 382] width 47 height 25
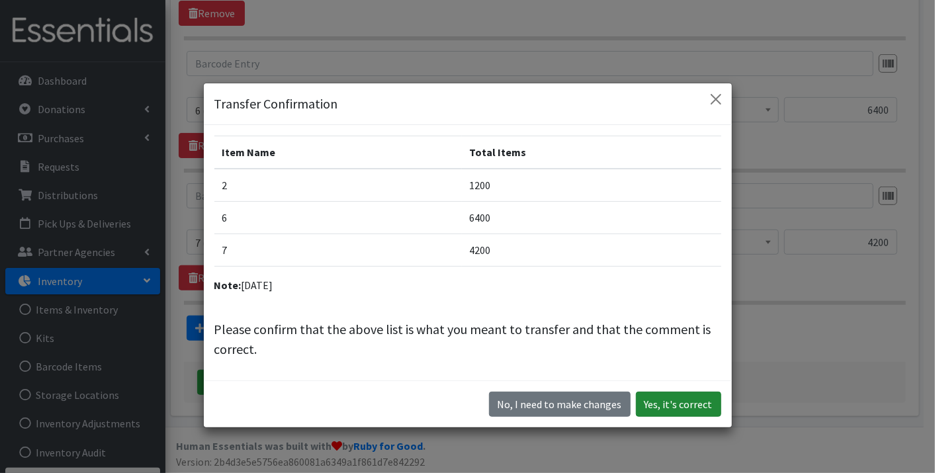
click at [668, 402] on button "Yes, it's correct" at bounding box center [678, 404] width 85 height 25
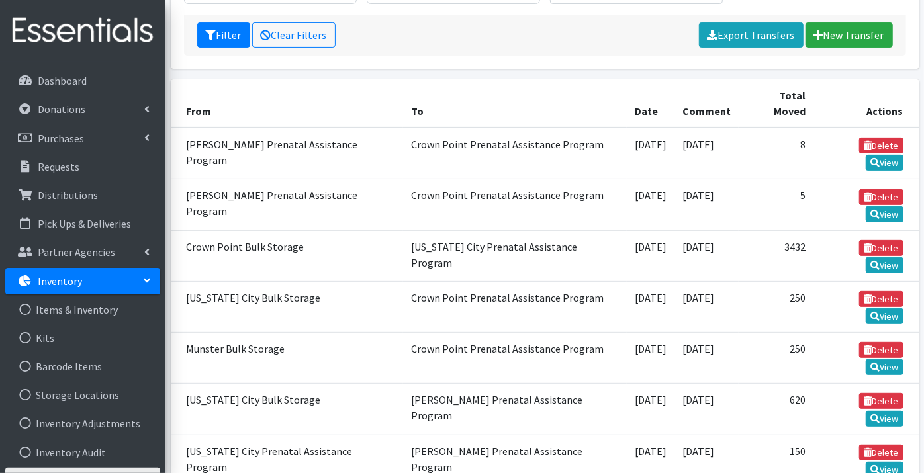
scroll to position [159, 0]
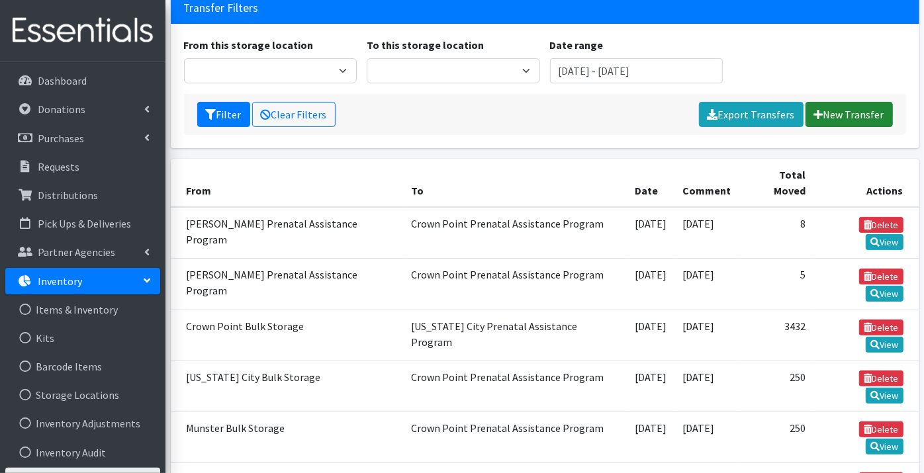
click at [840, 124] on link "New Transfer" at bounding box center [849, 114] width 87 height 25
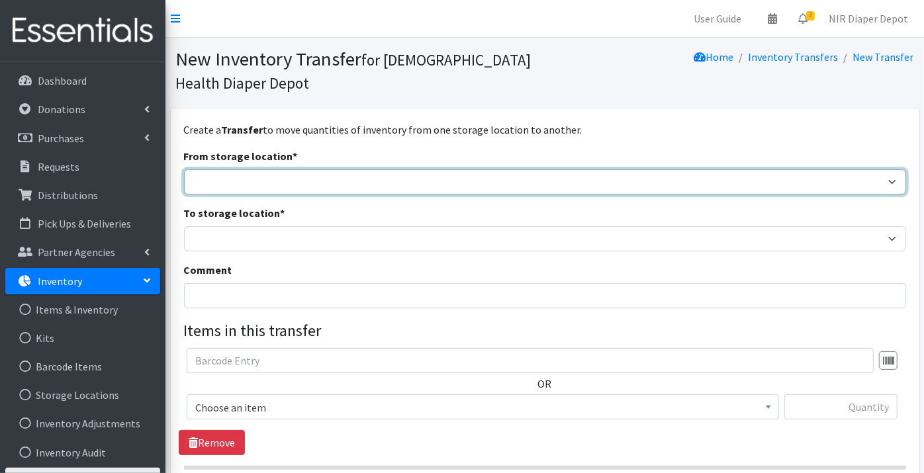
click at [219, 183] on select "Crown Point Bulk Storage Crown Point Prenatal Assistance Program Grant Car Seat…" at bounding box center [545, 181] width 722 height 25
select select "494"
click at [184, 169] on select "Crown Point Bulk Storage Crown Point Prenatal Assistance Program Grant Car Seat…" at bounding box center [545, 181] width 722 height 25
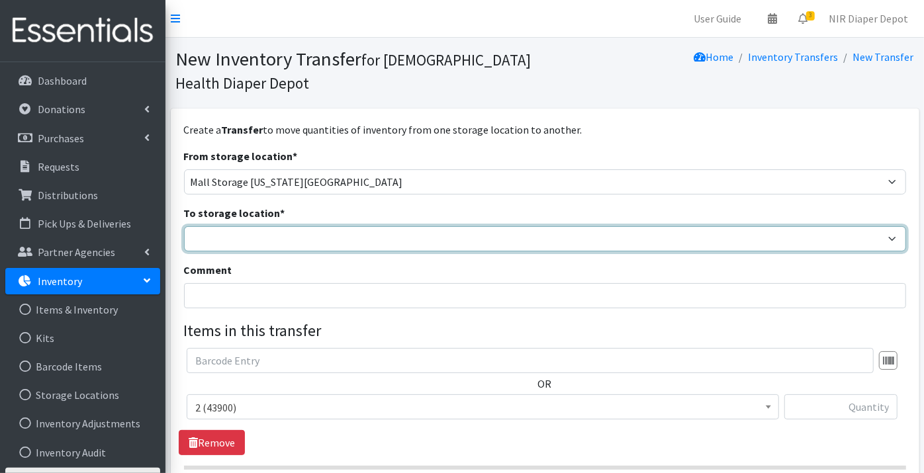
click at [224, 248] on select "Crown Point Bulk Storage Crown Point Prenatal Assistance Program Grant Car Seat…" at bounding box center [545, 238] width 722 height 25
select select "261"
click at [184, 226] on select "Crown Point Bulk Storage Crown Point Prenatal Assistance Program Grant Car Seat…" at bounding box center [545, 238] width 722 height 25
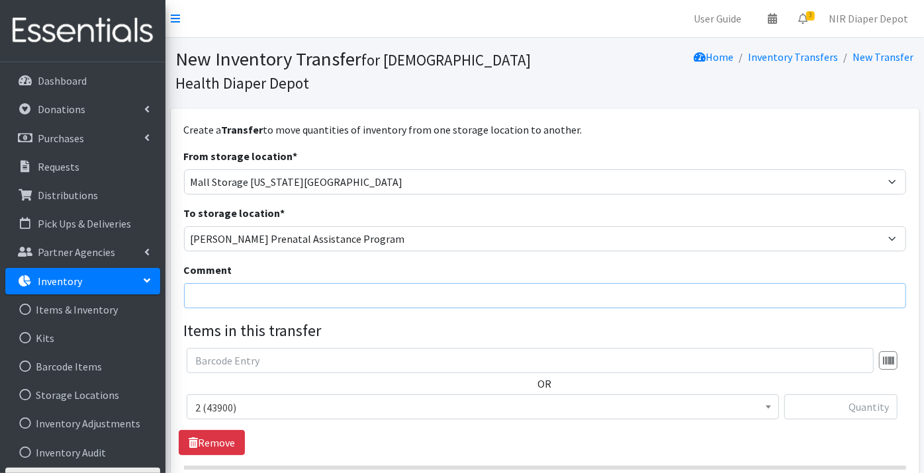
click at [210, 297] on input "Comment" at bounding box center [545, 295] width 722 height 25
type input "[DATE]"
click at [226, 401] on span "2 (43900)" at bounding box center [482, 407] width 575 height 19
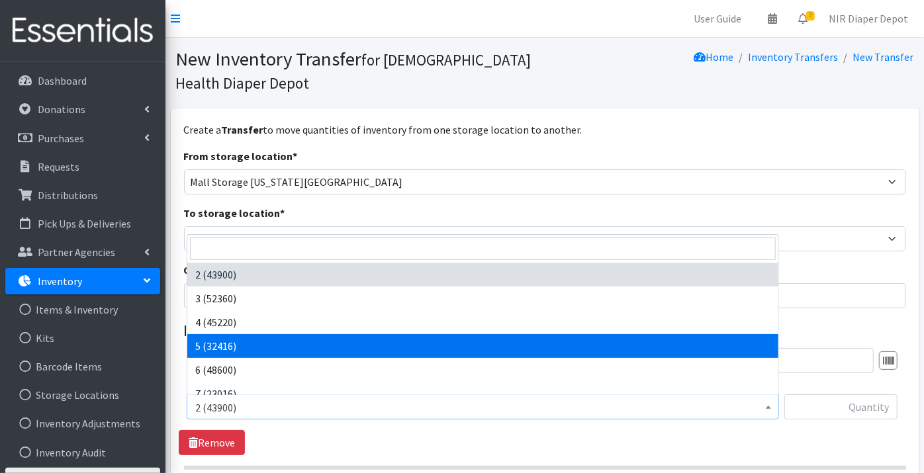
select select "9189"
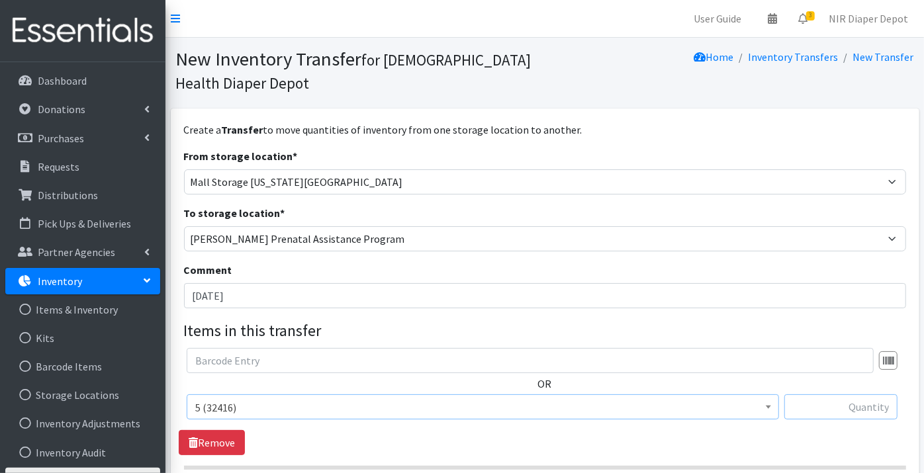
click at [849, 406] on input "text" at bounding box center [840, 406] width 113 height 25
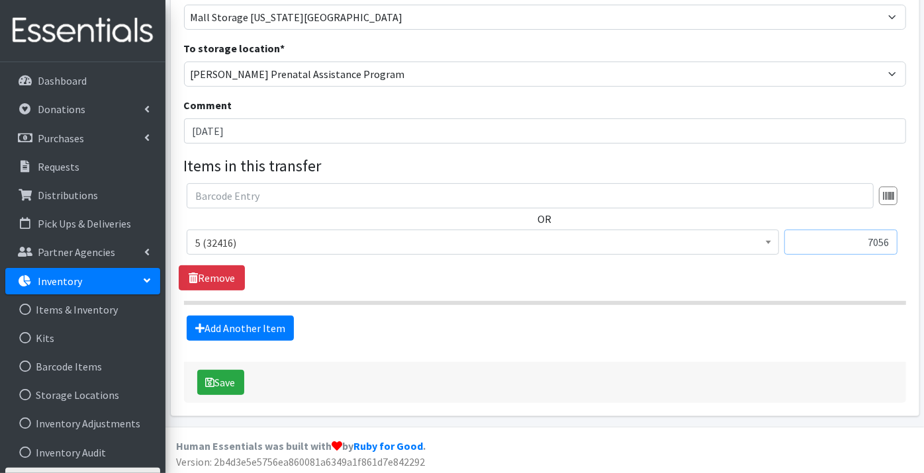
scroll to position [166, 0]
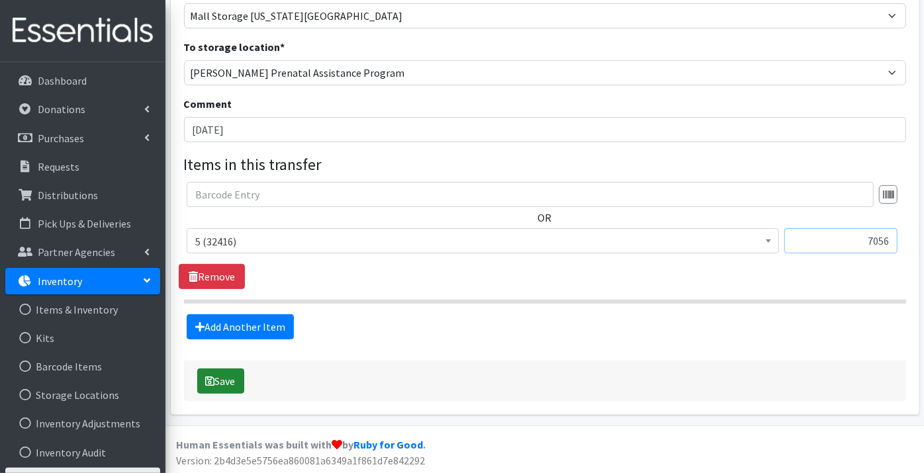
type input "7056"
click at [230, 376] on button "Save" at bounding box center [220, 381] width 47 height 25
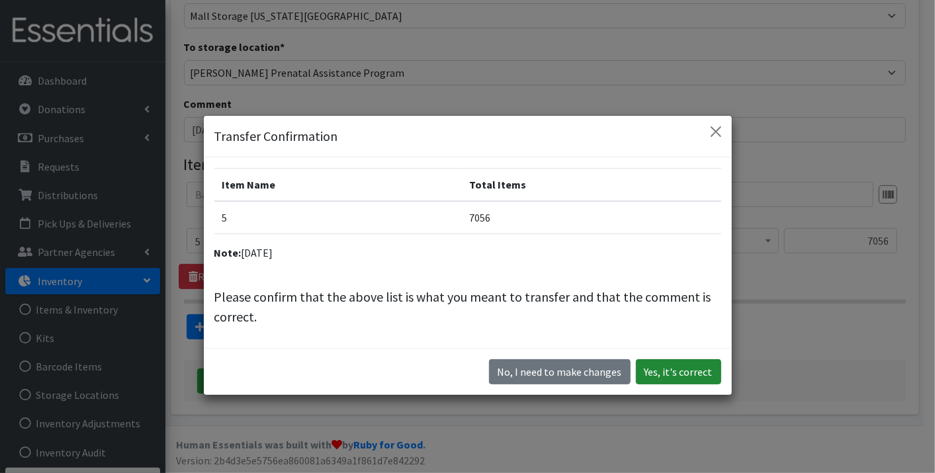
click at [666, 373] on button "Yes, it's correct" at bounding box center [678, 371] width 85 height 25
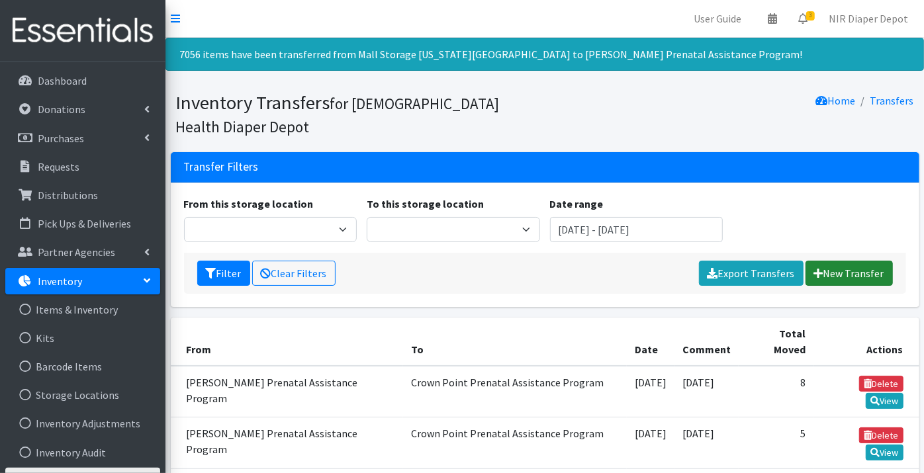
click at [852, 270] on link "New Transfer" at bounding box center [849, 273] width 87 height 25
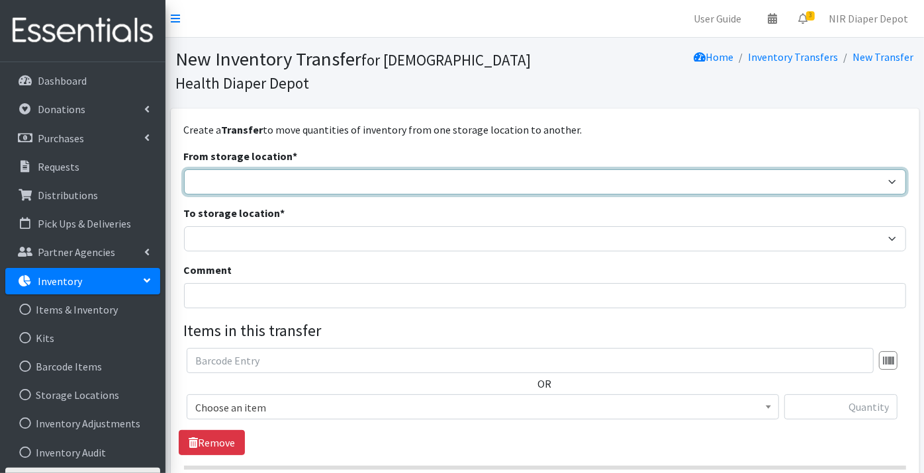
click at [221, 179] on select "Crown Point Bulk Storage Crown Point Prenatal Assistance Program Grant Car Seat…" at bounding box center [545, 181] width 722 height 25
select select "453"
click at [184, 169] on select "Crown Point Bulk Storage Crown Point Prenatal Assistance Program Grant Car Seat…" at bounding box center [545, 181] width 722 height 25
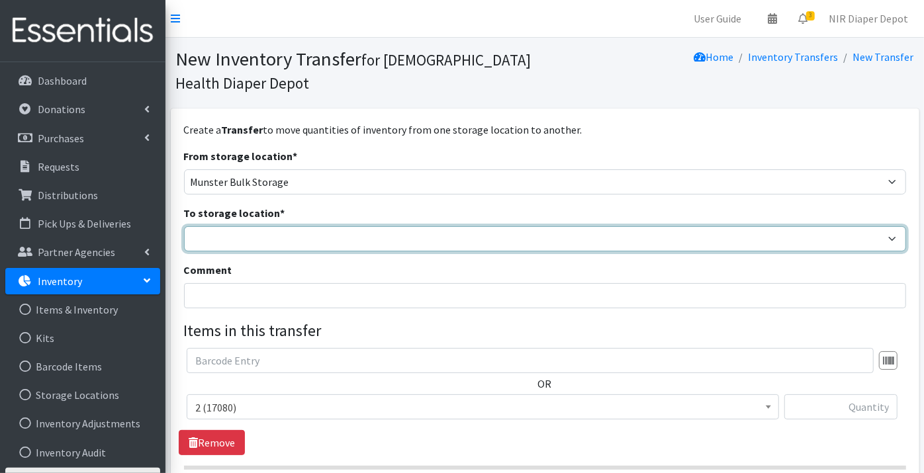
click at [228, 238] on select "Crown Point Bulk Storage Crown Point Prenatal Assistance Program Grant Car Seat…" at bounding box center [545, 238] width 722 height 25
select select "306"
click at [184, 226] on select "Crown Point Bulk Storage Crown Point Prenatal Assistance Program Grant Car Seat…" at bounding box center [545, 238] width 722 height 25
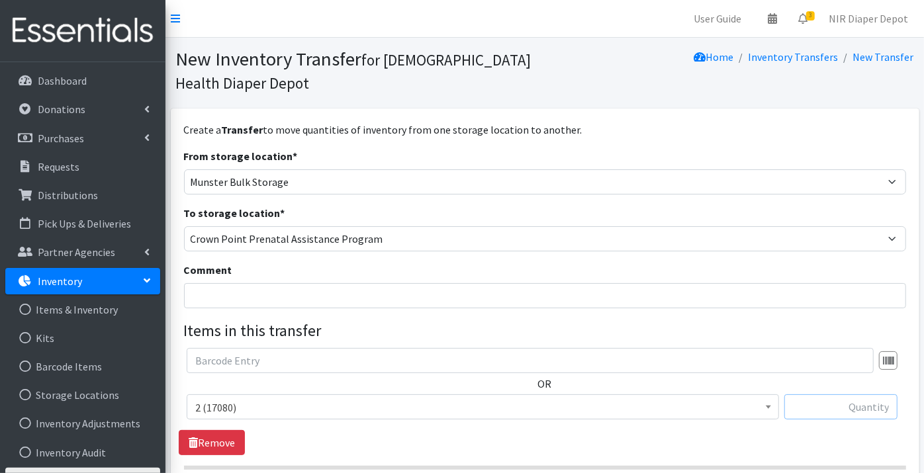
click at [870, 410] on input "text" at bounding box center [840, 406] width 113 height 25
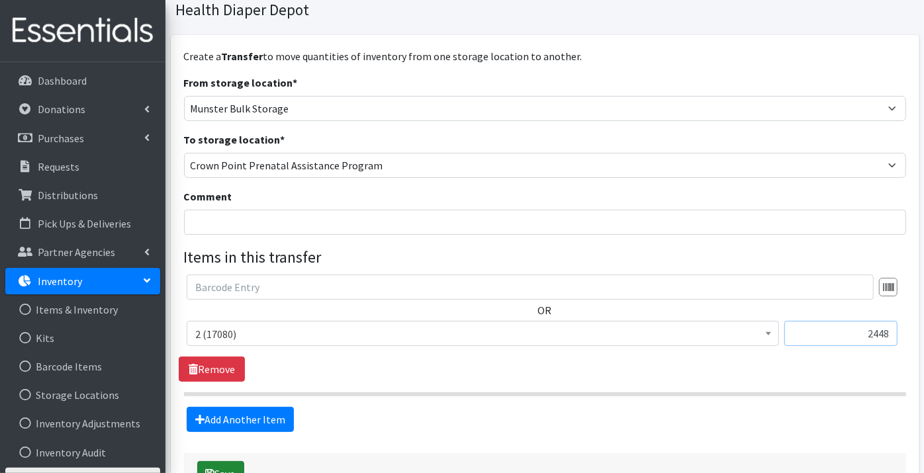
type input "2448"
click at [233, 463] on button "Save" at bounding box center [220, 473] width 47 height 25
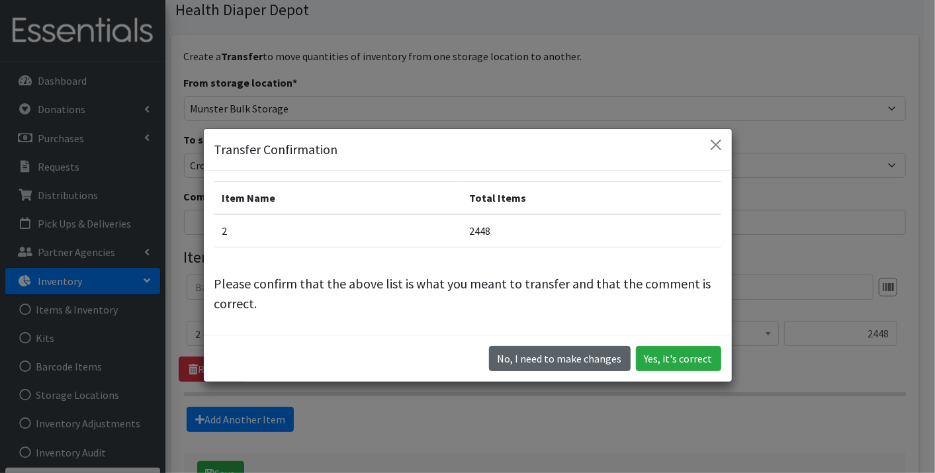
click at [578, 351] on button "No, I need to make changes" at bounding box center [560, 358] width 142 height 25
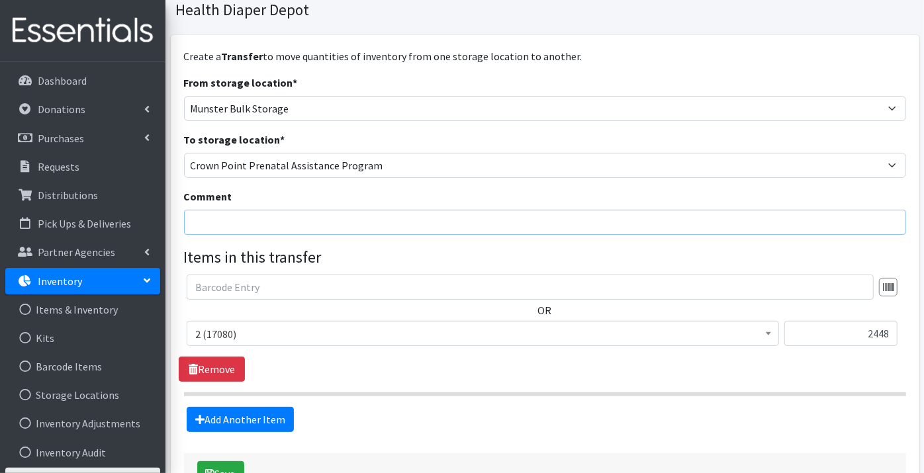
click at [224, 215] on input "Comment" at bounding box center [545, 222] width 722 height 25
type input "[DATE]"
click at [330, 196] on div "Comment 9/4/25" at bounding box center [545, 212] width 722 height 46
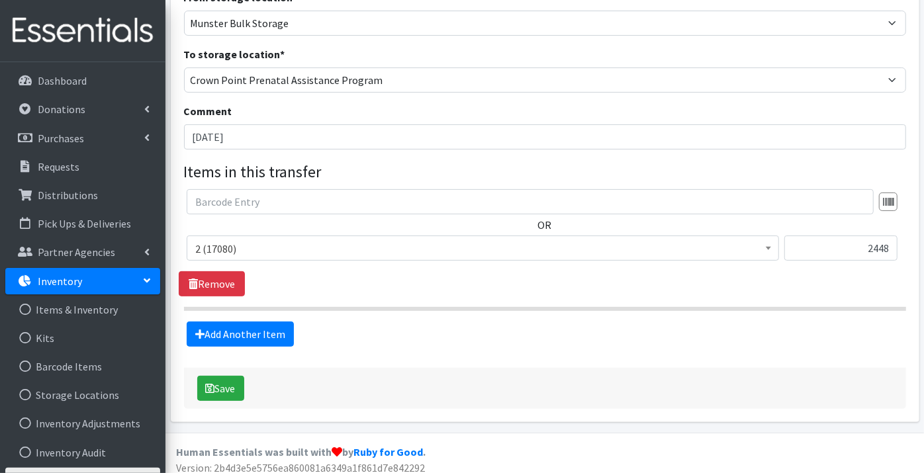
scroll to position [166, 0]
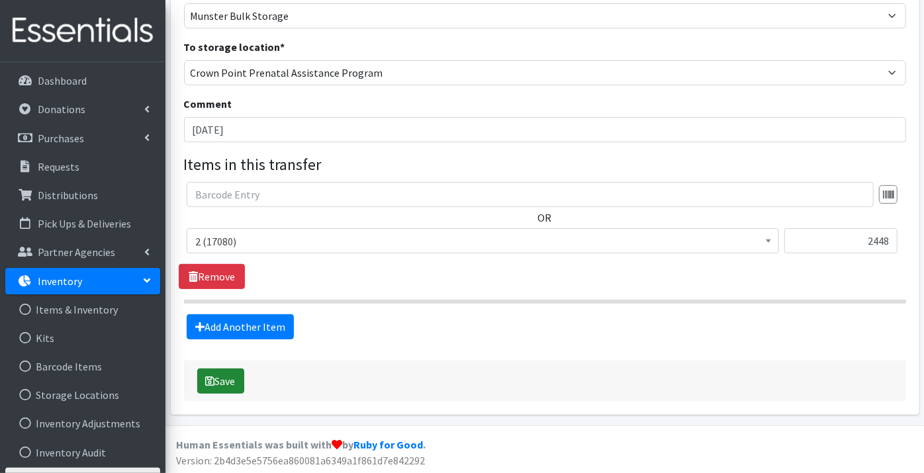
click at [220, 378] on button "Save" at bounding box center [220, 381] width 47 height 25
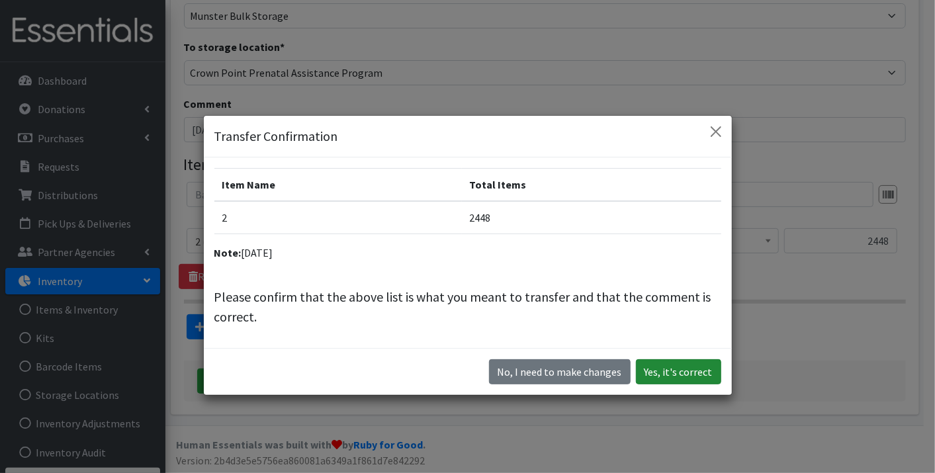
click at [676, 371] on button "Yes, it's correct" at bounding box center [678, 371] width 85 height 25
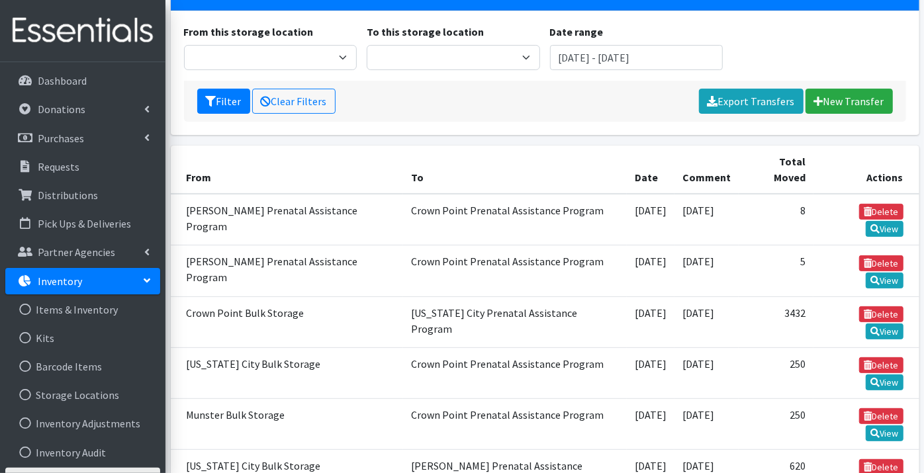
scroll to position [73, 0]
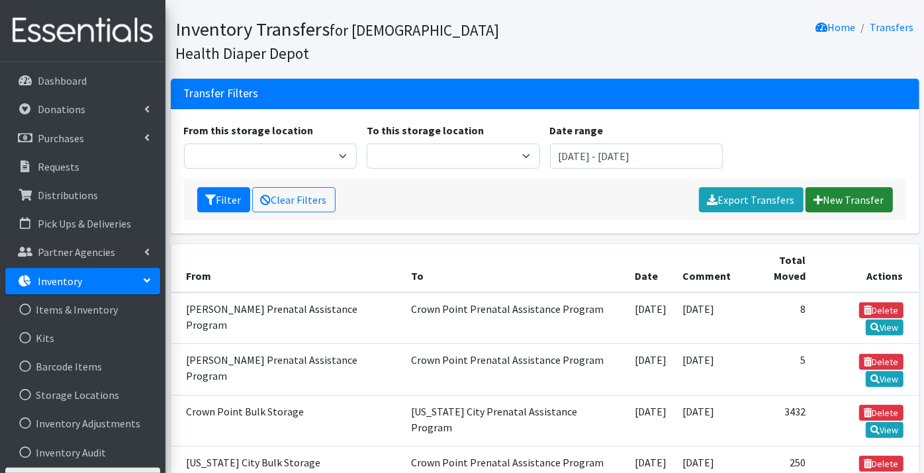
click at [847, 204] on link "New Transfer" at bounding box center [849, 199] width 87 height 25
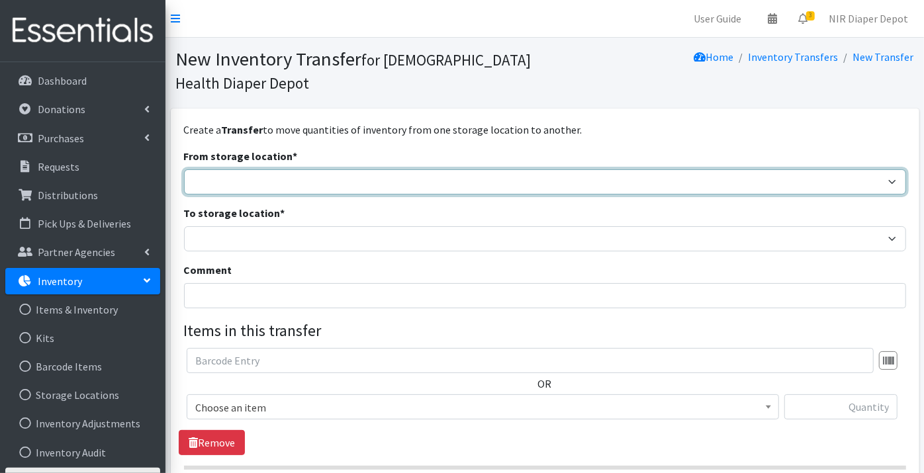
click at [216, 181] on select "Crown Point Bulk Storage Crown Point Prenatal Assistance Program Grant Car Seat…" at bounding box center [545, 181] width 722 height 25
select select "453"
click at [184, 169] on select "Crown Point Bulk Storage Crown Point Prenatal Assistance Program Grant Car Seat…" at bounding box center [545, 181] width 722 height 25
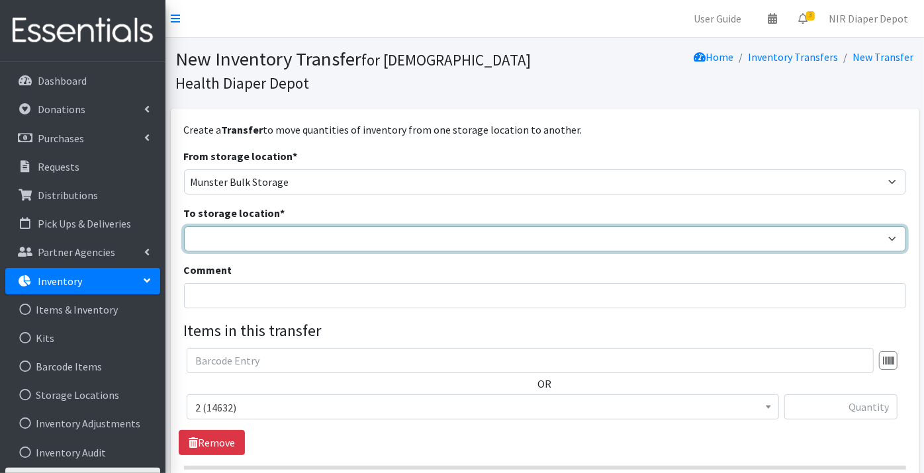
click at [221, 234] on select "Crown Point Bulk Storage Crown Point Prenatal Assistance Program Grant Car Seat…" at bounding box center [545, 238] width 722 height 25
select select "306"
click at [184, 226] on select "Crown Point Bulk Storage Crown Point Prenatal Assistance Program Grant Car Seat…" at bounding box center [545, 238] width 722 height 25
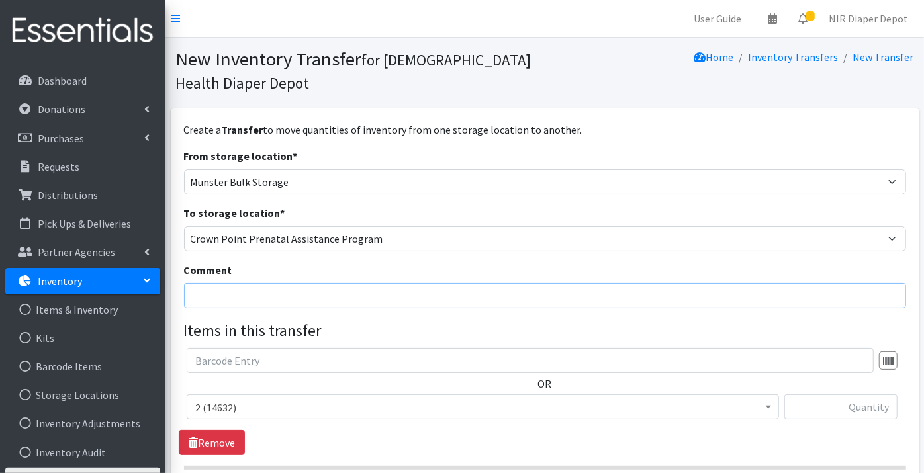
click at [208, 291] on input "Comment" at bounding box center [545, 295] width 722 height 25
type input "[DATE]"
click at [858, 404] on input "text" at bounding box center [840, 406] width 113 height 25
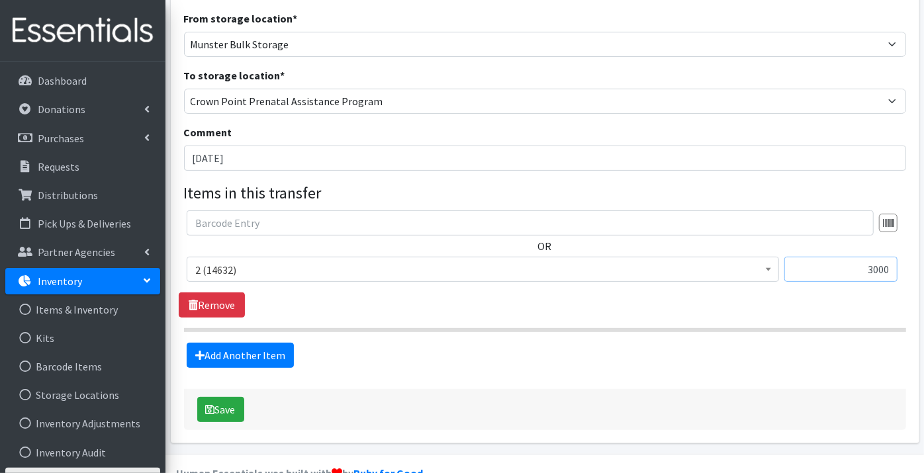
scroll to position [147, 0]
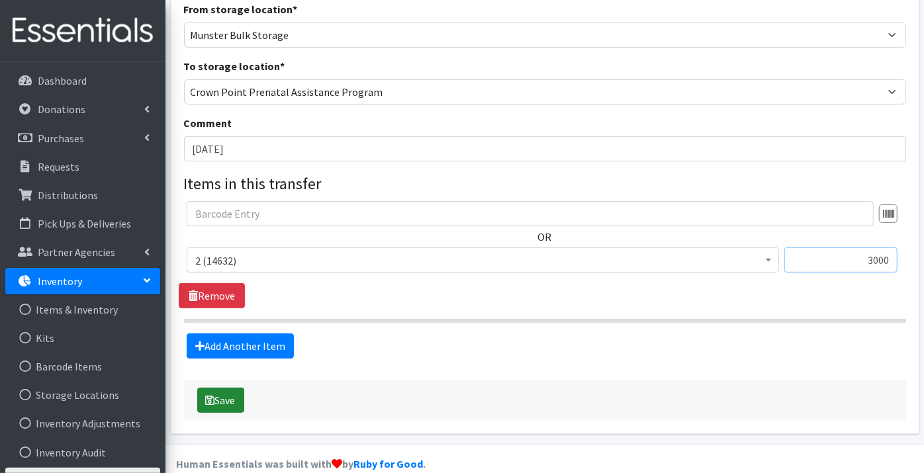
type input "3000"
click at [234, 394] on button "Save" at bounding box center [220, 400] width 47 height 25
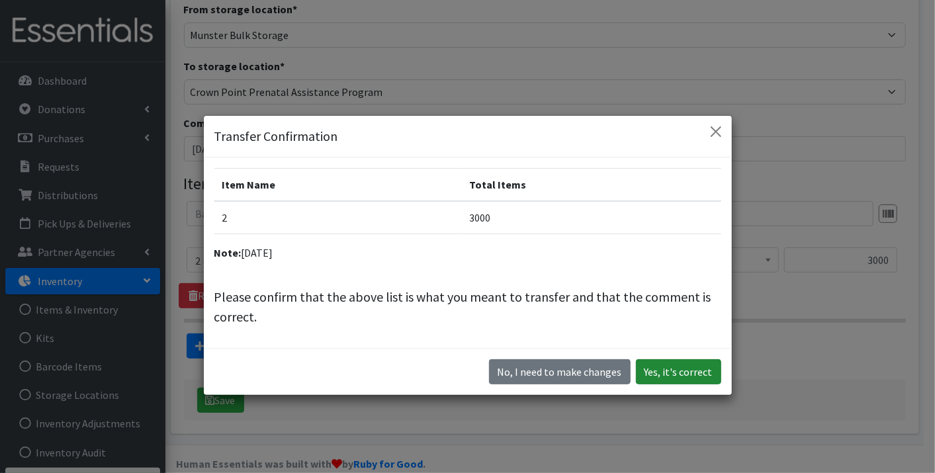
click at [677, 371] on button "Yes, it's correct" at bounding box center [678, 371] width 85 height 25
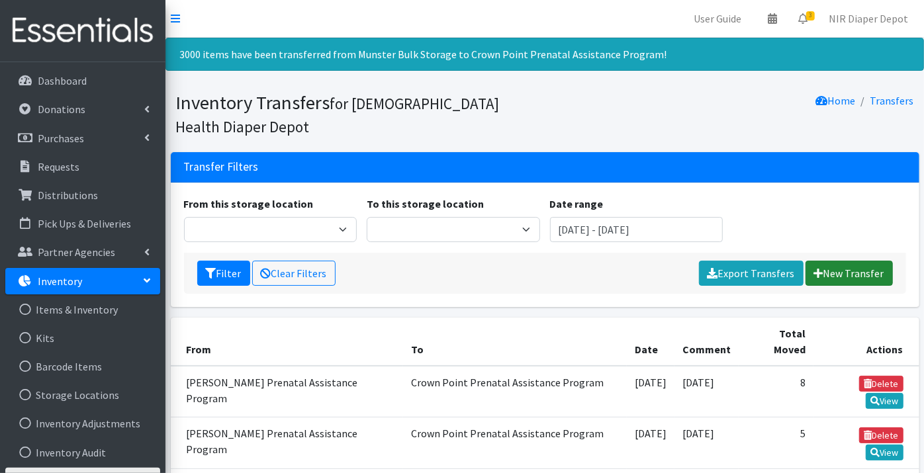
click at [852, 271] on link "New Transfer" at bounding box center [849, 273] width 87 height 25
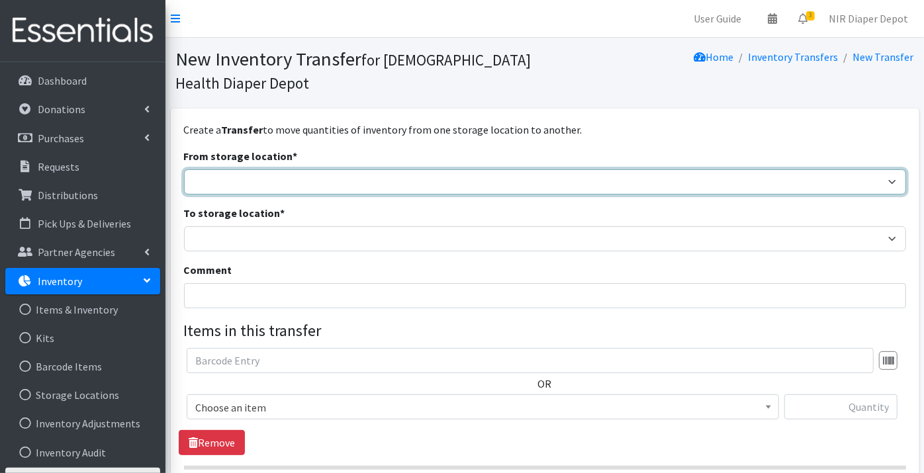
click at [230, 177] on select "Crown Point Bulk Storage Crown Point Prenatal Assistance Program Grant Car Seat…" at bounding box center [545, 181] width 722 height 25
select select "440"
click at [184, 169] on select "Crown Point Bulk Storage Crown Point Prenatal Assistance Program Grant Car Seat…" at bounding box center [545, 181] width 722 height 25
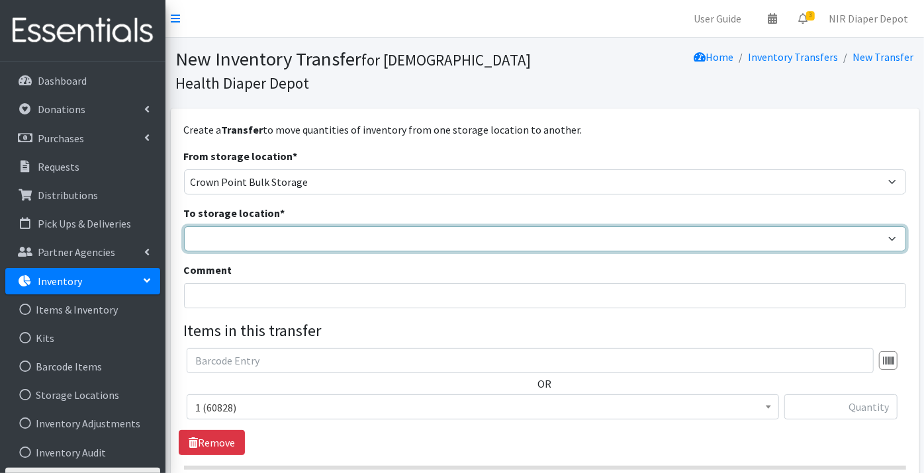
click at [225, 236] on select "Crown Point Bulk Storage Crown Point Prenatal Assistance Program Grant Car Seat…" at bounding box center [545, 238] width 722 height 25
select select "261"
click at [184, 226] on select "Crown Point Bulk Storage Crown Point Prenatal Assistance Program Grant Car Seat…" at bounding box center [545, 238] width 722 height 25
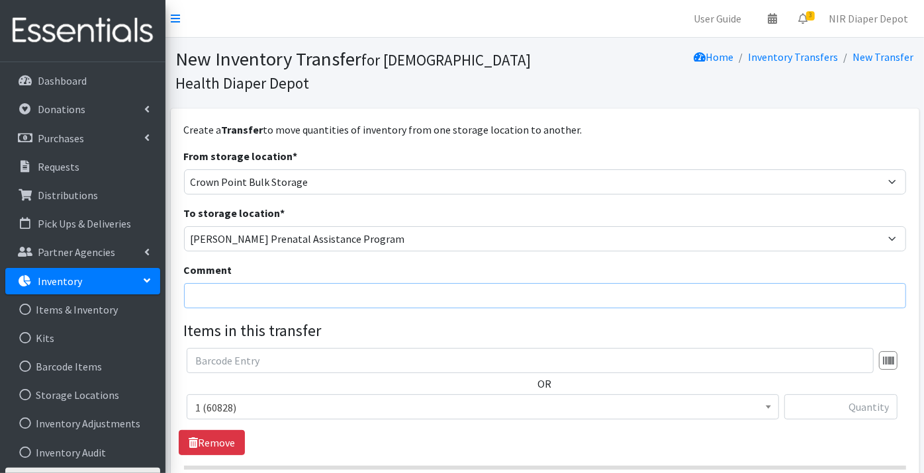
click at [210, 297] on input "Comment" at bounding box center [545, 295] width 722 height 25
type input "[DATE]"
click at [244, 402] on span "1 (60828)" at bounding box center [482, 407] width 575 height 19
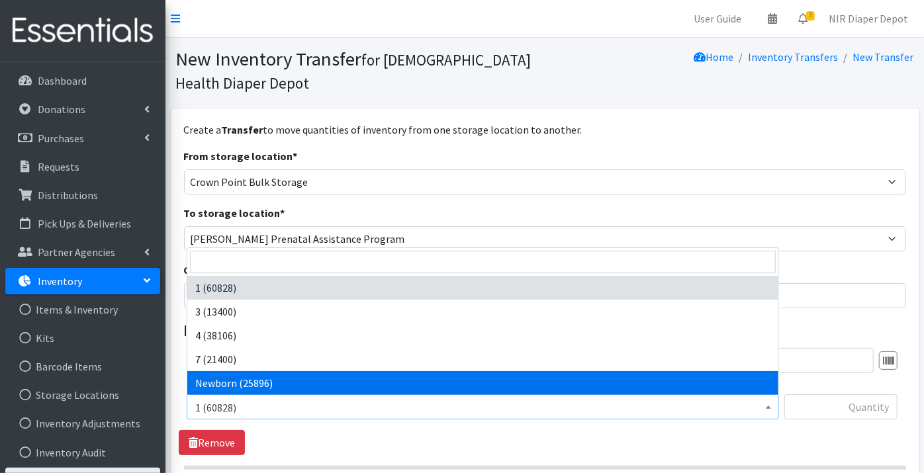
select select "9184"
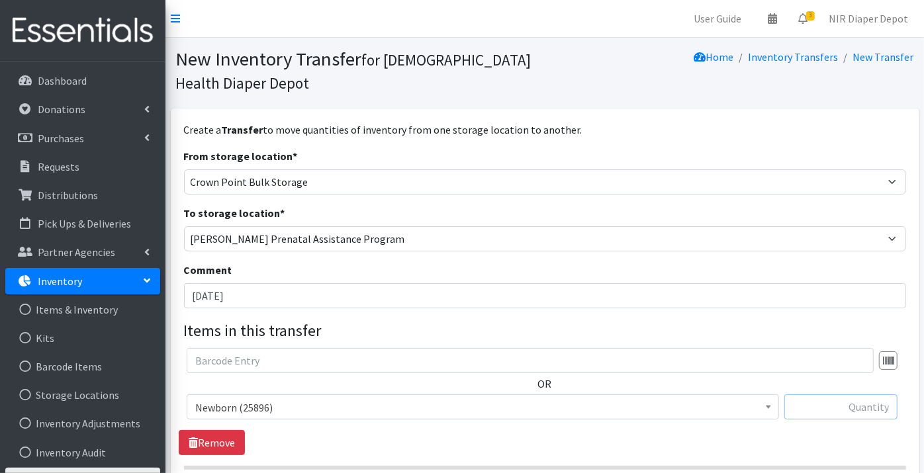
click at [839, 406] on input "text" at bounding box center [840, 406] width 113 height 25
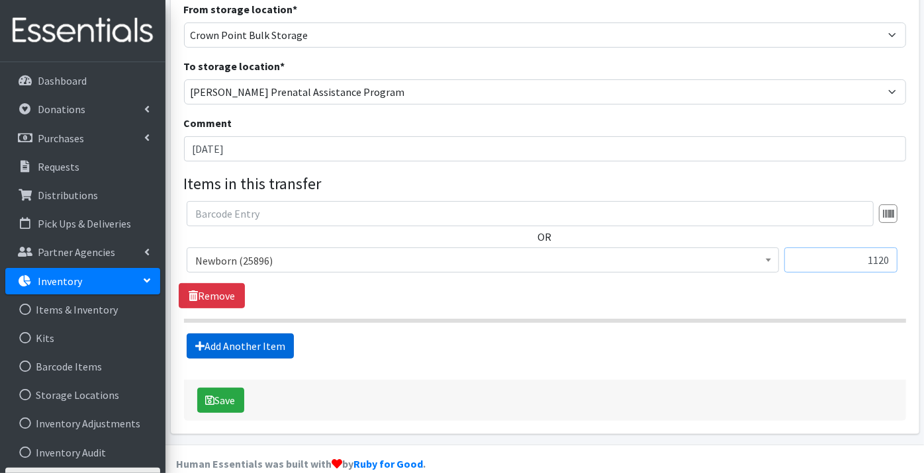
type input "1120"
click at [228, 342] on link "Add Another Item" at bounding box center [240, 346] width 107 height 25
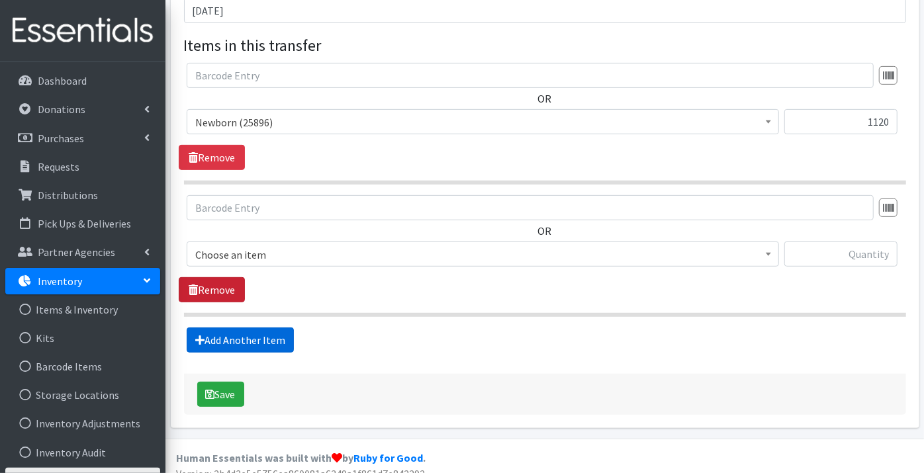
scroll to position [298, 0]
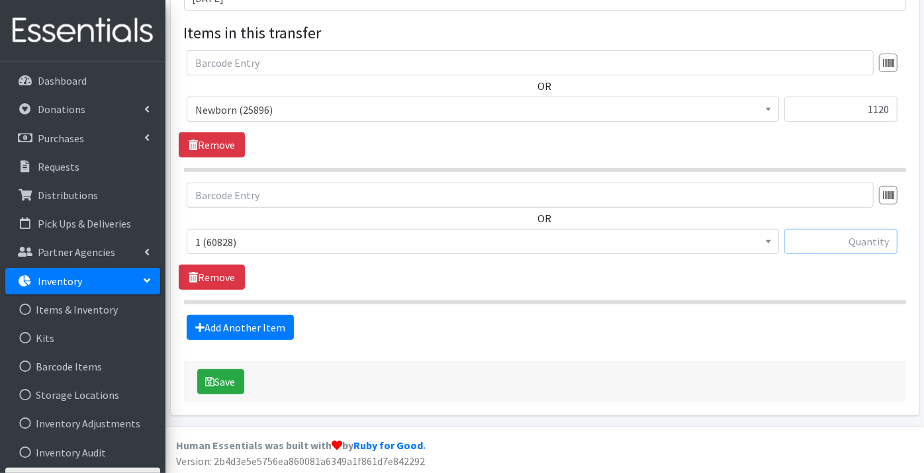
click at [849, 242] on input "text" at bounding box center [840, 241] width 113 height 25
type input "2040"
click at [211, 322] on link "Add Another Item" at bounding box center [240, 327] width 107 height 25
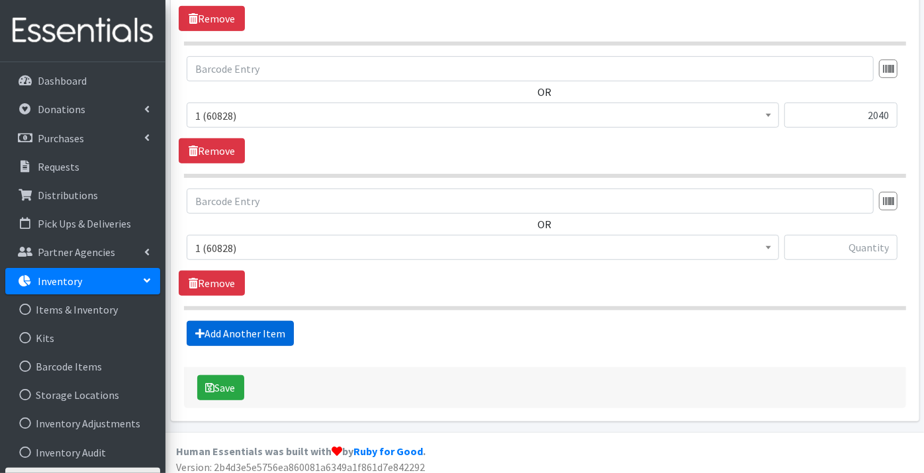
scroll to position [430, 0]
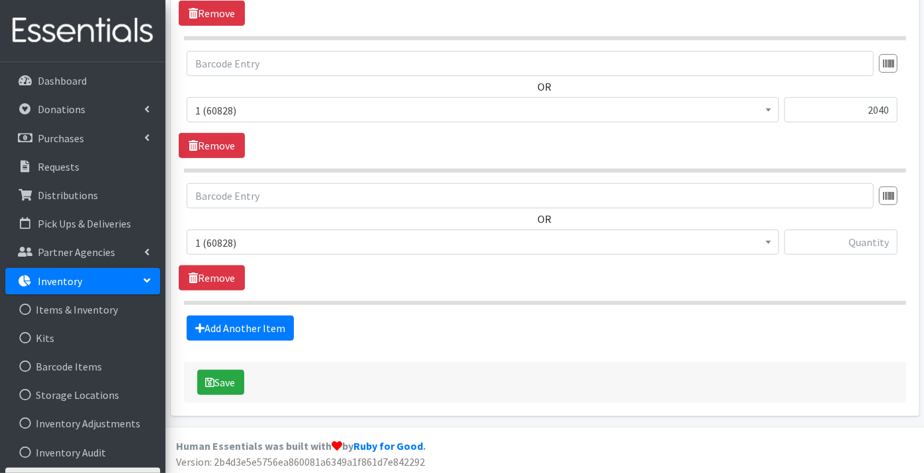
click at [313, 241] on span "1 (60828)" at bounding box center [482, 243] width 575 height 19
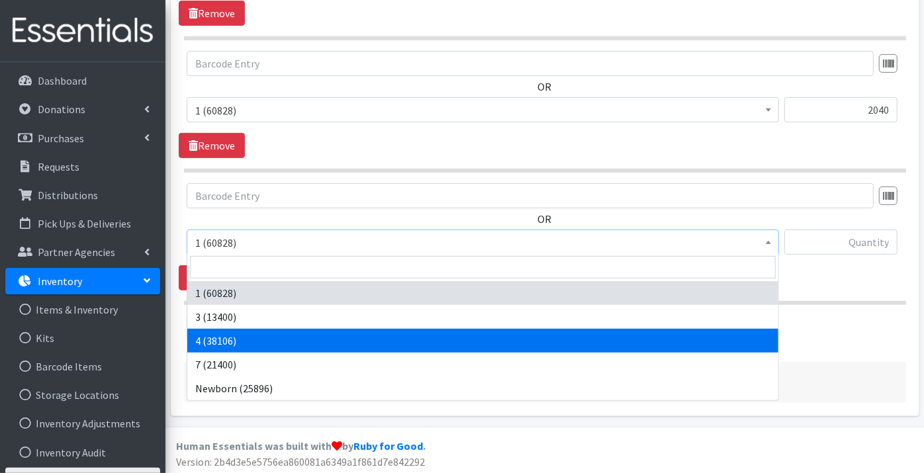
select select "9188"
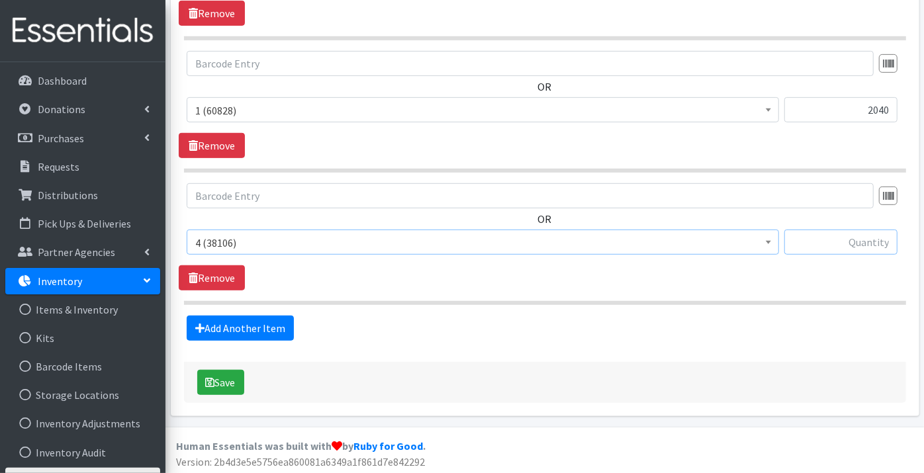
click at [847, 236] on input "text" at bounding box center [840, 242] width 113 height 25
type input "6960"
click at [228, 380] on button "Save" at bounding box center [220, 382] width 47 height 25
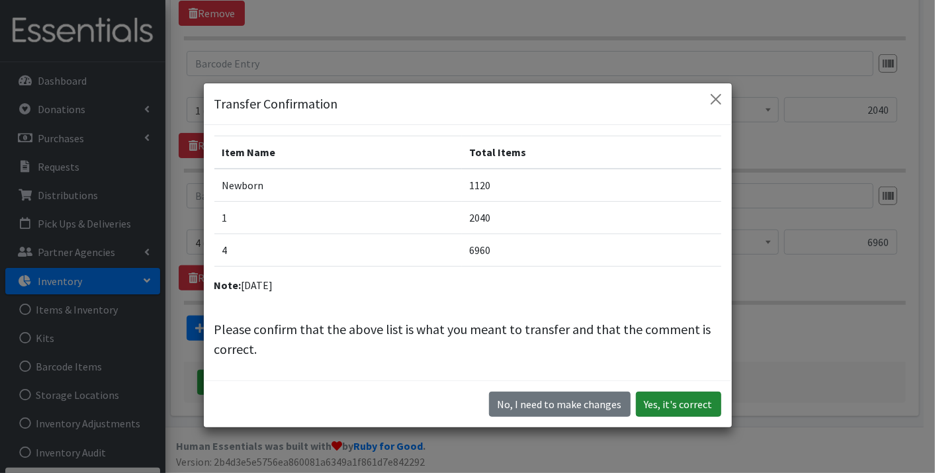
click at [682, 406] on button "Yes, it's correct" at bounding box center [678, 404] width 85 height 25
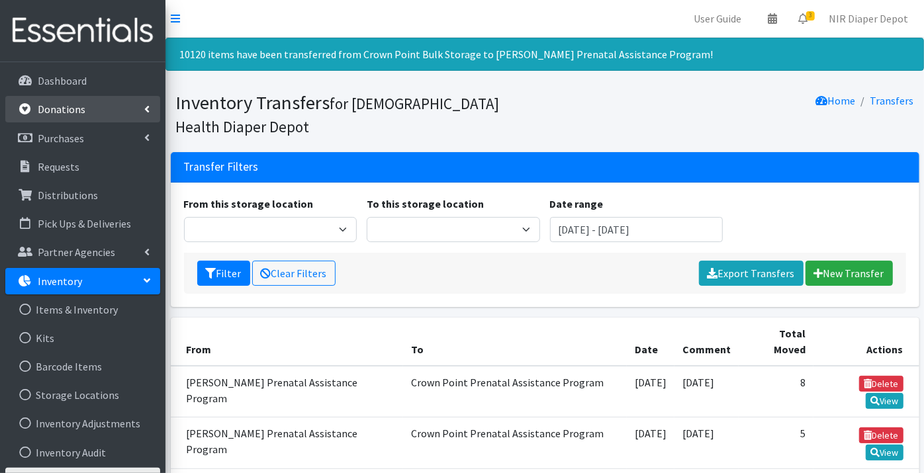
click at [52, 105] on p "Donations" at bounding box center [62, 109] width 48 height 13
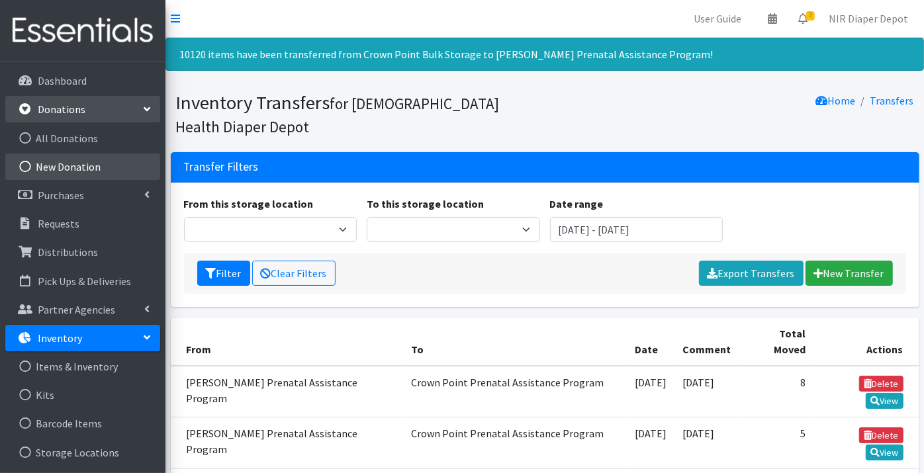
click at [50, 163] on link "New Donation" at bounding box center [82, 167] width 155 height 26
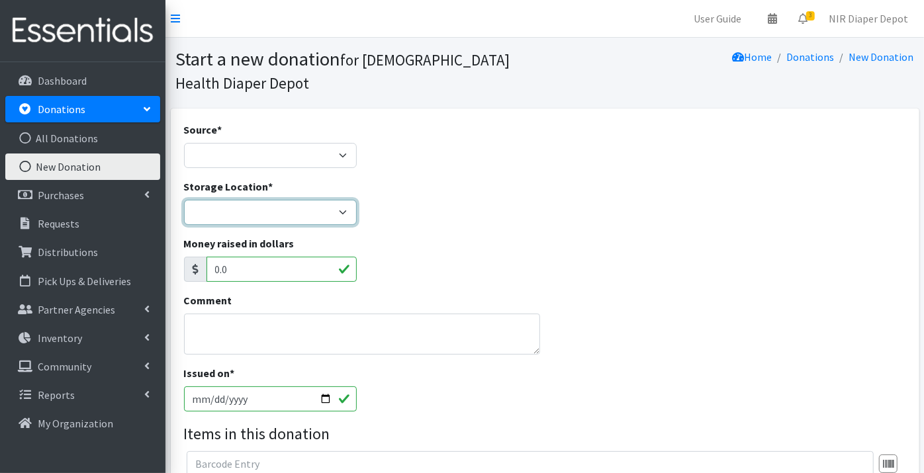
click at [208, 212] on select "Crown Point Bulk Storage Crown Point Prenatal Assistance Program Grant Car Seat…" at bounding box center [270, 212] width 173 height 25
select select "306"
click at [184, 200] on select "Crown Point Bulk Storage Crown Point Prenatal Assistance Program Grant Car Seat…" at bounding box center [270, 212] width 173 height 25
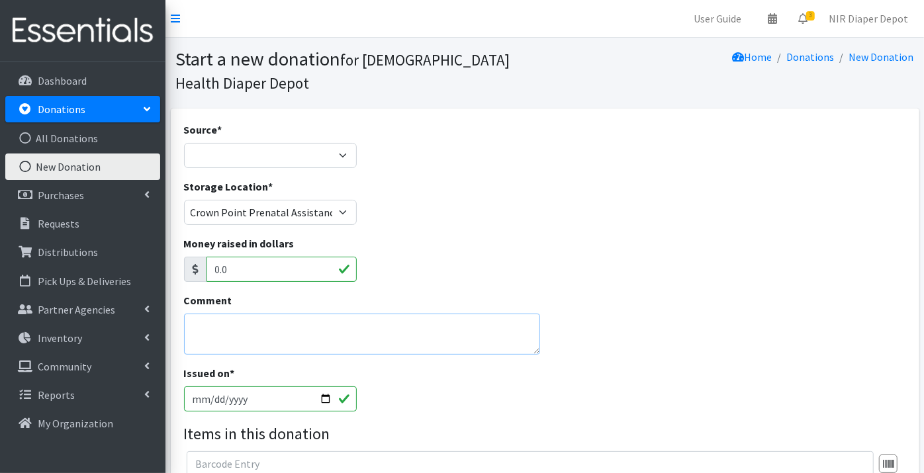
click at [200, 327] on textarea "Comment" at bounding box center [362, 334] width 356 height 41
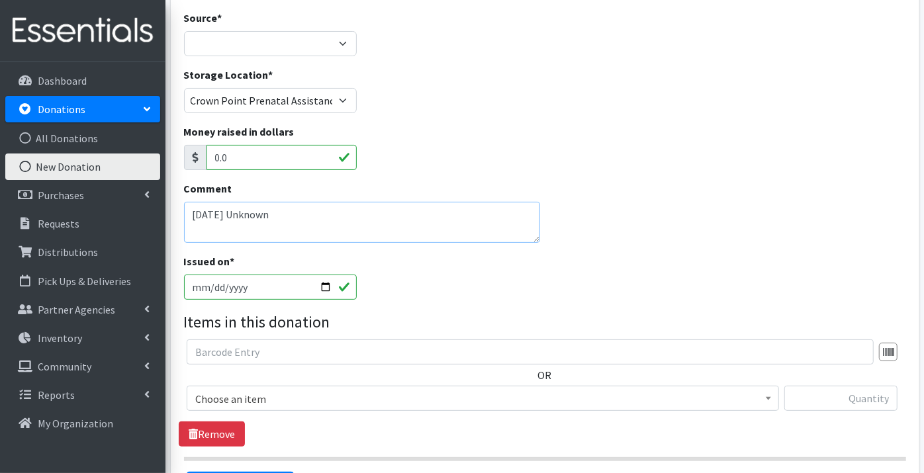
scroll to position [147, 0]
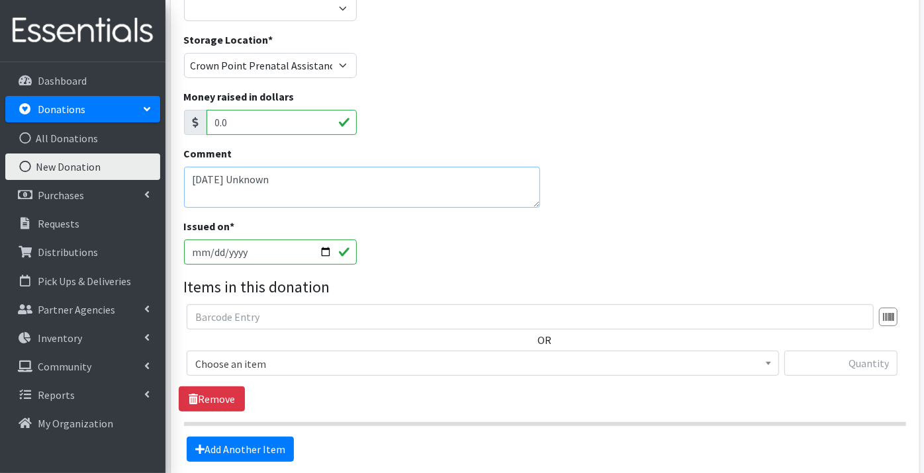
type textarea "[DATE] Unknown"
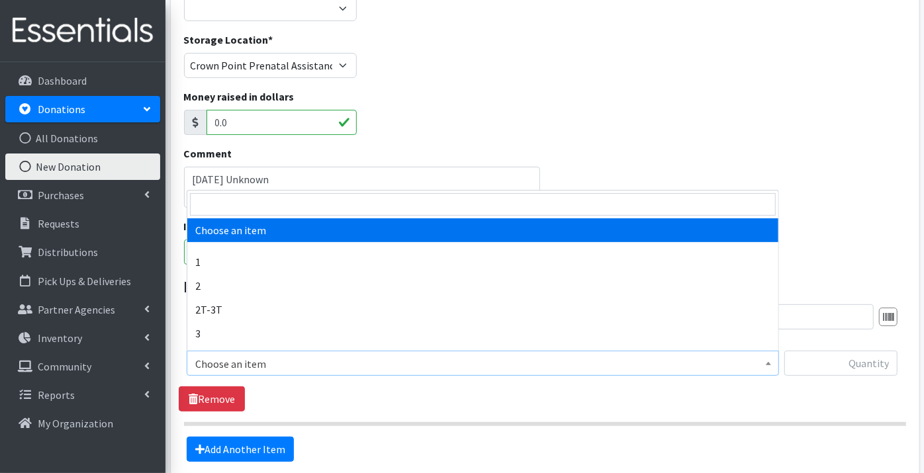
click at [217, 361] on span "Choose an item" at bounding box center [482, 364] width 575 height 19
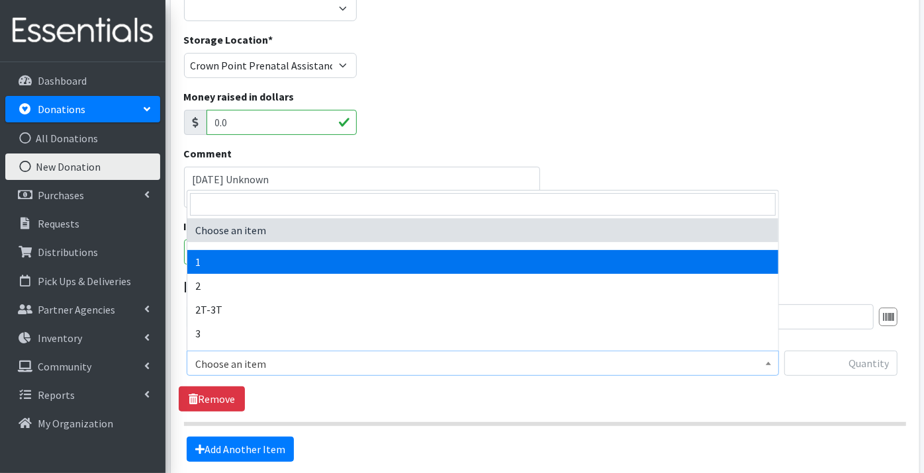
select select "9185"
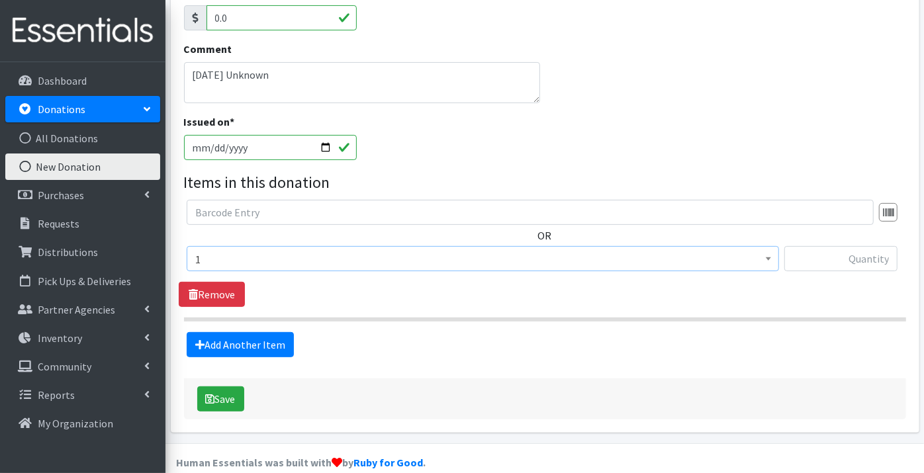
scroll to position [269, 0]
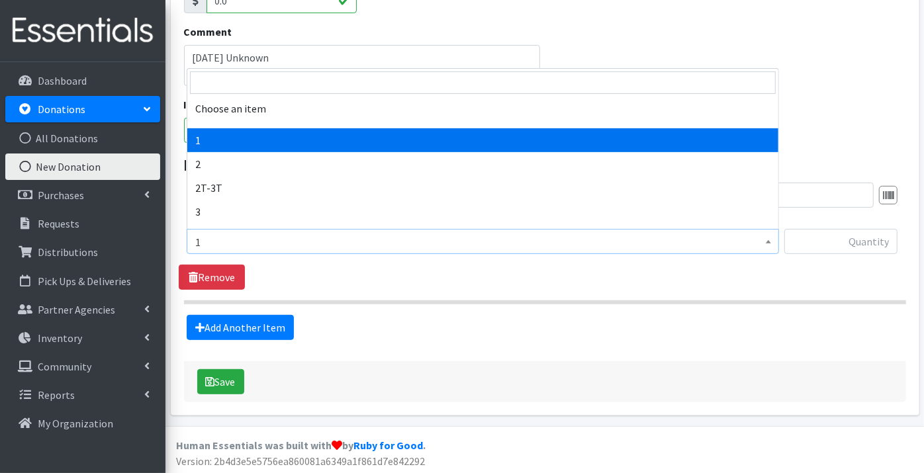
click at [210, 238] on span "1" at bounding box center [482, 242] width 575 height 19
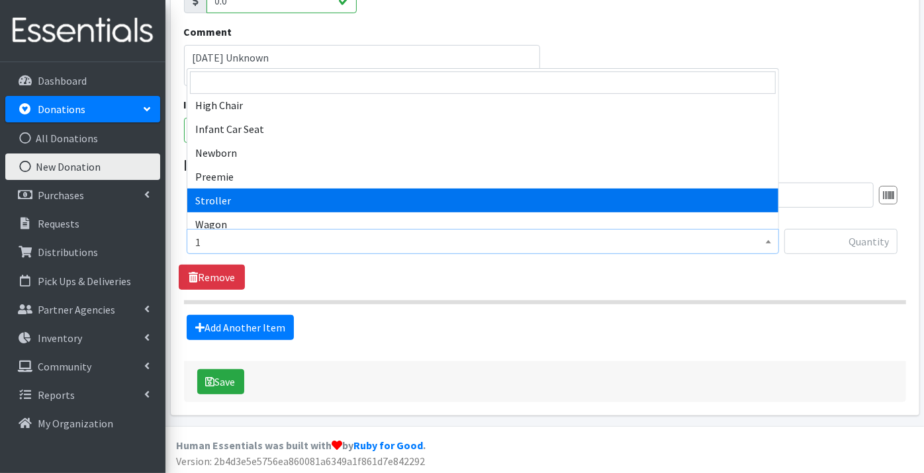
scroll to position [447, 0]
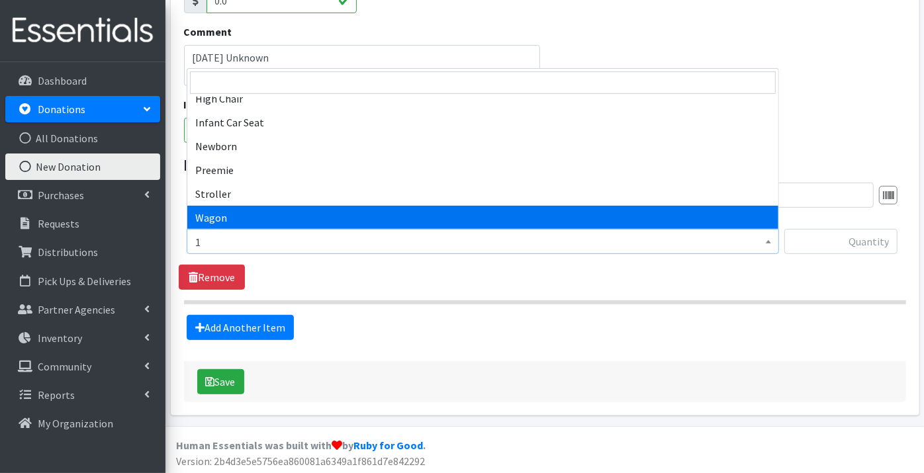
click at [205, 234] on span "1" at bounding box center [482, 242] width 575 height 19
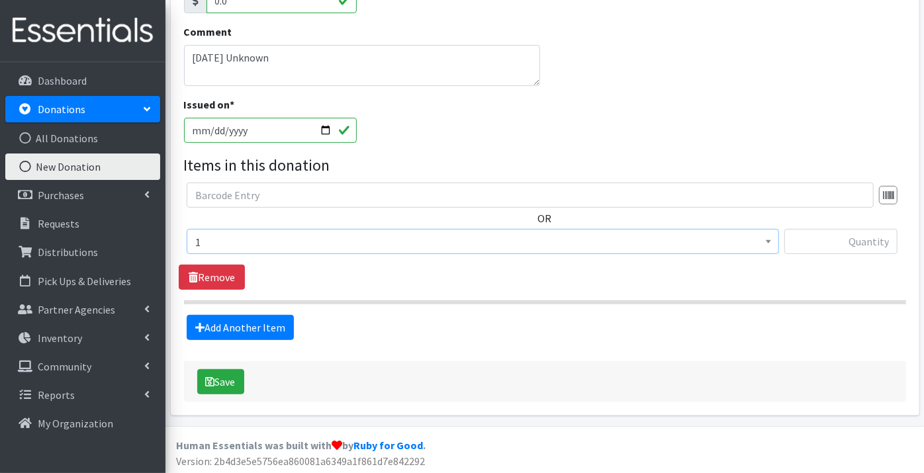
click at [766, 240] on b at bounding box center [768, 241] width 5 height 3
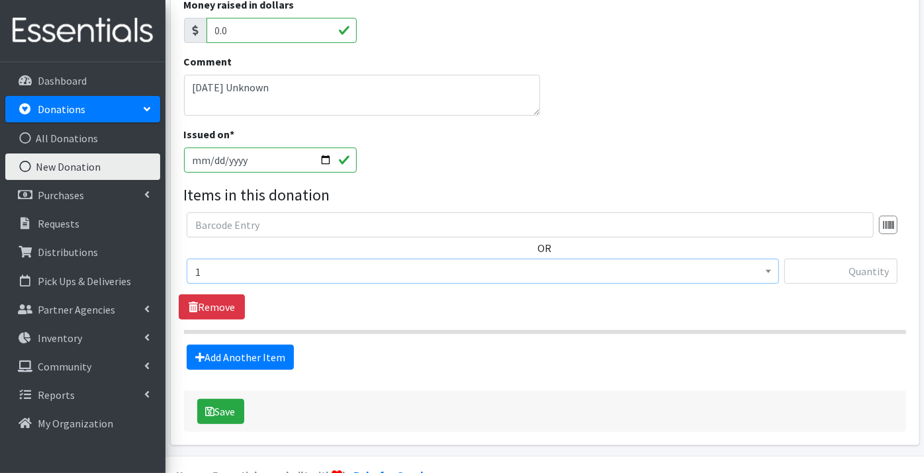
scroll to position [269, 0]
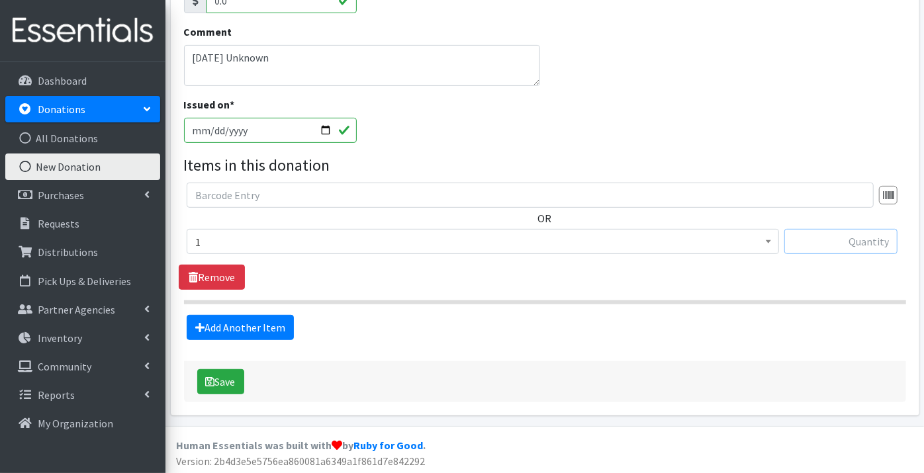
click at [850, 240] on input "text" at bounding box center [840, 241] width 113 height 25
type input "240"
click at [234, 379] on button "Save" at bounding box center [220, 381] width 47 height 25
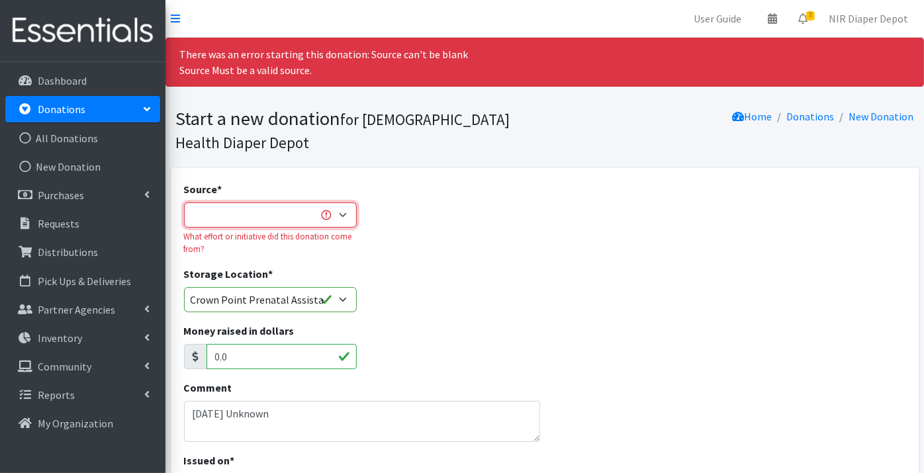
click at [338, 209] on select "Product Drive Manufacturer Donation Site Misc. Donation" at bounding box center [270, 215] width 173 height 25
select select "Misc. Donation"
click at [184, 203] on select "Product Drive Manufacturer Donation Site Misc. Donation" at bounding box center [270, 215] width 173 height 25
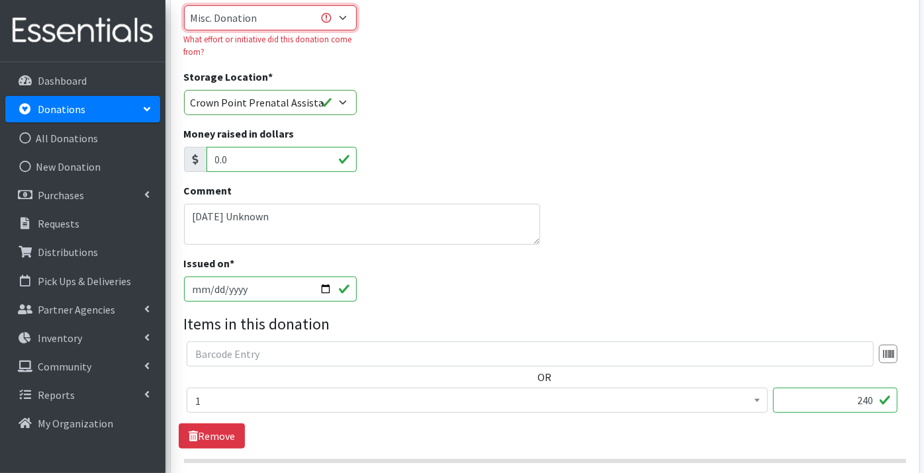
scroll to position [220, 0]
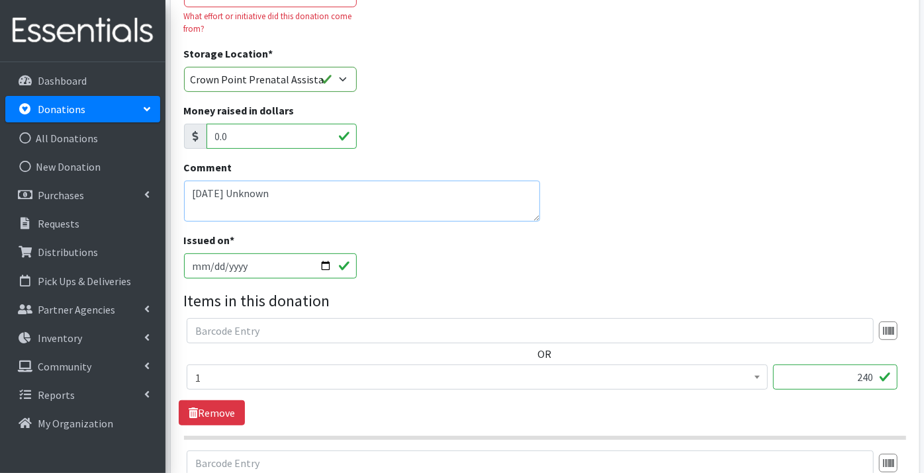
click at [270, 193] on textarea "[DATE] Unknown" at bounding box center [362, 201] width 356 height 41
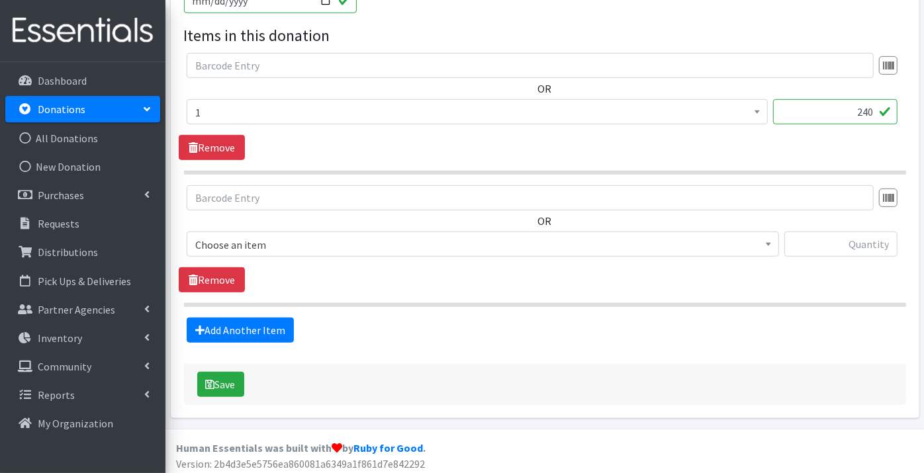
scroll to position [488, 0]
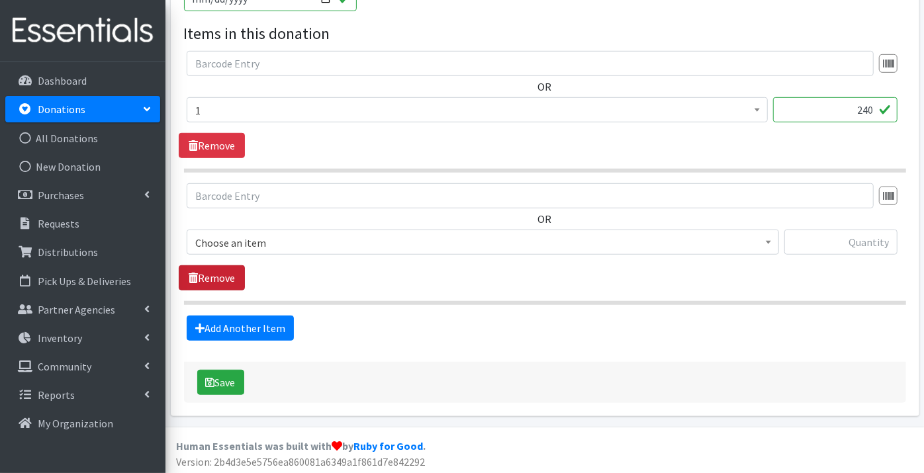
type textarea "[DATE]"
click at [201, 269] on link "Remove" at bounding box center [212, 277] width 66 height 25
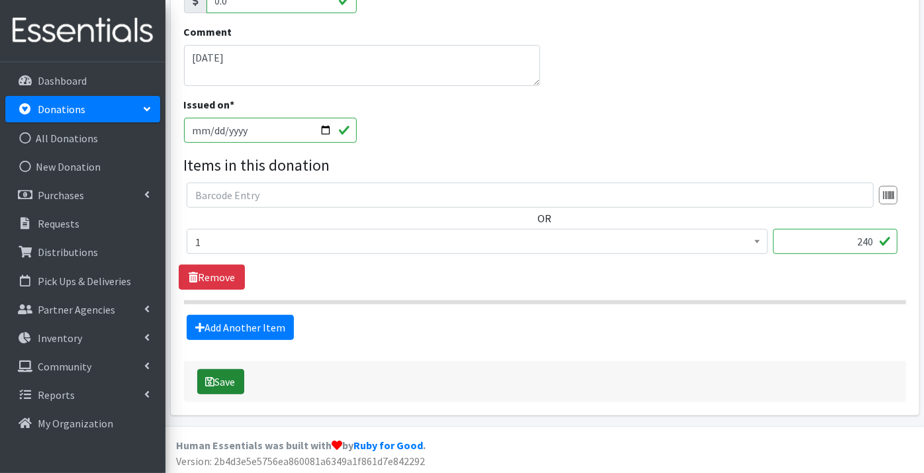
click at [232, 379] on button "Save" at bounding box center [220, 381] width 47 height 25
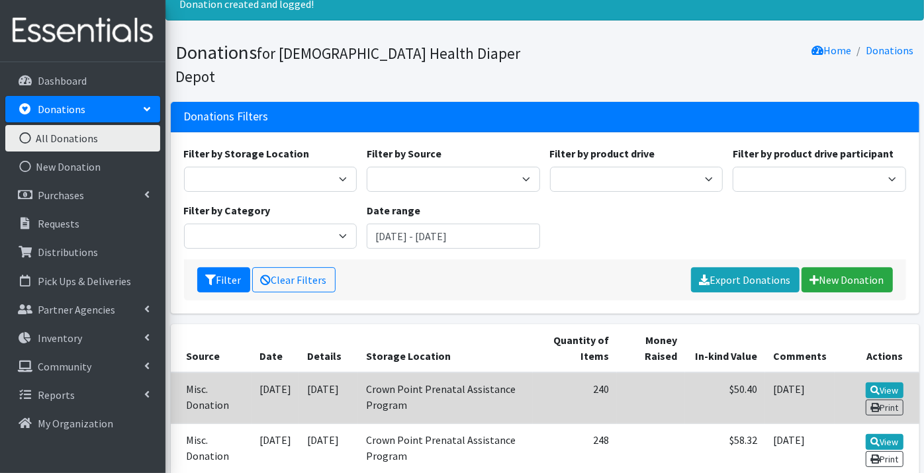
scroll to position [73, 0]
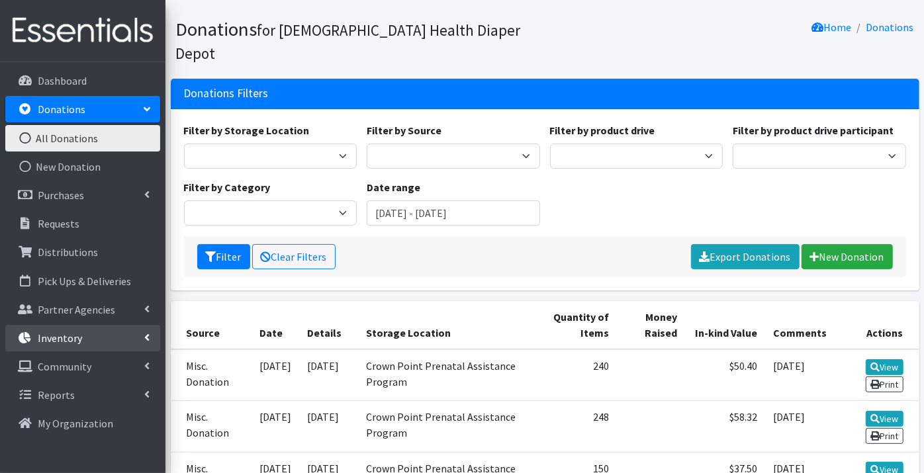
click at [54, 337] on p "Inventory" at bounding box center [60, 338] width 44 height 13
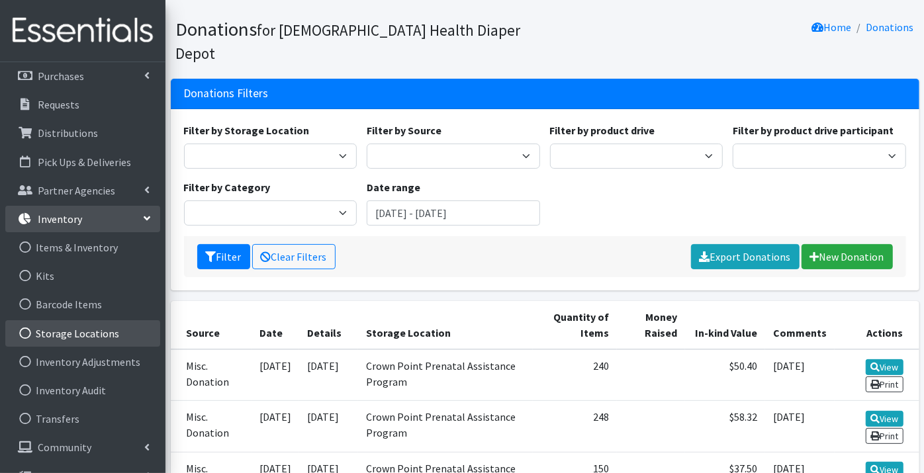
scroll to position [141, 0]
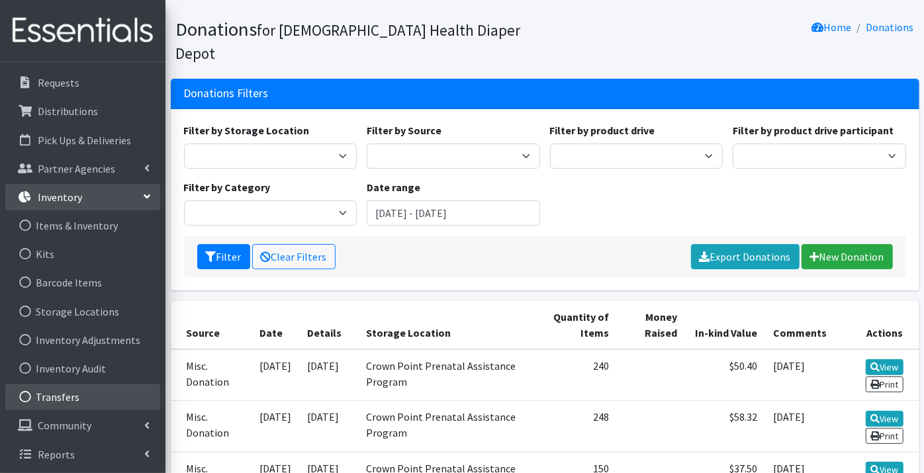
click at [61, 392] on link "Transfers" at bounding box center [82, 397] width 155 height 26
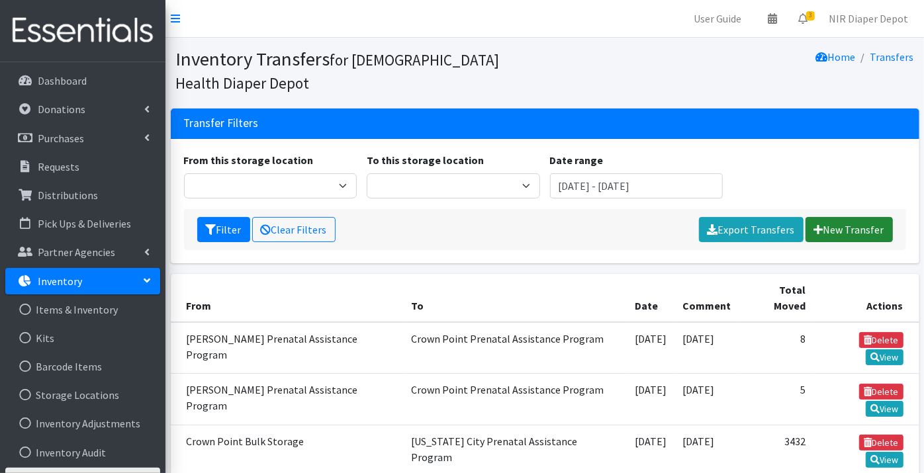
click at [856, 223] on link "New Transfer" at bounding box center [849, 229] width 87 height 25
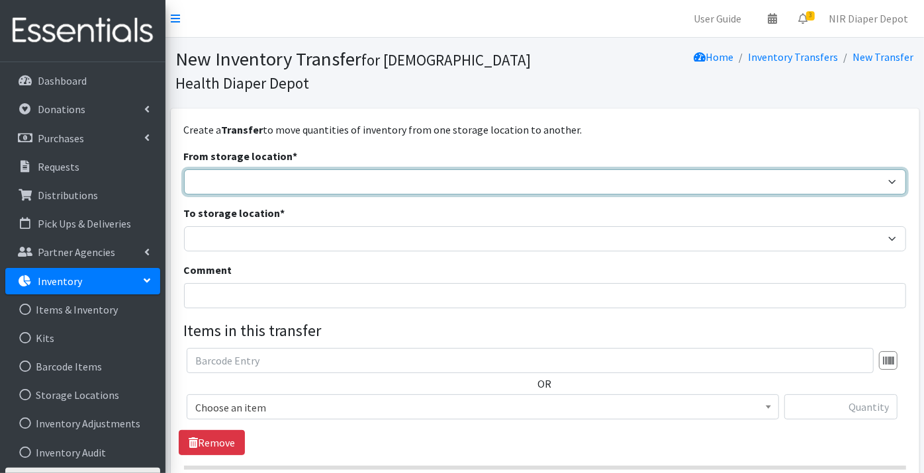
click at [210, 179] on select "Crown Point Bulk Storage Crown Point Prenatal Assistance Program Grant Car Seat…" at bounding box center [545, 181] width 722 height 25
select select "441"
click at [184, 169] on select "Crown Point Bulk Storage Crown Point Prenatal Assistance Program Grant Car Seat…" at bounding box center [545, 181] width 722 height 25
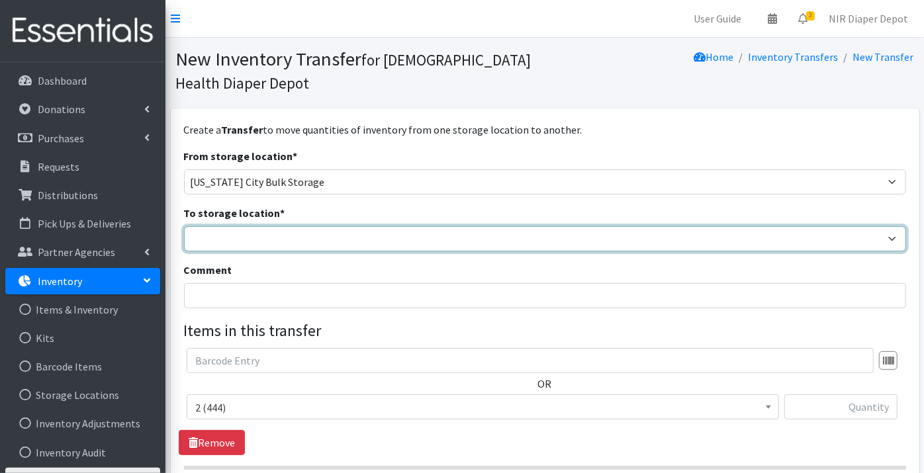
click at [217, 238] on select "Crown Point Bulk Storage Crown Point Prenatal Assistance Program Grant Car Seat…" at bounding box center [545, 238] width 722 height 25
select select "263"
click at [184, 226] on select "Crown Point Bulk Storage Crown Point Prenatal Assistance Program Grant Car Seat…" at bounding box center [545, 238] width 722 height 25
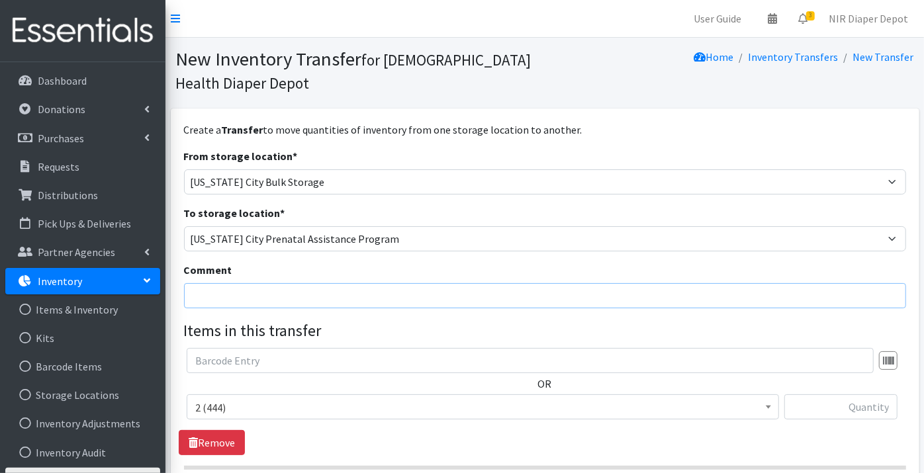
click at [222, 297] on input "Comment" at bounding box center [545, 295] width 722 height 25
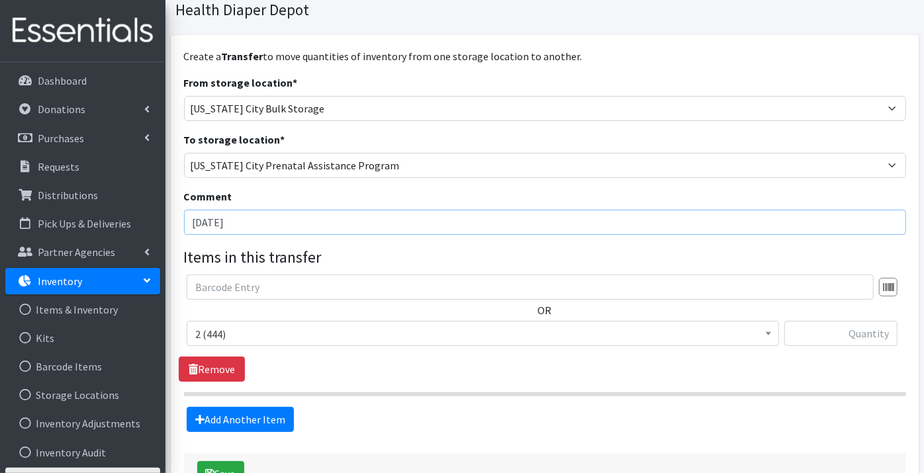
type input "9/9/25"
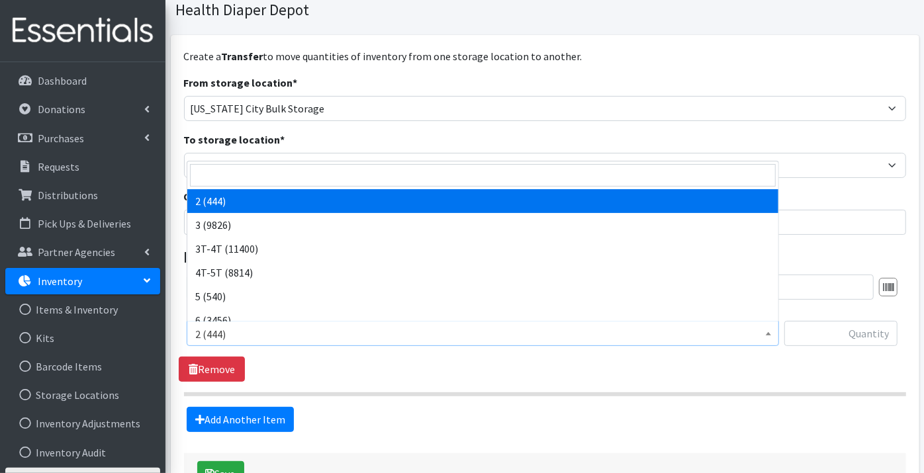
click at [327, 331] on span "2 (444)" at bounding box center [482, 334] width 575 height 19
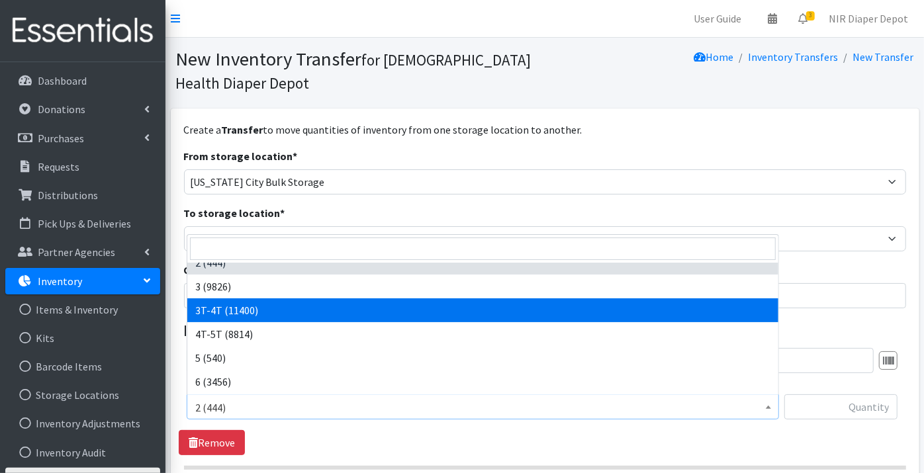
scroll to position [0, 0]
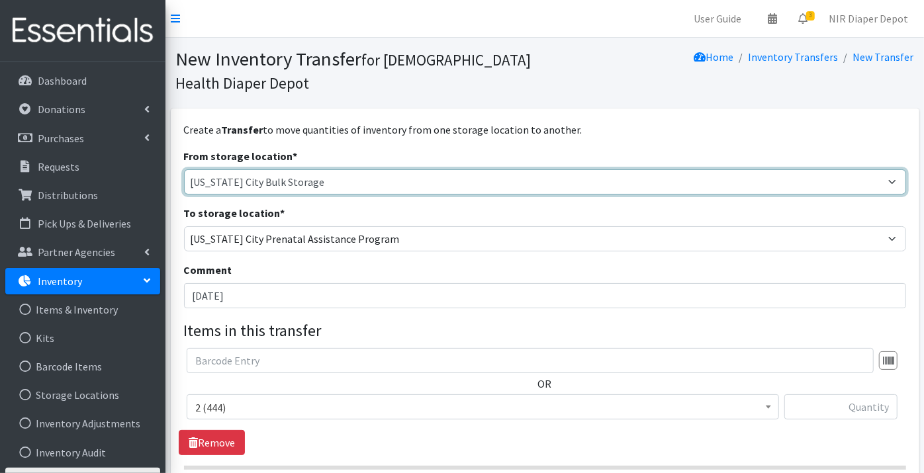
click at [221, 179] on select "Crown Point Bulk Storage Crown Point Prenatal Assistance Program Grant Car Seat…" at bounding box center [545, 181] width 722 height 25
select select "440"
click at [184, 169] on select "Crown Point Bulk Storage Crown Point Prenatal Assistance Program Grant Car Seat…" at bounding box center [545, 181] width 722 height 25
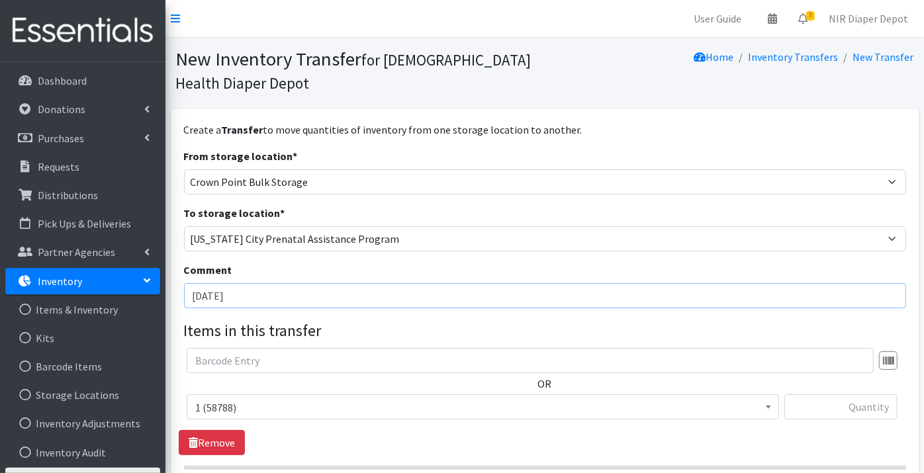
click at [204, 295] on input "9/9/25" at bounding box center [545, 295] width 722 height 25
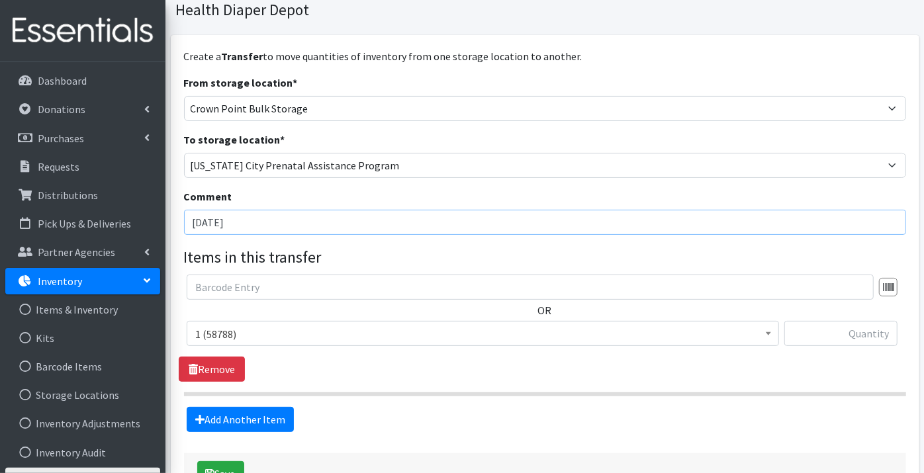
scroll to position [147, 0]
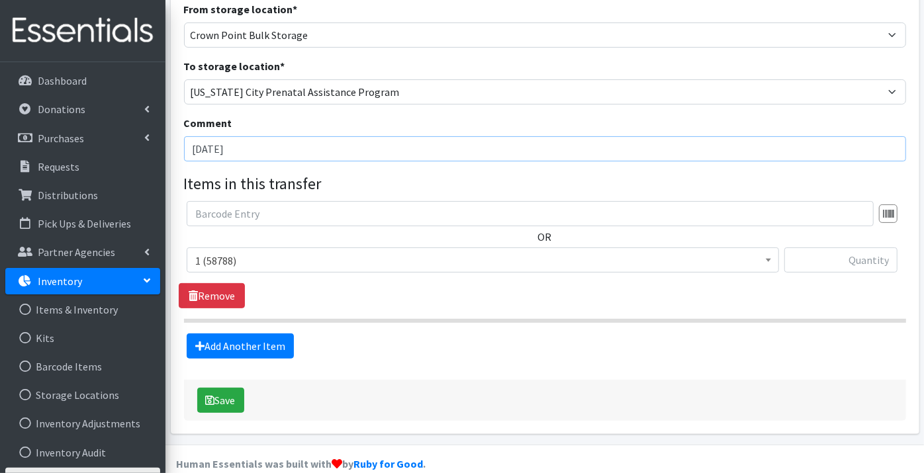
type input "[DATE]"
click at [255, 262] on span "1 (58788)" at bounding box center [482, 261] width 575 height 19
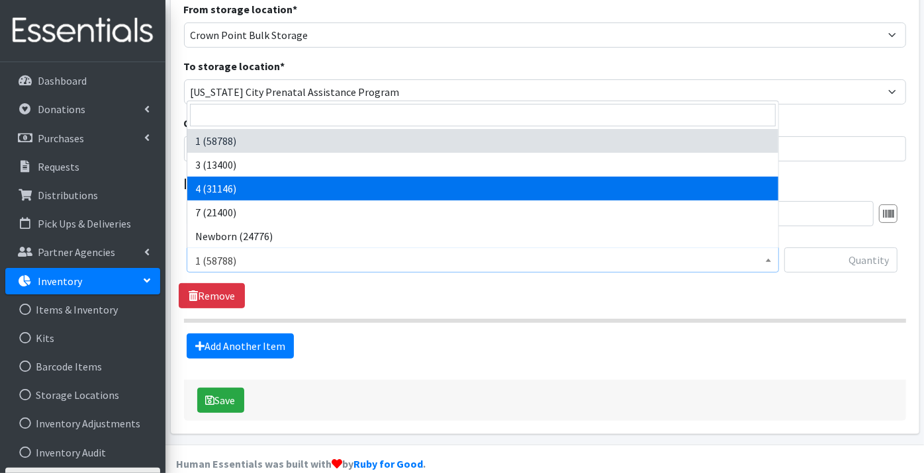
select select "9188"
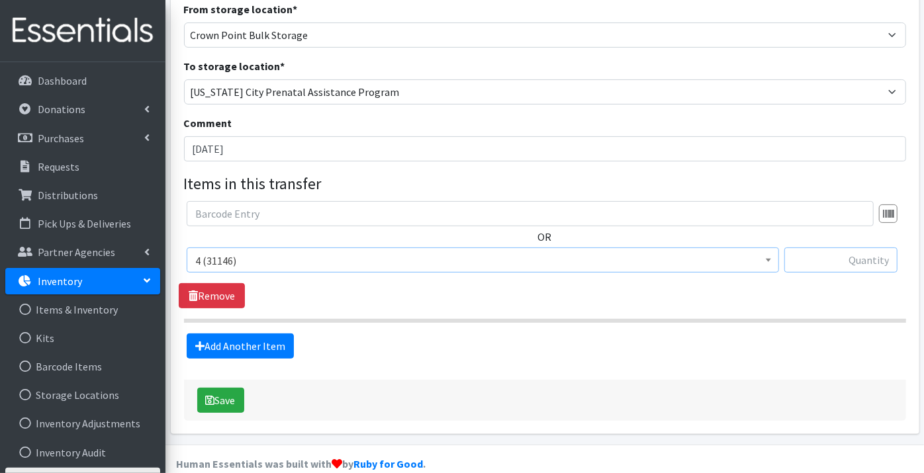
click at [833, 255] on input "text" at bounding box center [840, 260] width 113 height 25
type input "3132"
click at [229, 346] on link "Add Another Item" at bounding box center [240, 346] width 107 height 25
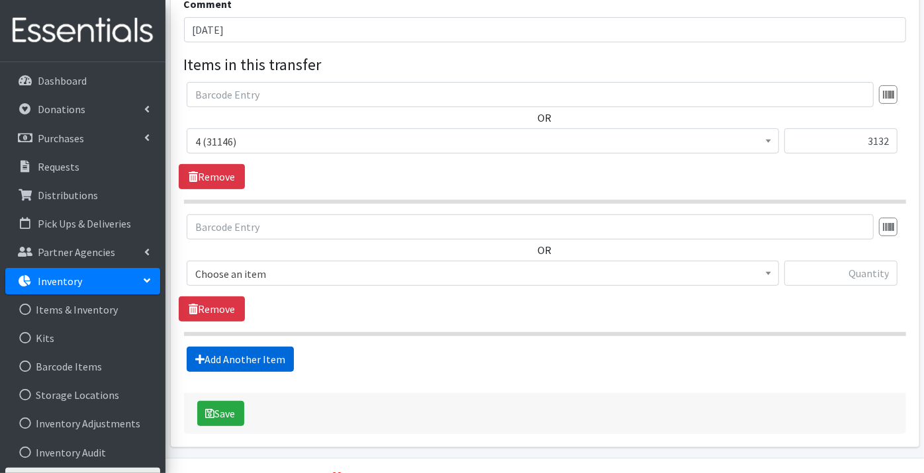
scroll to position [298, 0]
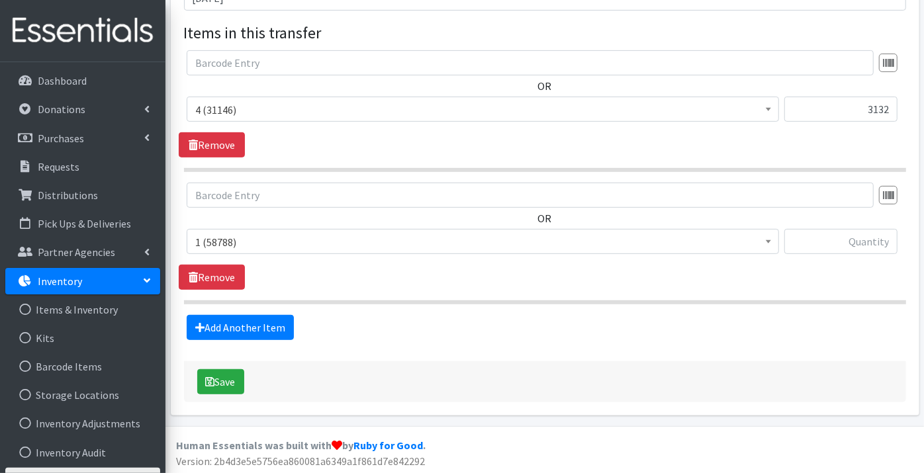
click at [212, 243] on span "1 (58788)" at bounding box center [482, 242] width 575 height 19
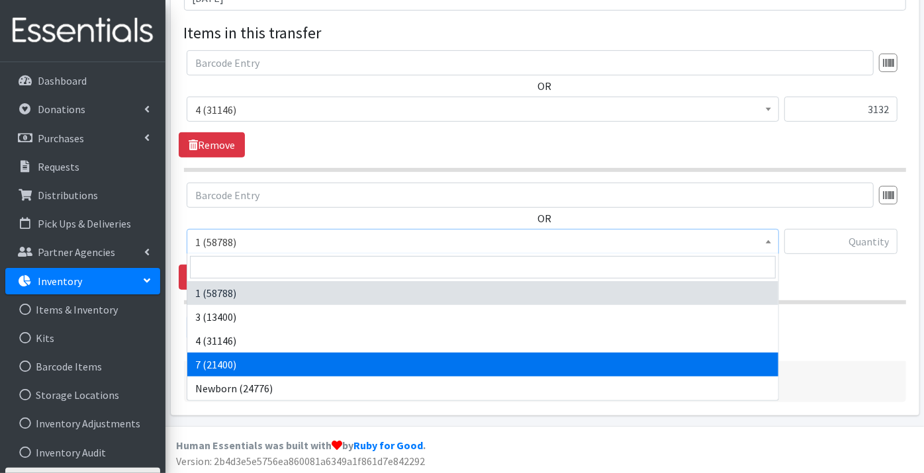
select select "11517"
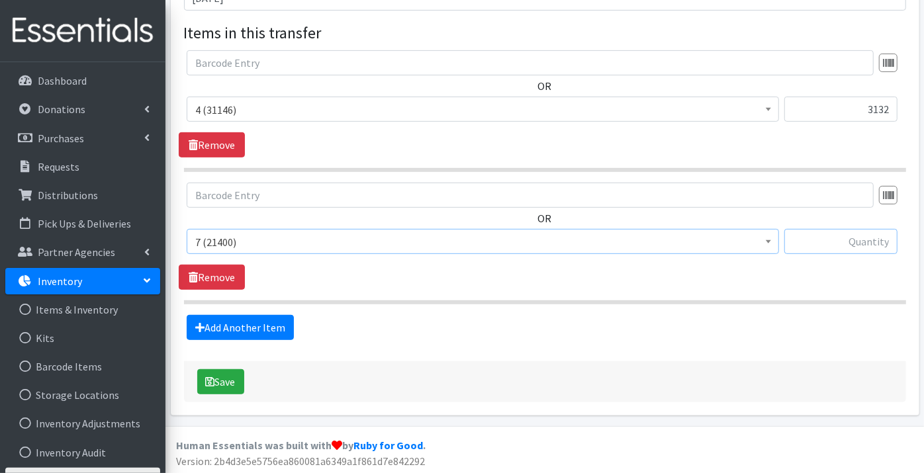
click at [832, 237] on input "text" at bounding box center [840, 241] width 113 height 25
type input "2000"
click at [223, 377] on button "Save" at bounding box center [220, 381] width 47 height 25
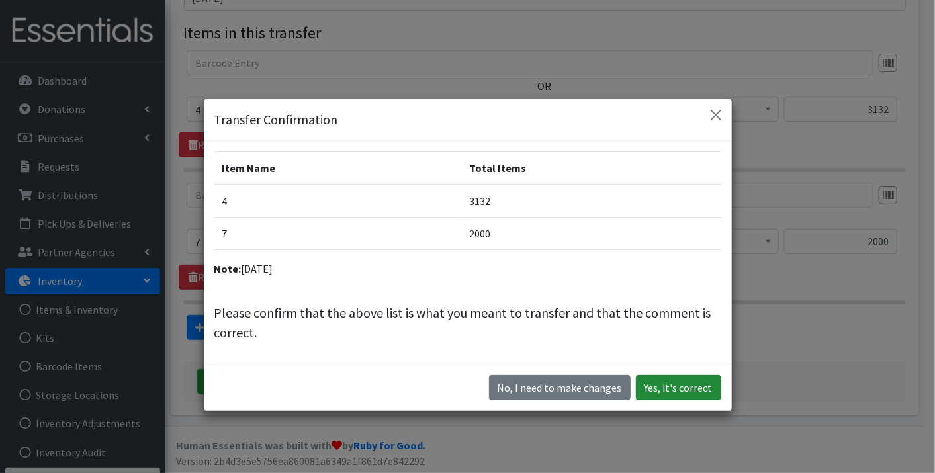
click at [663, 384] on button "Yes, it's correct" at bounding box center [678, 387] width 85 height 25
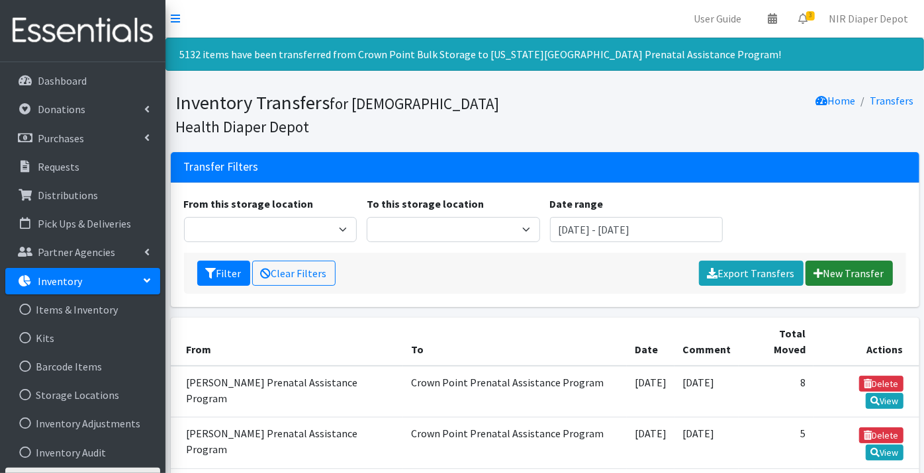
click at [828, 269] on link "New Transfer" at bounding box center [849, 273] width 87 height 25
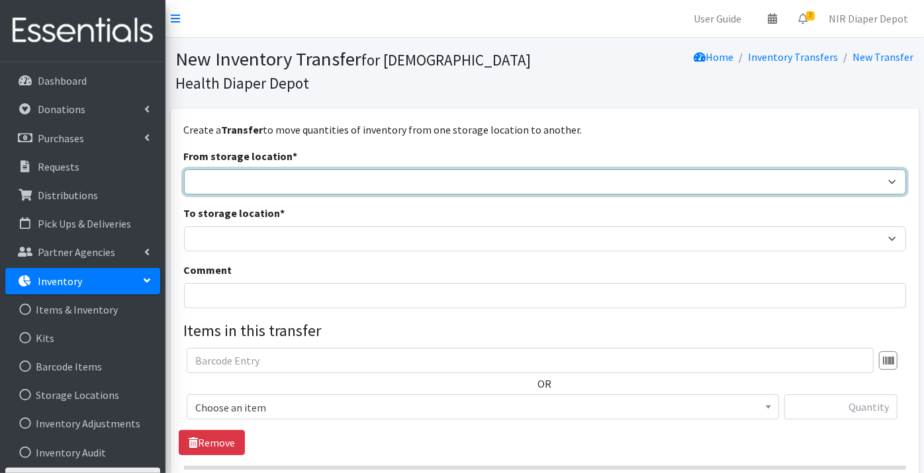
click at [228, 181] on select "Crown Point Bulk Storage Crown Point Prenatal Assistance Program Grant Car Seat…" at bounding box center [545, 181] width 722 height 25
select select "440"
click at [184, 169] on select "Crown Point Bulk Storage Crown Point Prenatal Assistance Program Grant Car Seat…" at bounding box center [545, 181] width 722 height 25
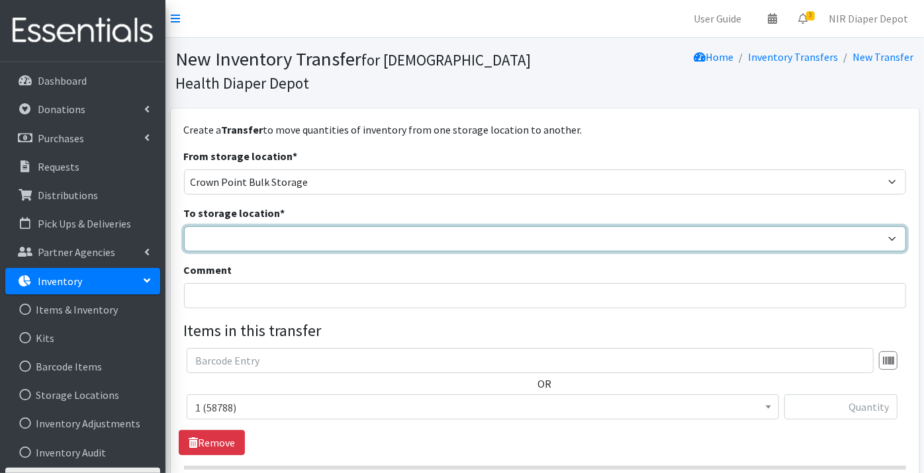
click at [221, 232] on select "Crown Point Bulk Storage Crown Point Prenatal Assistance Program Grant Car Seat…" at bounding box center [545, 238] width 722 height 25
select select "441"
click at [184, 226] on select "Crown Point Bulk Storage Crown Point Prenatal Assistance Program Grant Car Seat…" at bounding box center [545, 238] width 722 height 25
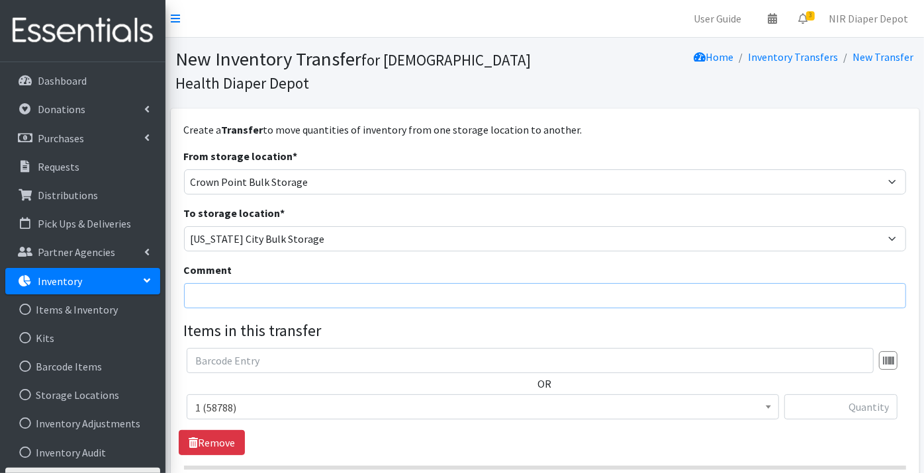
click at [208, 300] on input "Comment" at bounding box center [545, 295] width 722 height 25
type input "[DATE]"
click at [219, 398] on span "1 (58788)" at bounding box center [482, 407] width 575 height 19
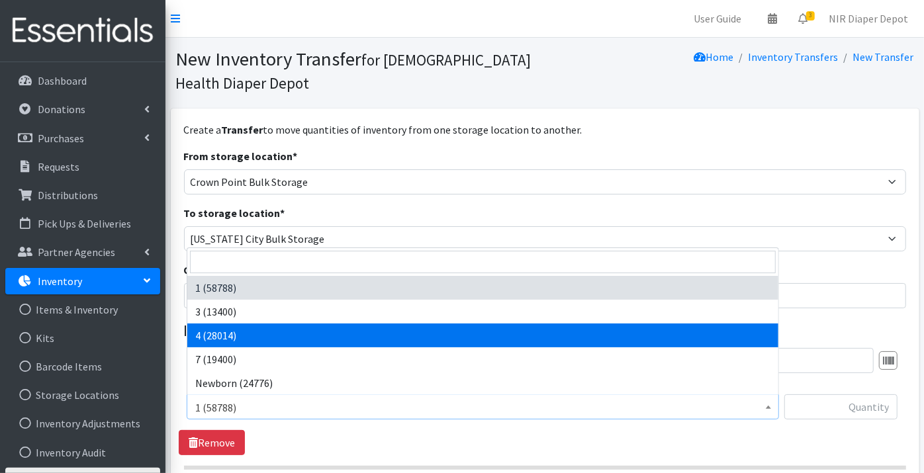
select select "9188"
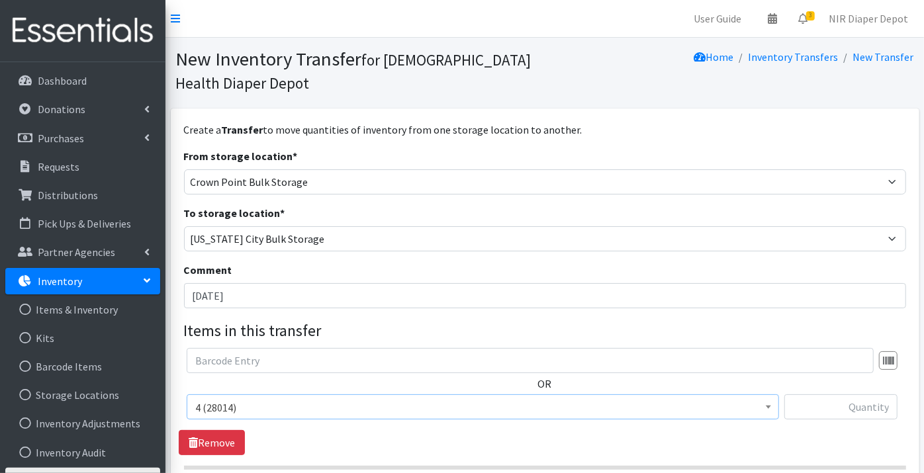
scroll to position [73, 0]
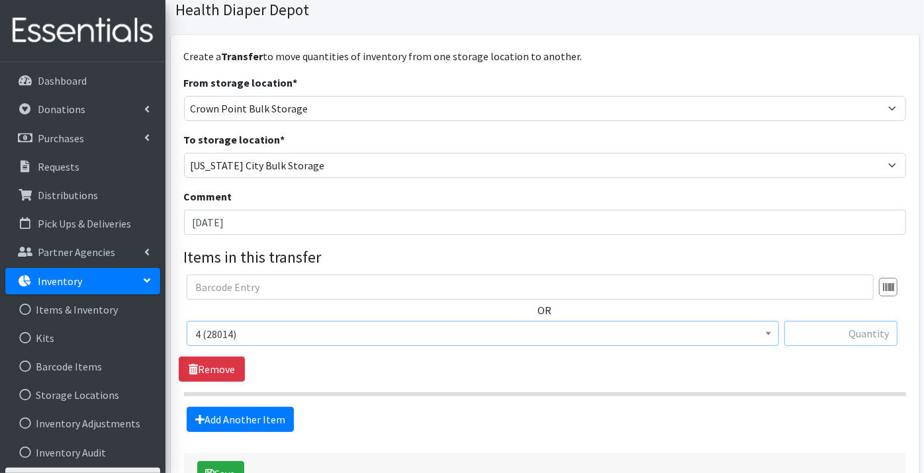
click at [845, 330] on input "text" at bounding box center [840, 333] width 113 height 25
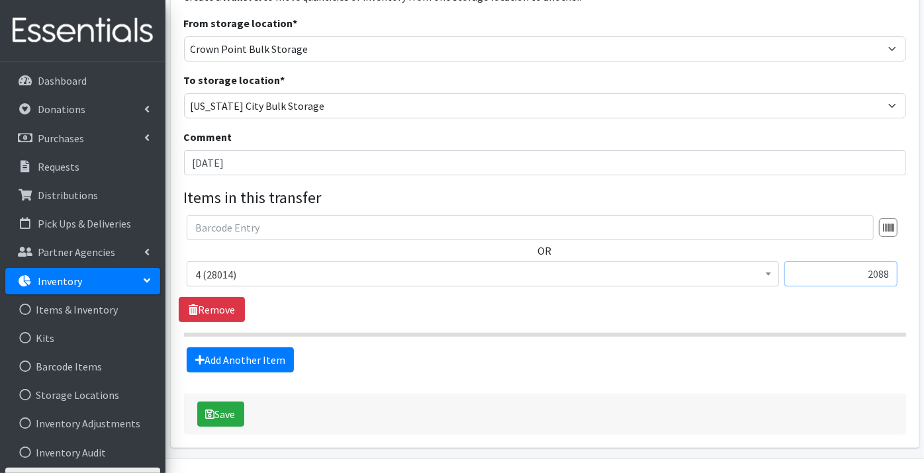
scroll to position [147, 0]
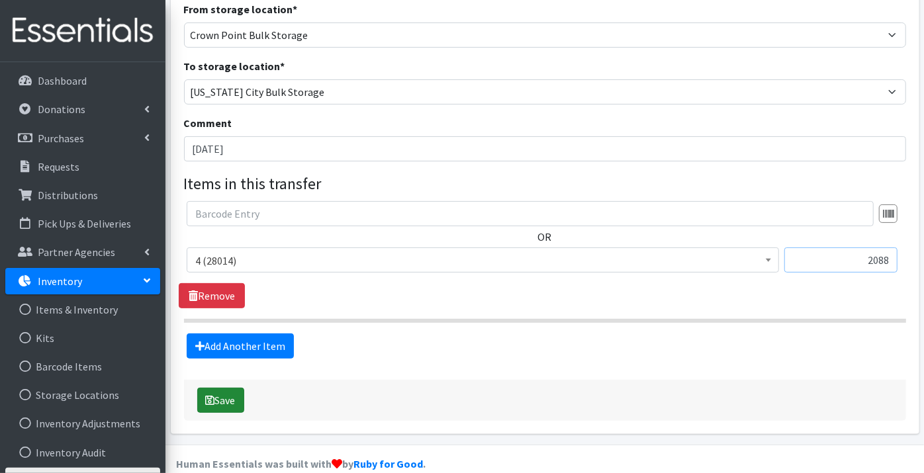
type input "2088"
click at [233, 398] on button "Save" at bounding box center [220, 400] width 47 height 25
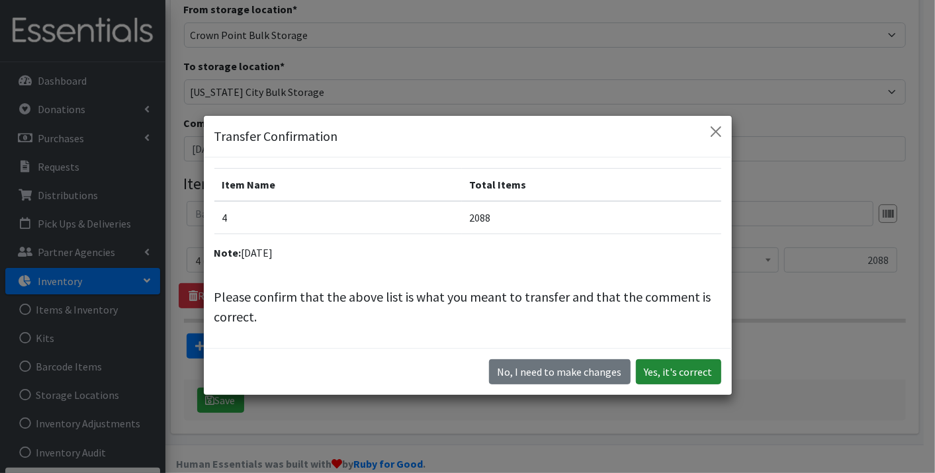
click at [663, 373] on button "Yes, it's correct" at bounding box center [678, 371] width 85 height 25
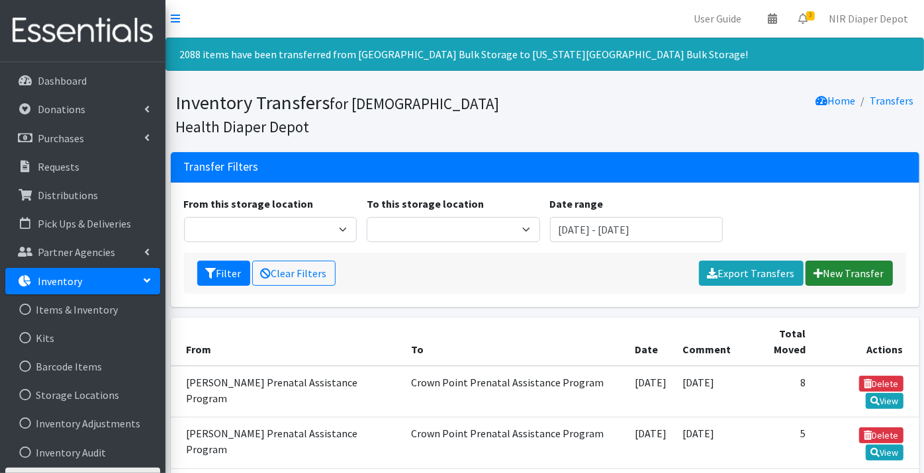
click at [835, 274] on link "New Transfer" at bounding box center [849, 273] width 87 height 25
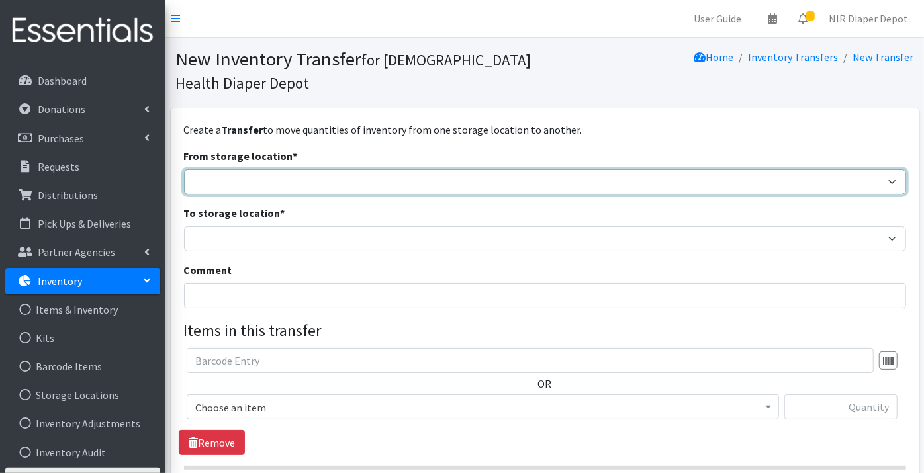
click at [219, 179] on select "Crown Point Bulk Storage Crown Point Prenatal Assistance Program Grant Car Seat…" at bounding box center [545, 181] width 722 height 25
select select "494"
click at [184, 169] on select "Crown Point Bulk Storage Crown Point Prenatal Assistance Program Grant Car Seat…" at bounding box center [545, 181] width 722 height 25
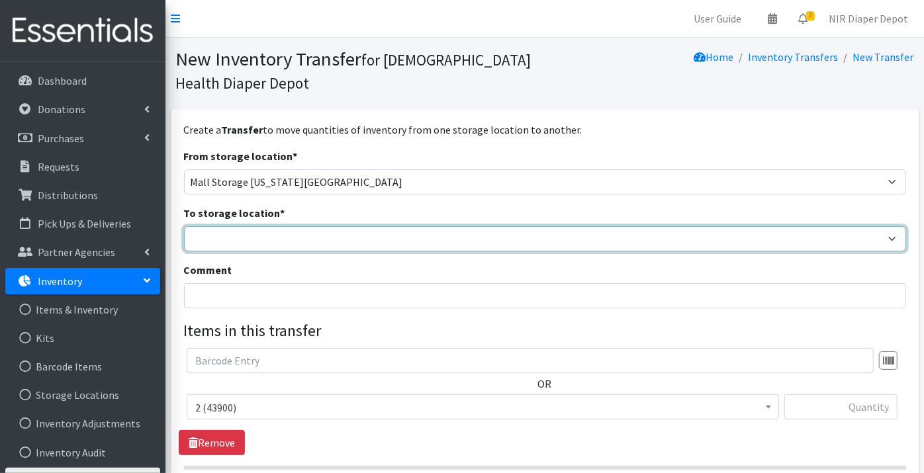
click at [206, 238] on select "Crown Point Bulk Storage Crown Point Prenatal Assistance Program Grant Car Seat…" at bounding box center [545, 238] width 722 height 25
select select "263"
click at [184, 226] on select "Crown Point Bulk Storage Crown Point Prenatal Assistance Program Grant Car Seat…" at bounding box center [545, 238] width 722 height 25
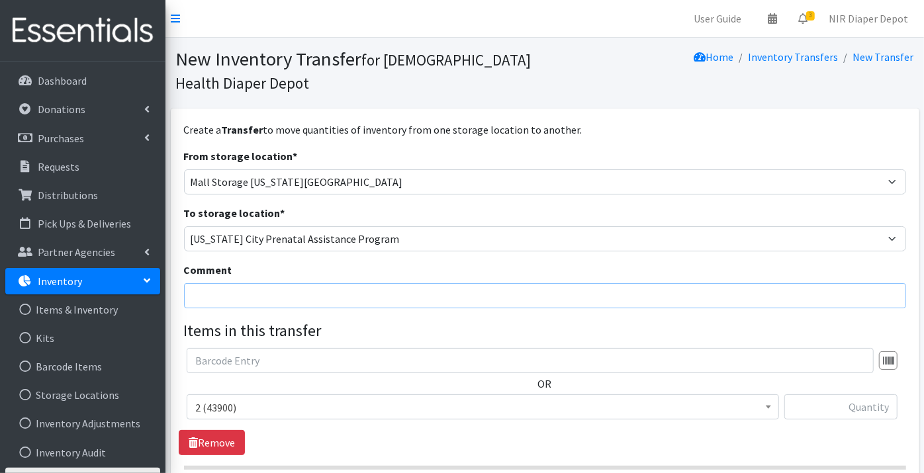
click at [210, 300] on input "Comment" at bounding box center [545, 295] width 722 height 25
type input "[DATE]"
click at [213, 406] on span "2 (43900)" at bounding box center [482, 407] width 575 height 19
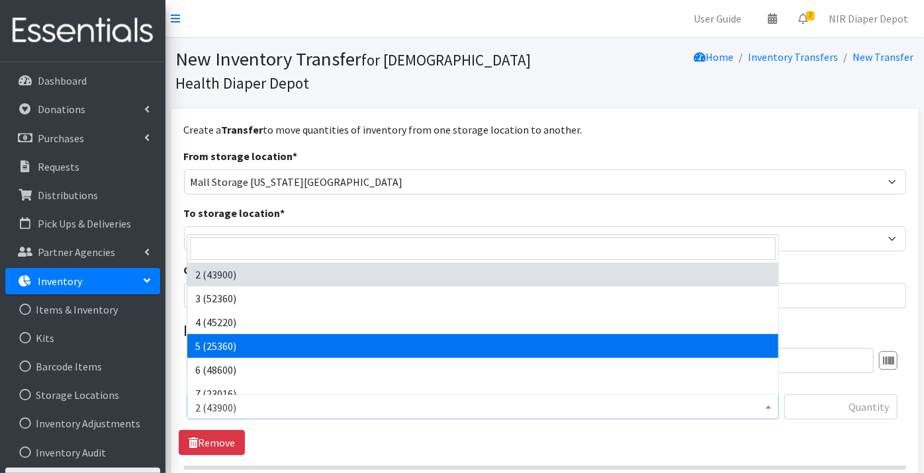
select select "9189"
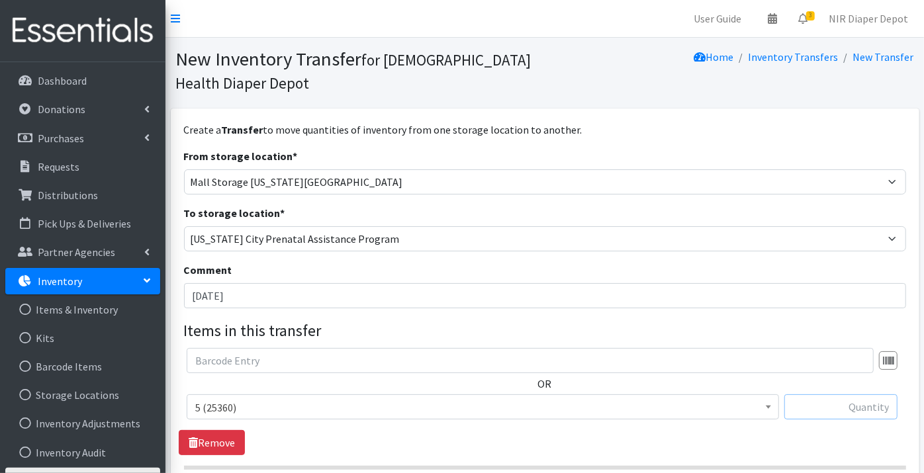
click at [836, 404] on input "text" at bounding box center [840, 406] width 113 height 25
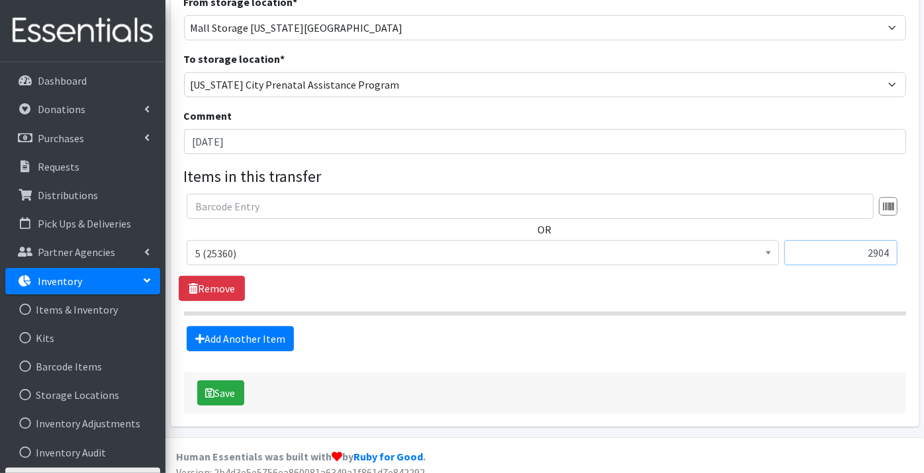
scroll to position [166, 0]
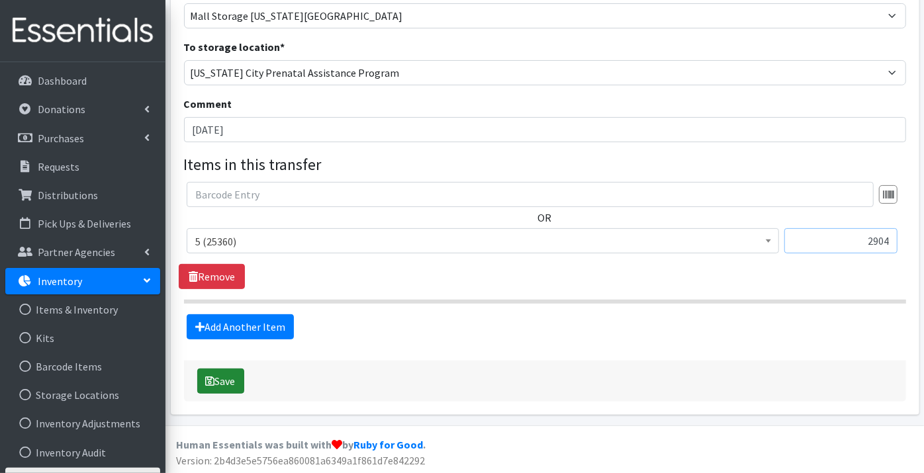
type input "2904"
click at [221, 383] on button "Save" at bounding box center [220, 381] width 47 height 25
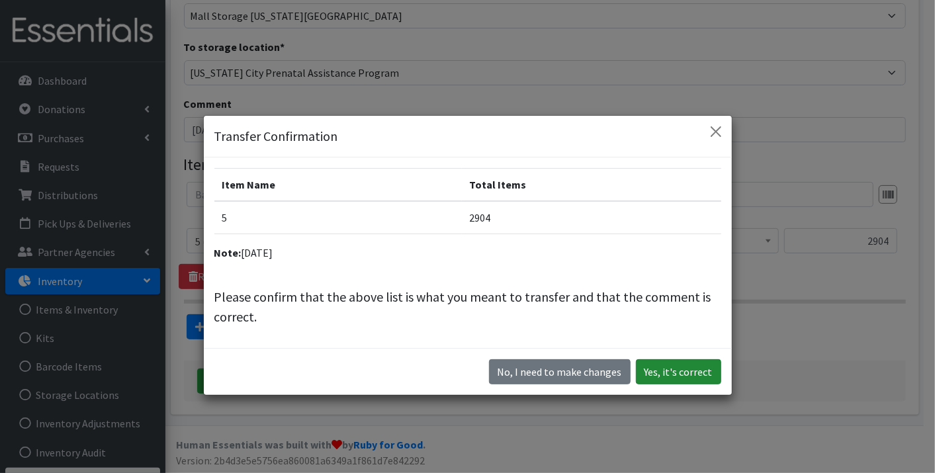
click at [670, 372] on button "Yes, it's correct" at bounding box center [678, 371] width 85 height 25
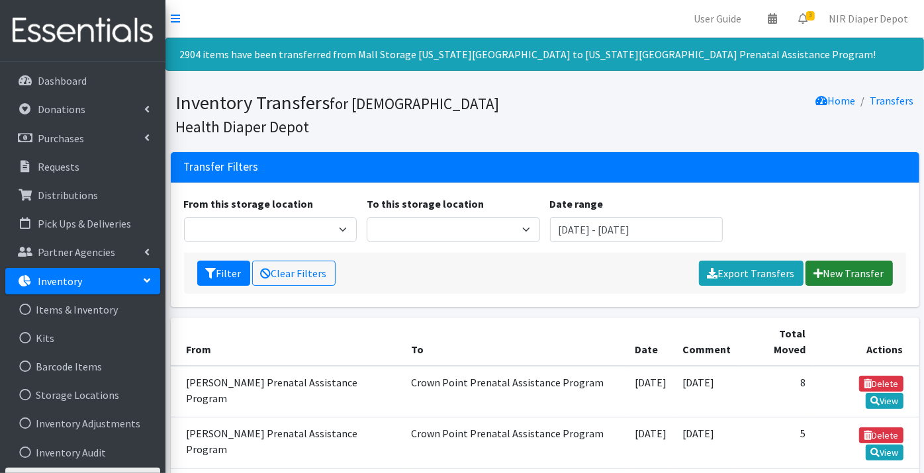
click at [839, 272] on link "New Transfer" at bounding box center [849, 273] width 87 height 25
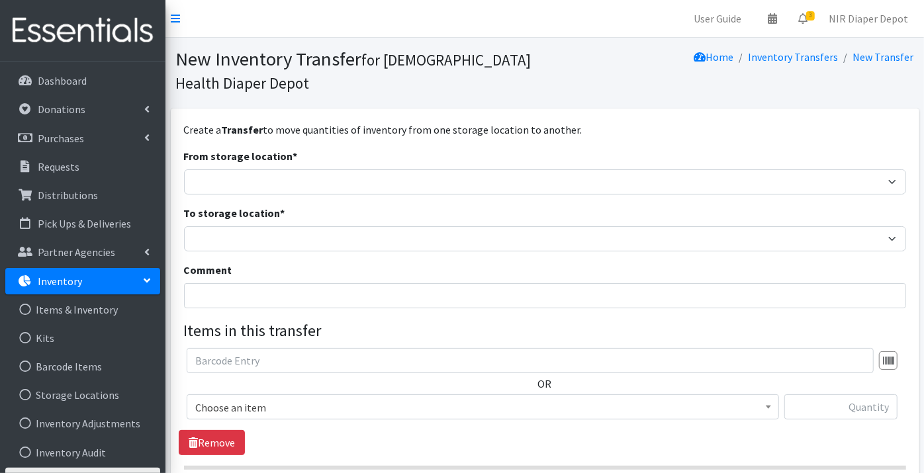
click at [183, 179] on div "Create a Transfer to move quantities of inventory from one storage location to …" at bounding box center [545, 345] width 749 height 473
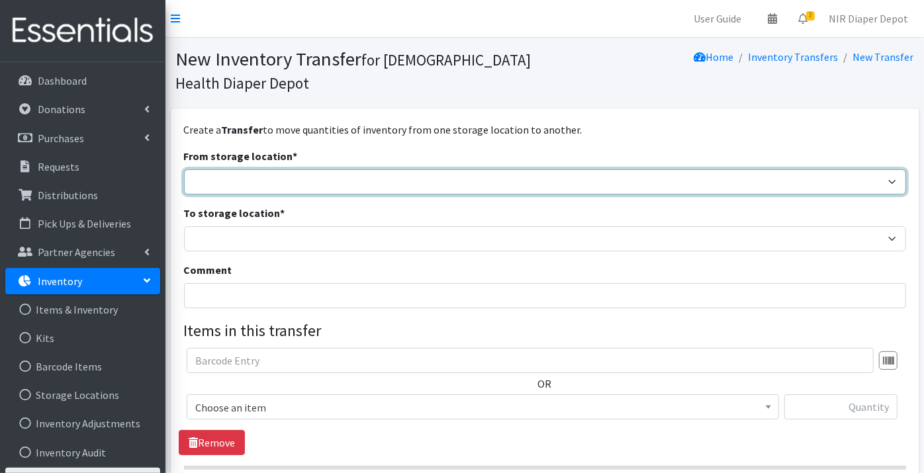
click at [199, 180] on select "Crown Point Bulk Storage Crown Point Prenatal Assistance Program Grant Car Seat…" at bounding box center [545, 181] width 722 height 25
select select "494"
click at [184, 169] on select "Crown Point Bulk Storage Crown Point Prenatal Assistance Program Grant Car Seat…" at bounding box center [545, 181] width 722 height 25
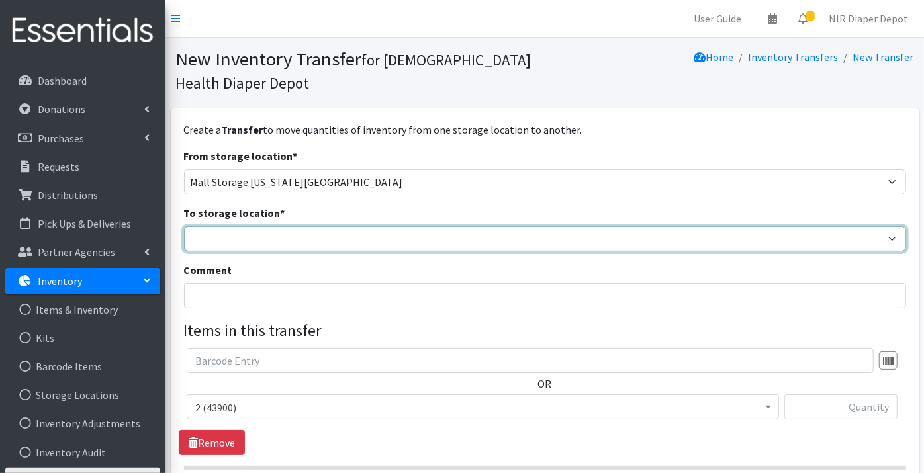
click at [222, 242] on select "Crown Point Bulk Storage Crown Point Prenatal Assistance Program Grant Car Seat…" at bounding box center [545, 238] width 722 height 25
select select "441"
click at [184, 226] on select "Crown Point Bulk Storage Crown Point Prenatal Assistance Program Grant Car Seat…" at bounding box center [545, 238] width 722 height 25
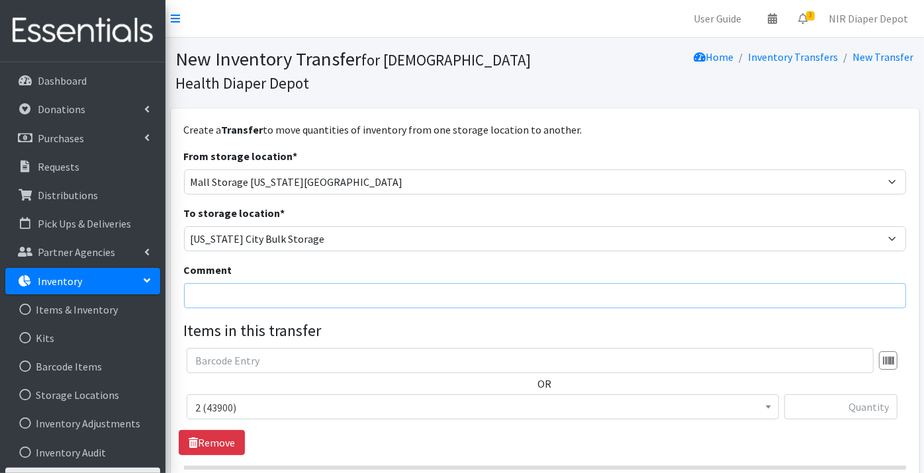
click at [217, 293] on input "Comment" at bounding box center [545, 295] width 722 height 25
type input "[DATE]"
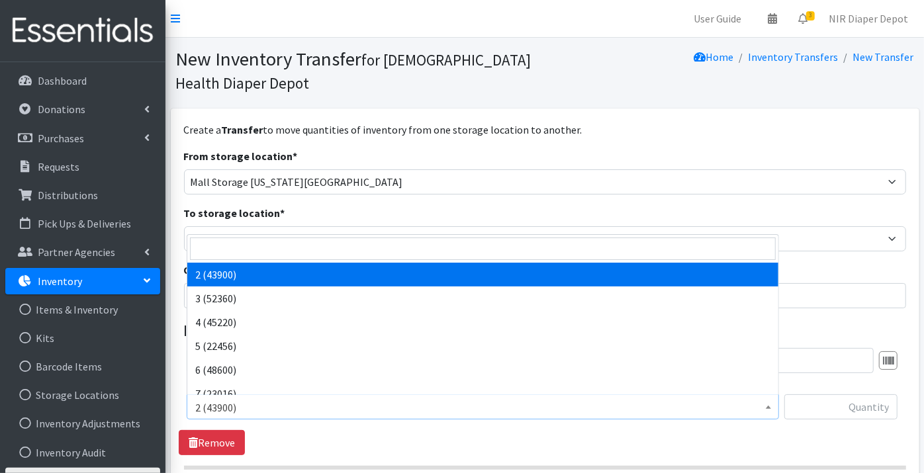
click at [220, 407] on span "2 (43900)" at bounding box center [482, 407] width 575 height 19
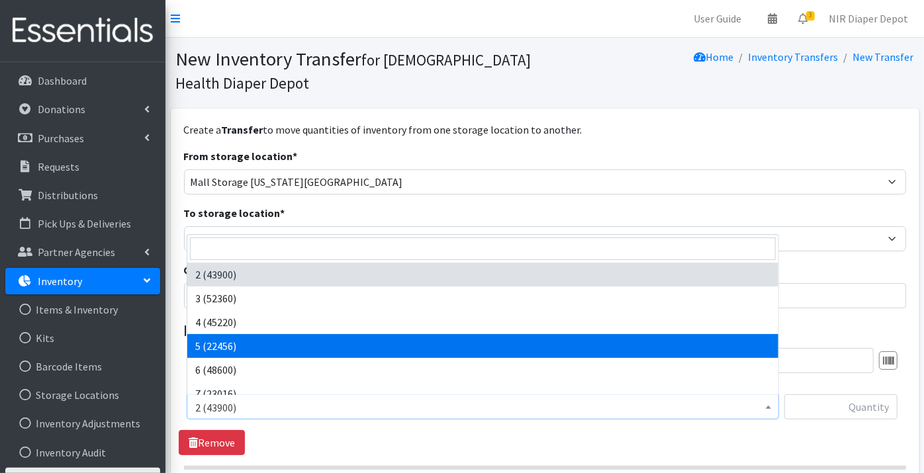
select select "9189"
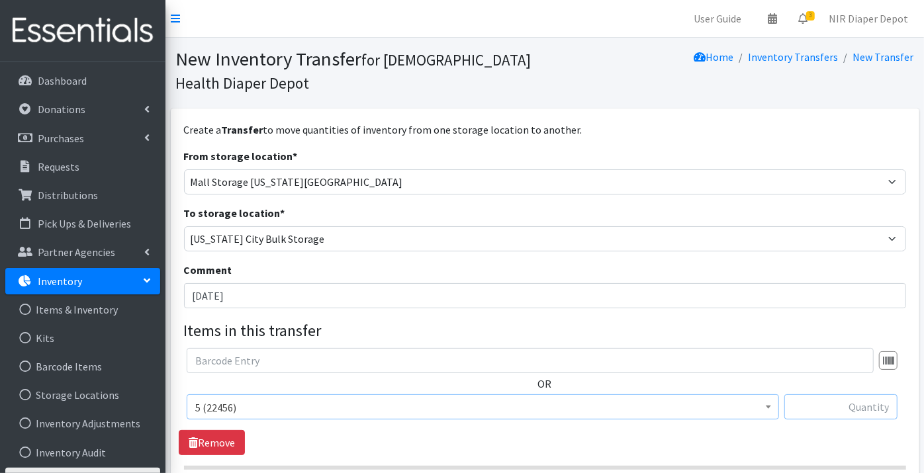
click at [862, 406] on input "text" at bounding box center [840, 406] width 113 height 25
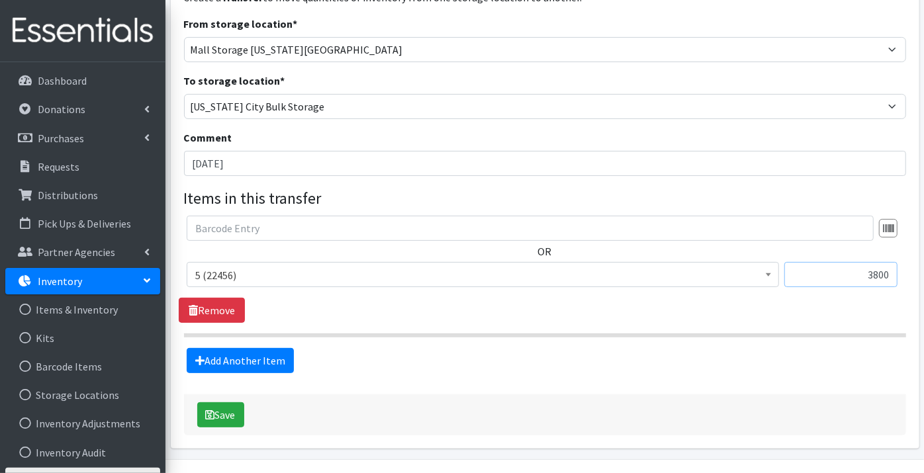
scroll to position [166, 0]
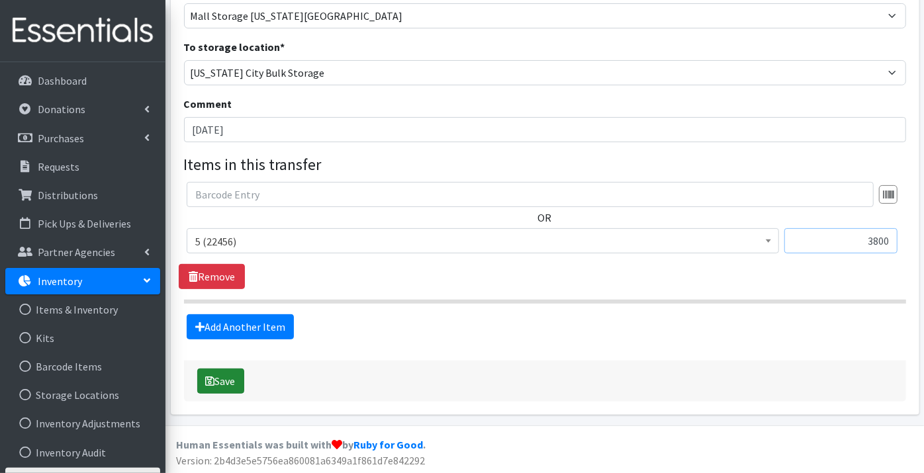
type input "3800"
click at [225, 375] on button "Save" at bounding box center [220, 381] width 47 height 25
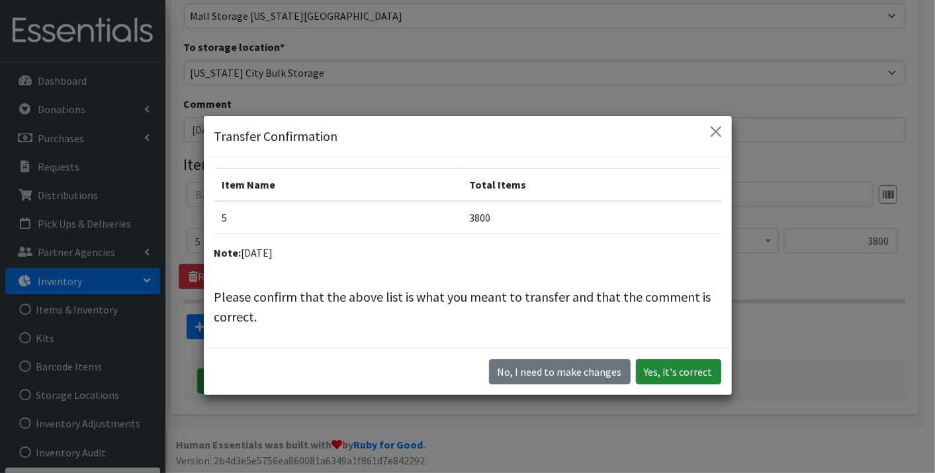
click at [684, 371] on button "Yes, it's correct" at bounding box center [678, 371] width 85 height 25
